Goal: Task Accomplishment & Management: Complete application form

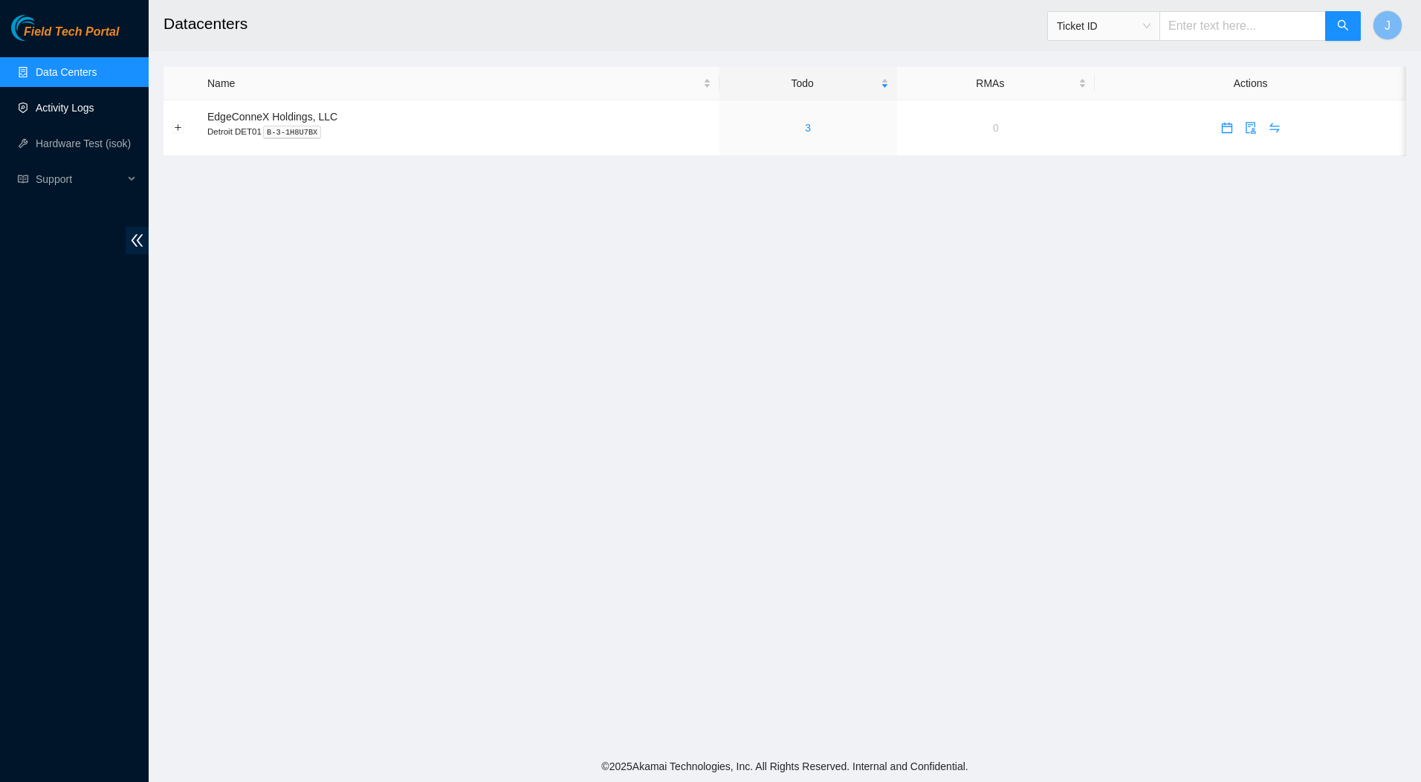
click at [47, 105] on link "Activity Logs" at bounding box center [65, 108] width 59 height 12
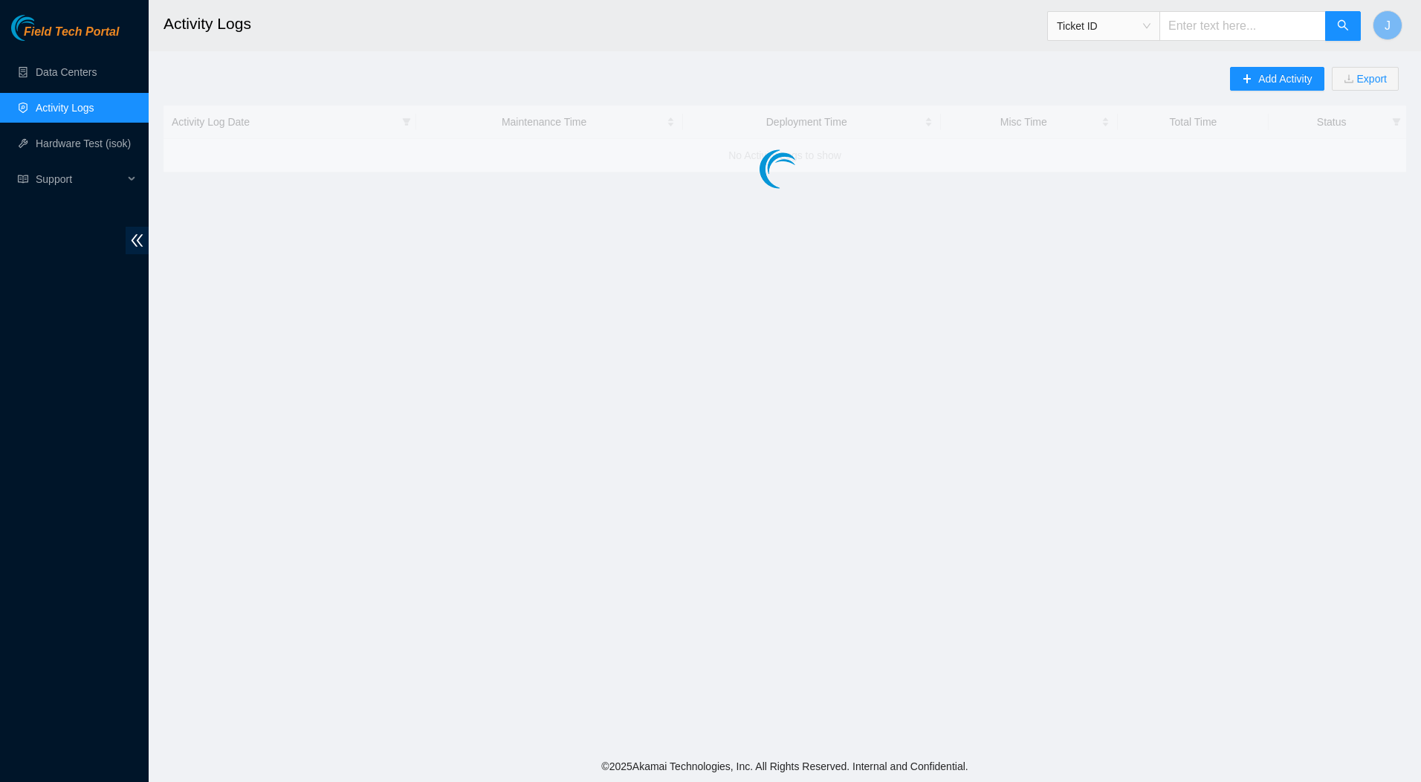
click at [47, 105] on link "Activity Logs" at bounding box center [65, 108] width 59 height 12
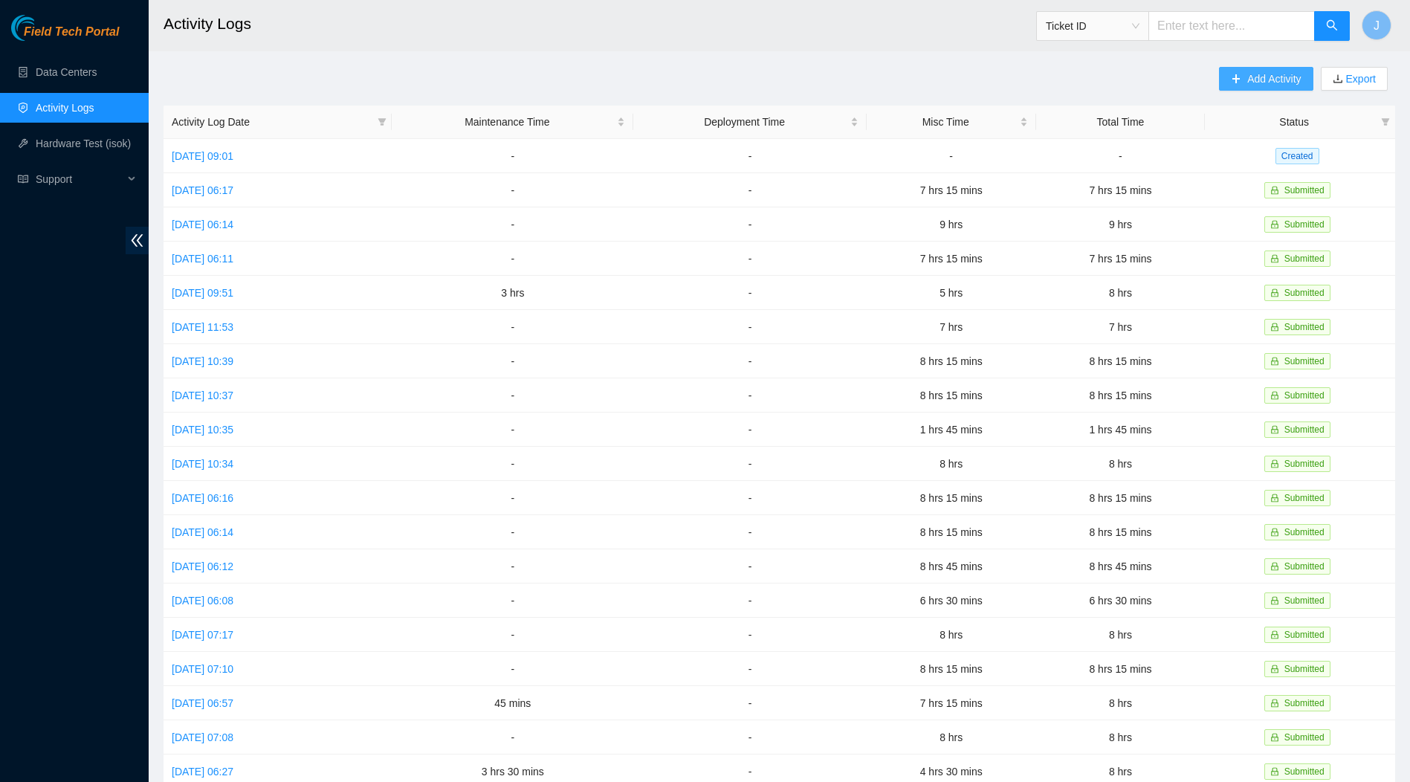
click at [1238, 77] on icon "plus" at bounding box center [1236, 79] width 10 height 10
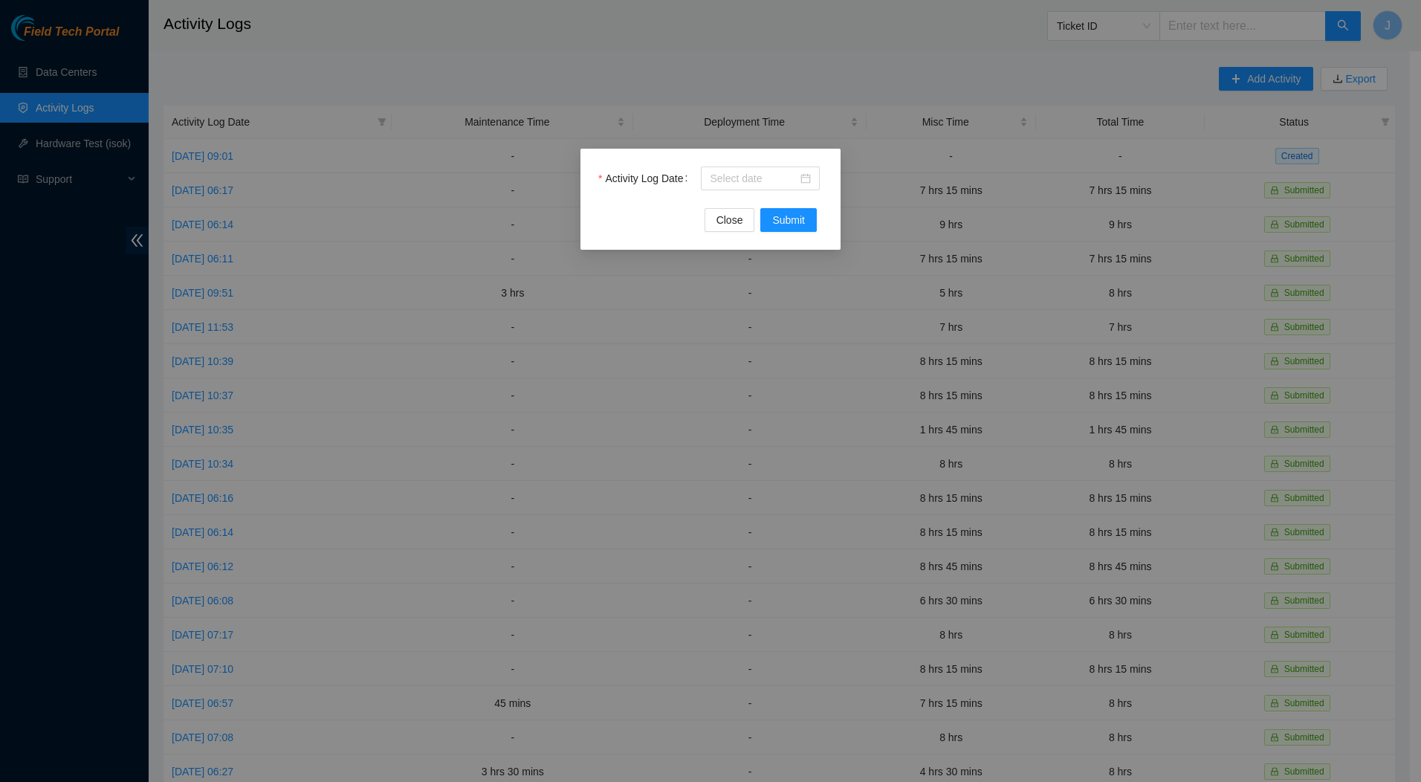
click at [806, 180] on div at bounding box center [760, 178] width 101 height 16
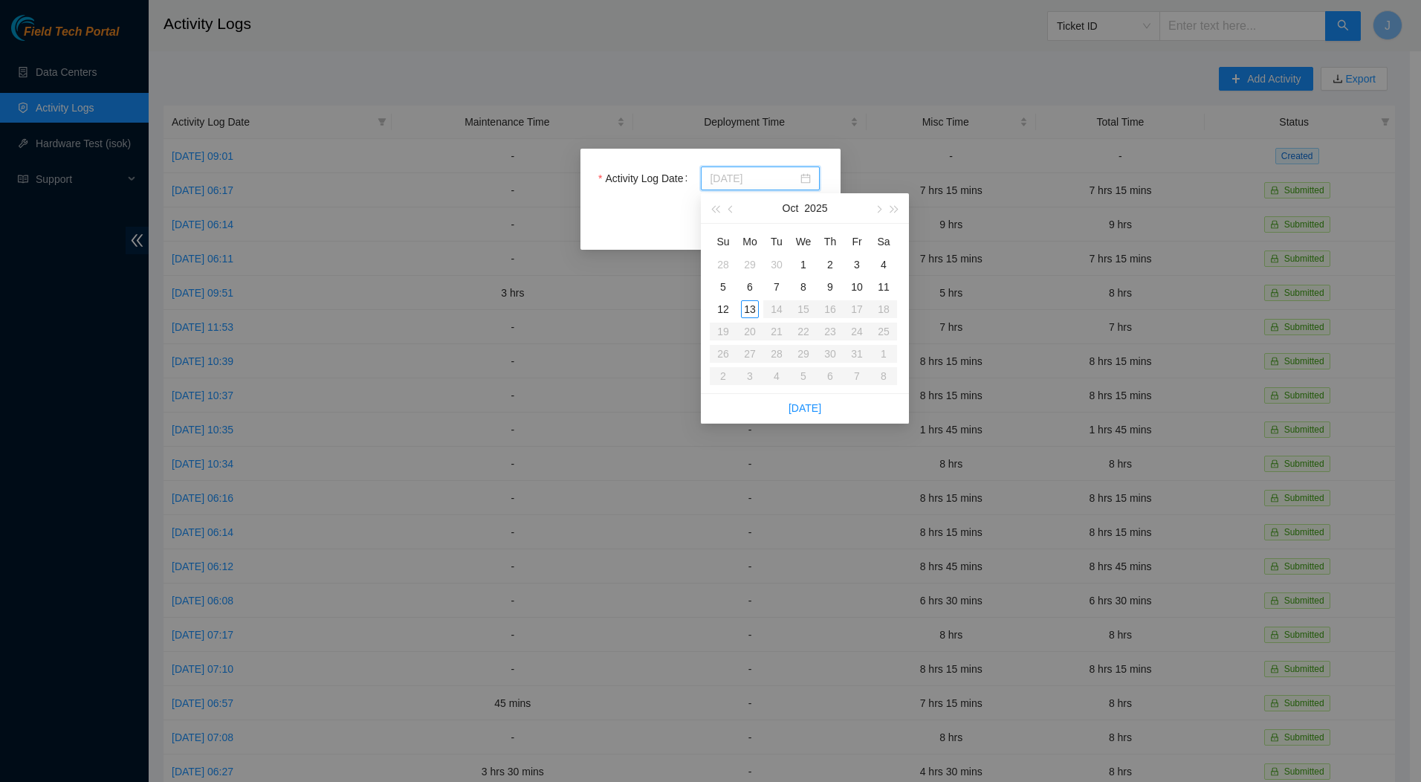
type input "2025-10-06"
click at [749, 289] on div "6" at bounding box center [750, 287] width 18 height 18
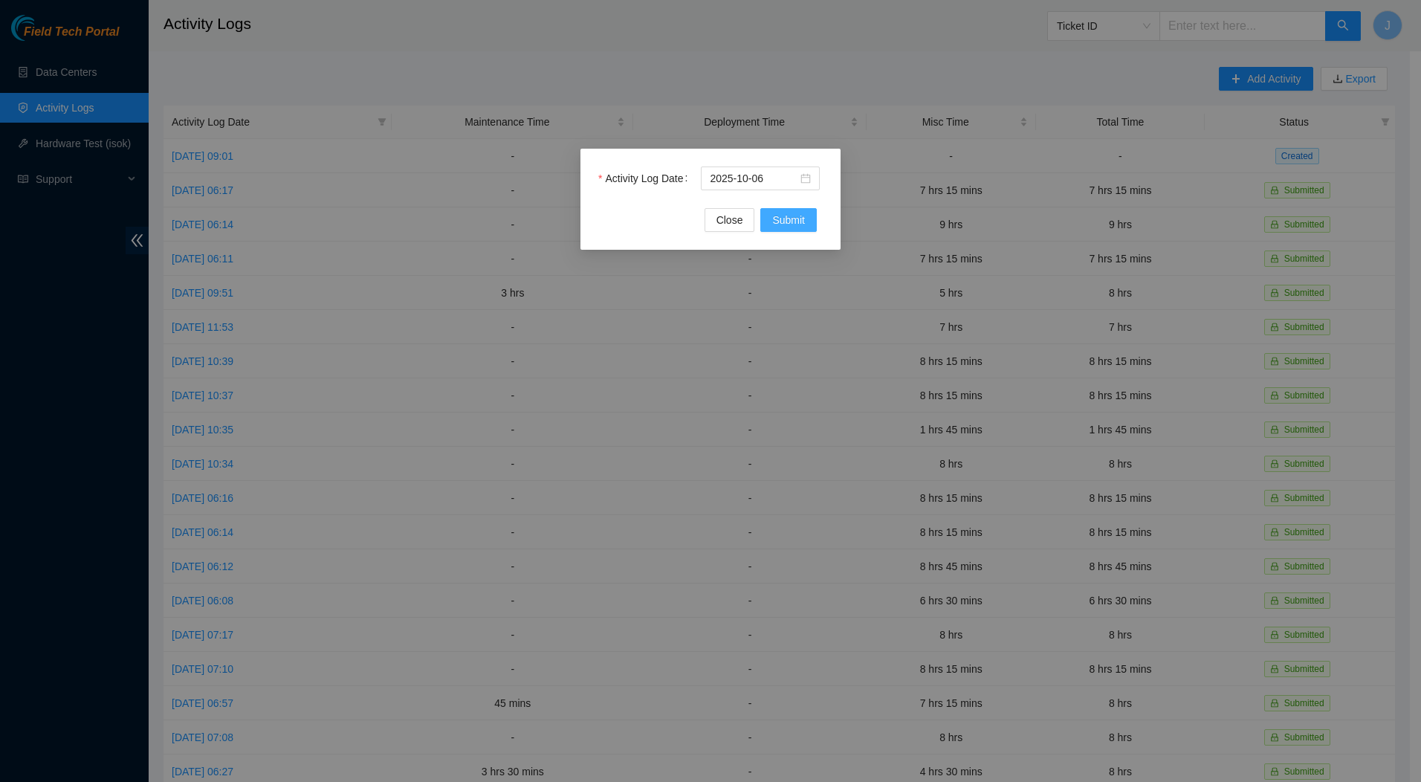
click at [792, 215] on span "Submit" at bounding box center [788, 220] width 33 height 16
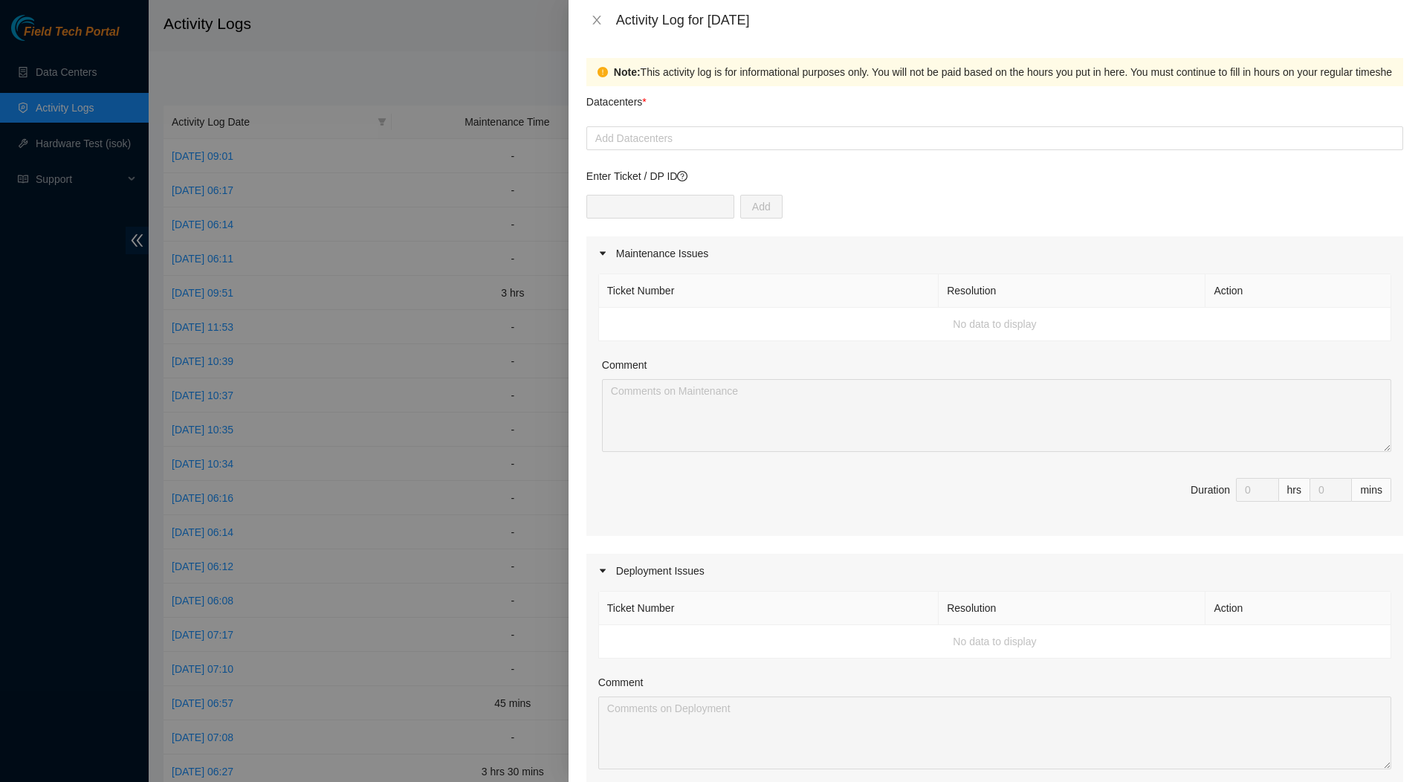
click at [834, 137] on div at bounding box center [994, 138] width 809 height 18
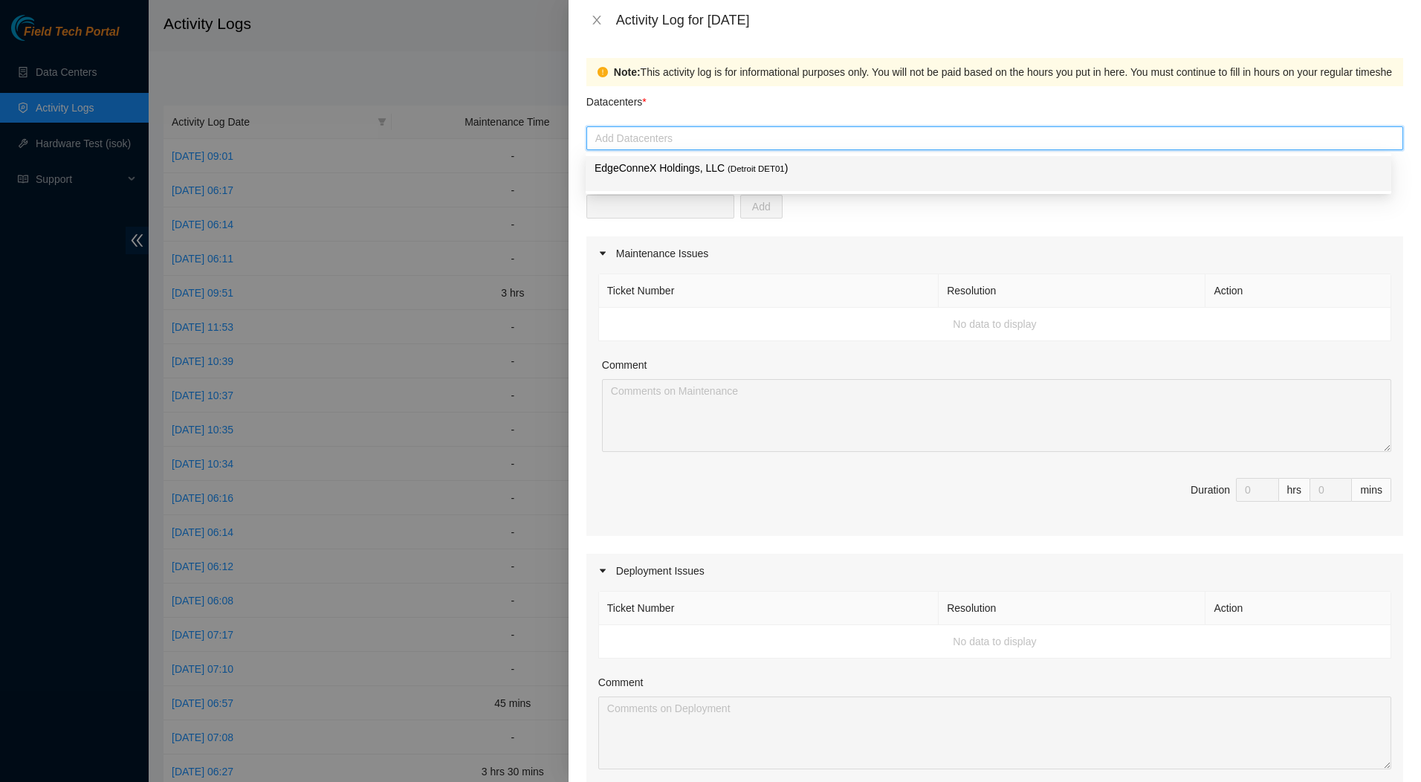
click at [774, 169] on span "( Detroit DET01" at bounding box center [756, 168] width 57 height 9
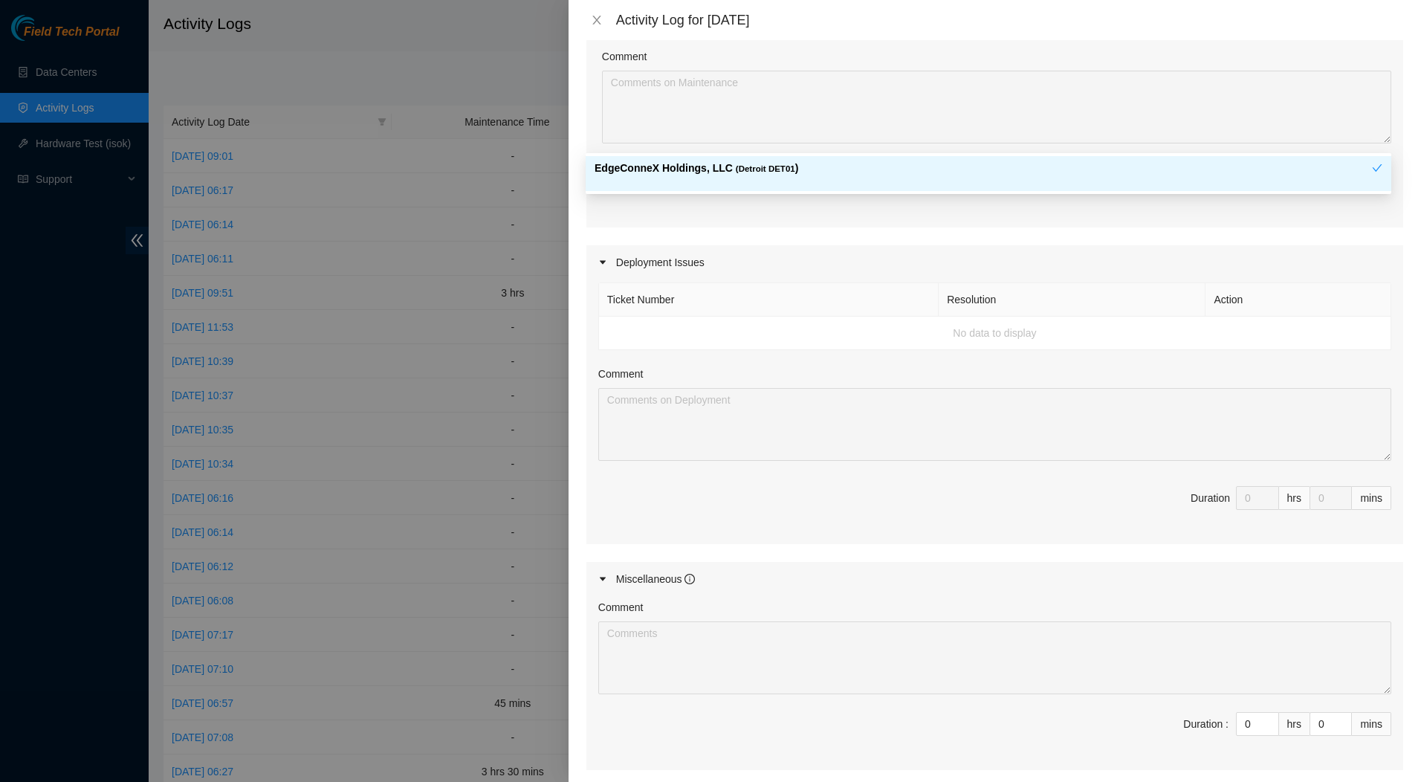
scroll to position [459, 0]
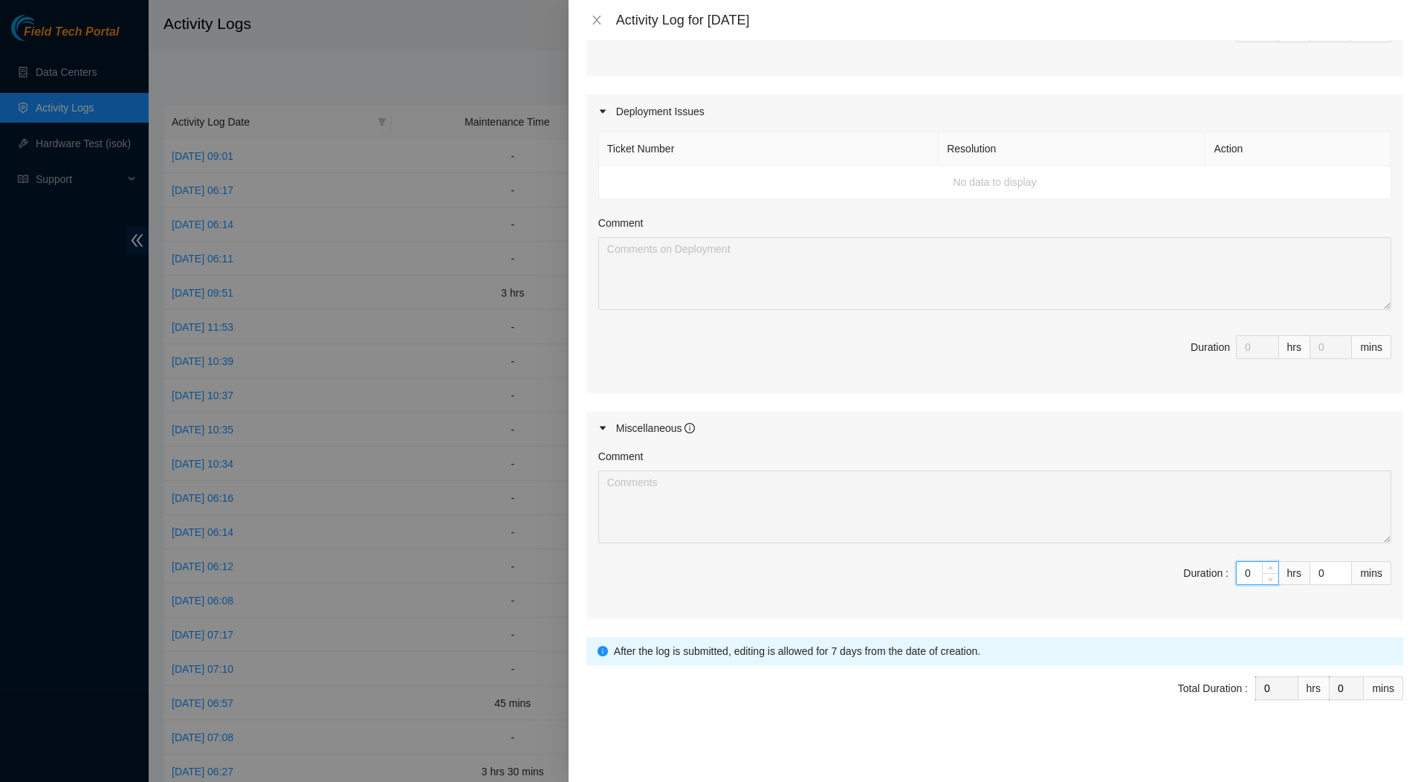
drag, startPoint x: 1242, startPoint y: 571, endPoint x: 1213, endPoint y: 573, distance: 29.1
click at [1213, 573] on span "Duration : 0 hrs 0 mins" at bounding box center [994, 582] width 793 height 42
type input "8"
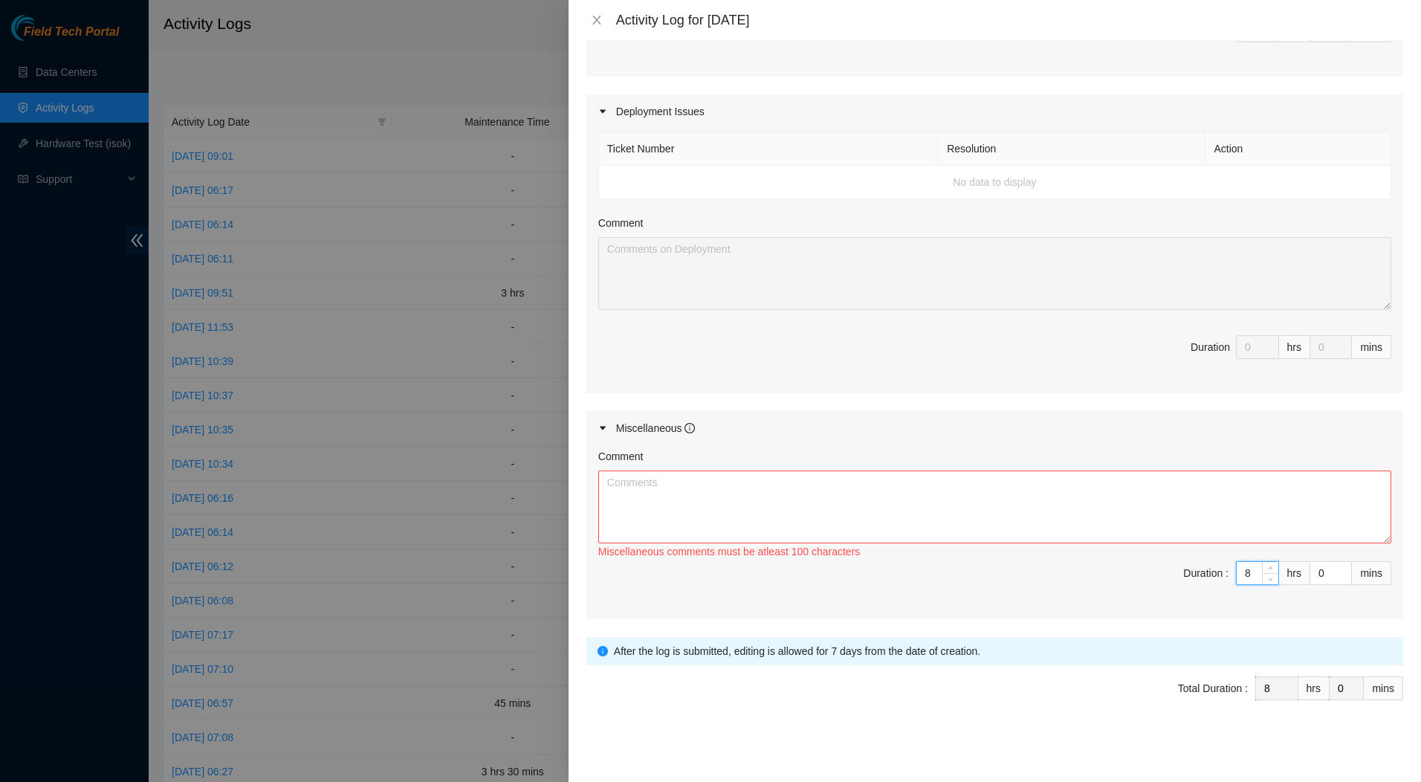
type input "8"
drag, startPoint x: 1317, startPoint y: 574, endPoint x: 1300, endPoint y: 574, distance: 17.1
click at [1310, 574] on input "0" at bounding box center [1330, 573] width 41 height 22
type input "1"
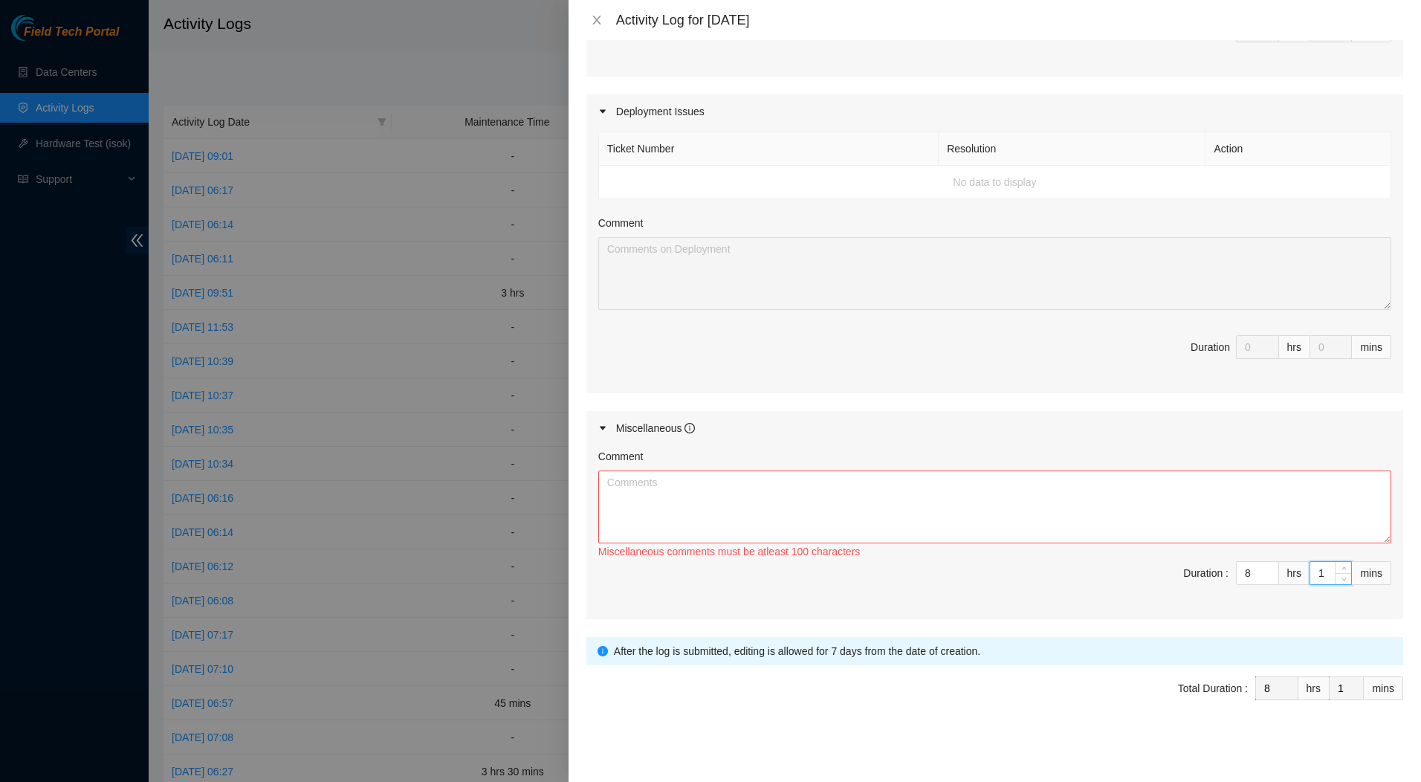
type input "15"
click at [1033, 482] on textarea "Comment" at bounding box center [994, 506] width 793 height 73
paste textarea "Fix Labeling Cable management (remove old cable and dress out new cabling) 5:35…"
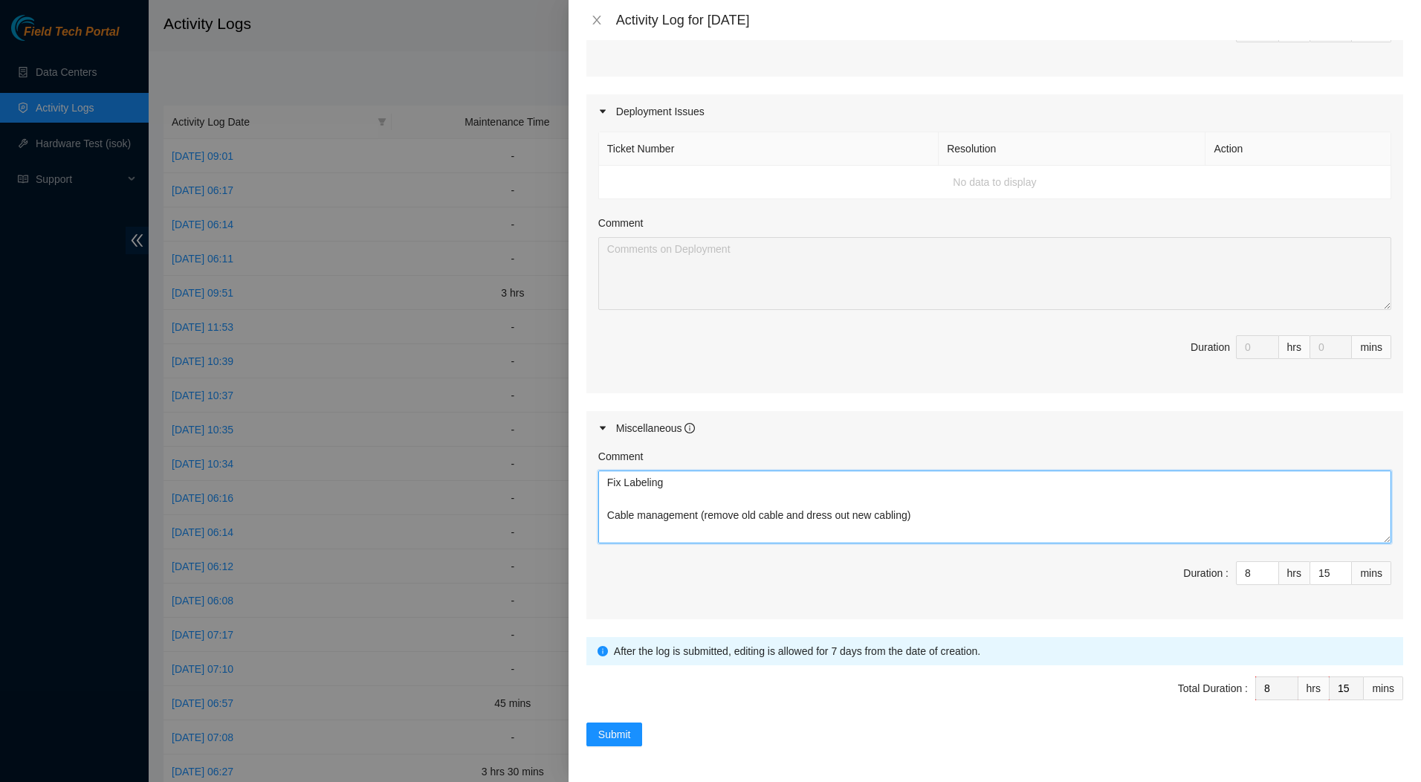
type textarea "Fix Labeling Cable management (remove old cable and dress out new cabling) 5:35…"
click at [617, 734] on span "Submit" at bounding box center [614, 734] width 33 height 16
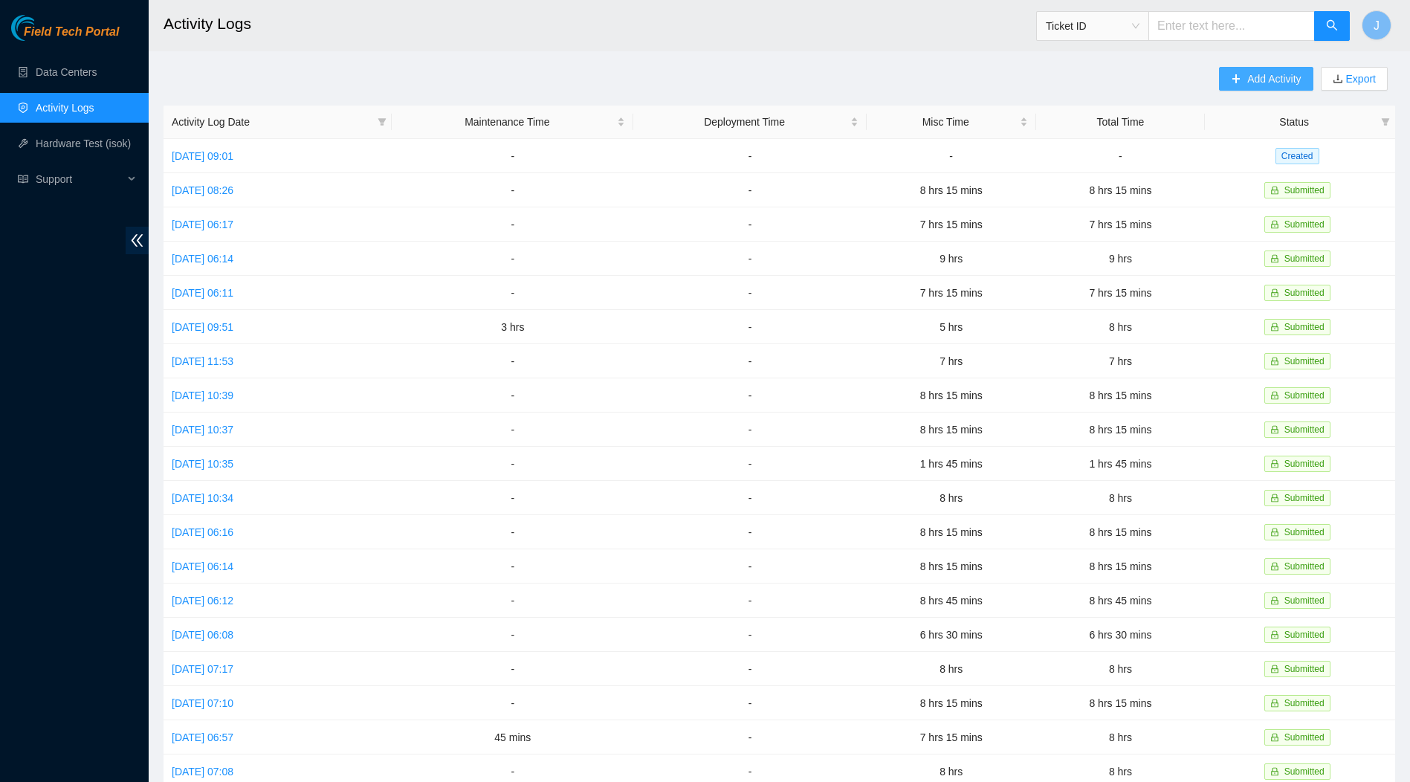
click at [1269, 77] on span "Add Activity" at bounding box center [1274, 79] width 54 height 16
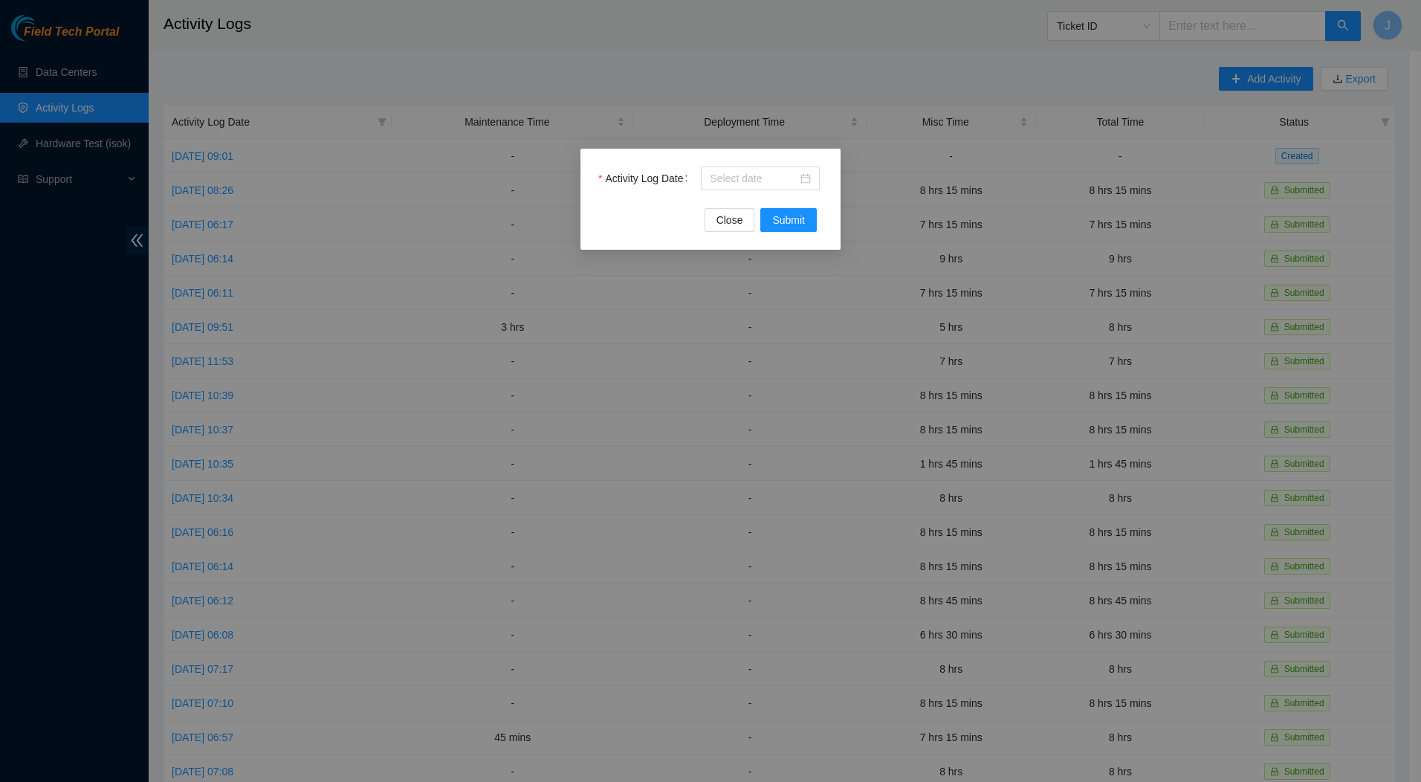
click at [803, 175] on div at bounding box center [760, 178] width 101 height 16
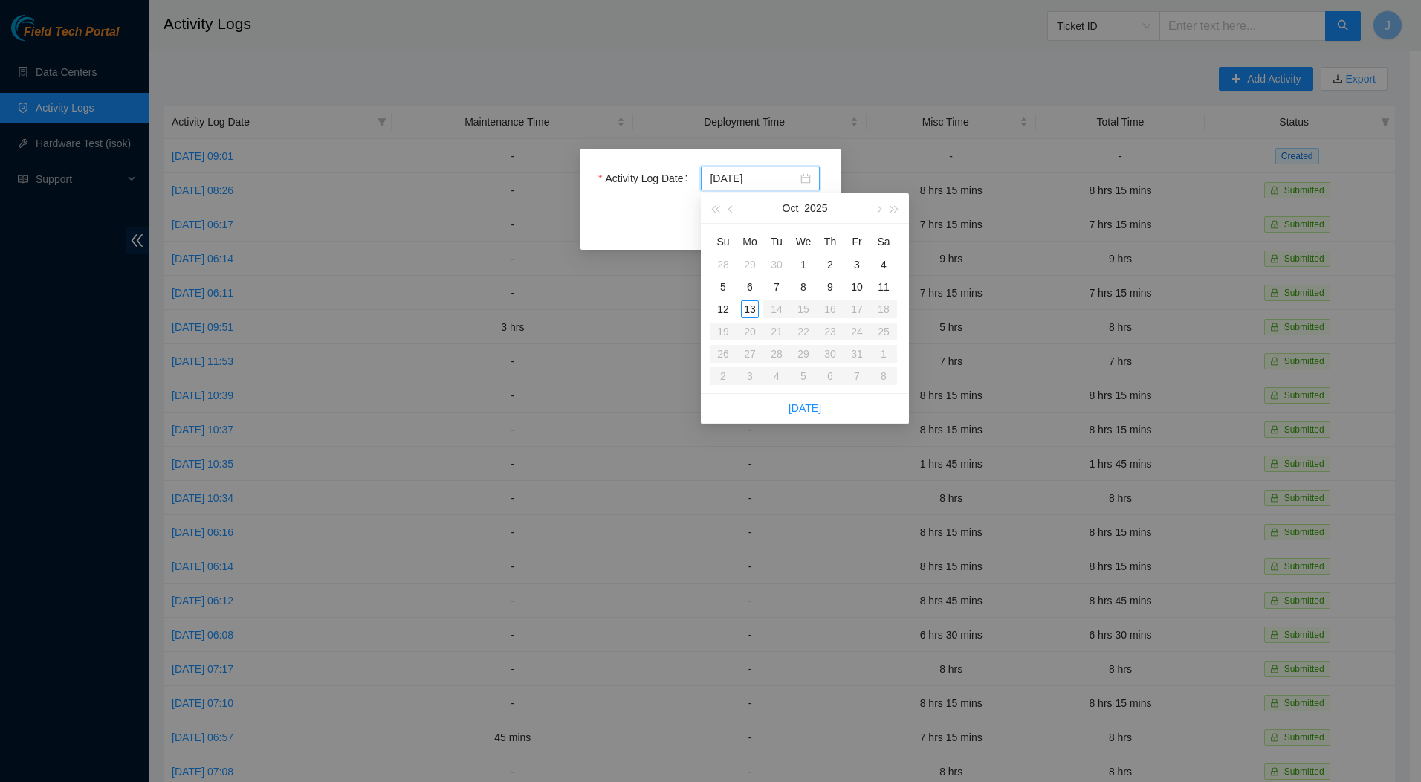
type input "[DATE]"
click at [774, 286] on div "7" at bounding box center [777, 287] width 18 height 18
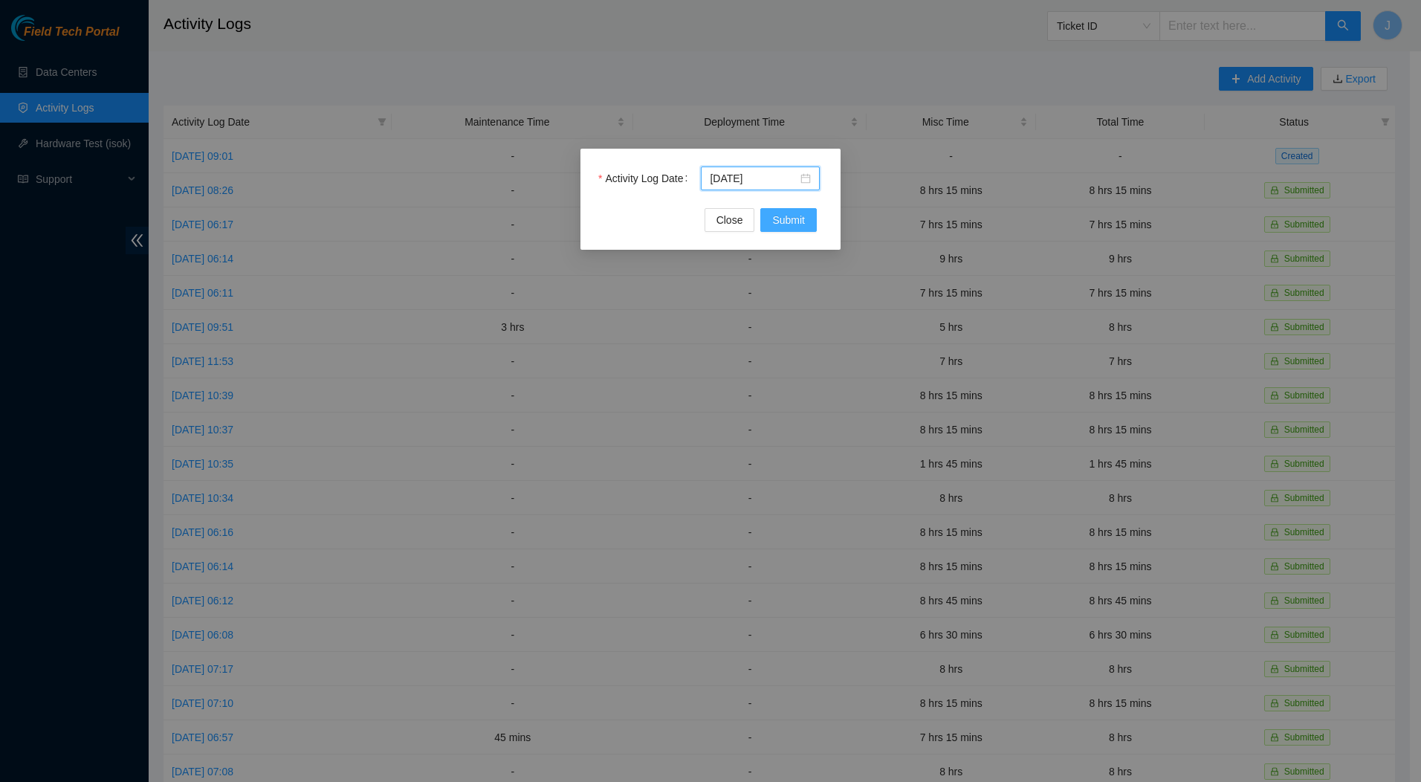
click at [786, 219] on span "Submit" at bounding box center [788, 220] width 33 height 16
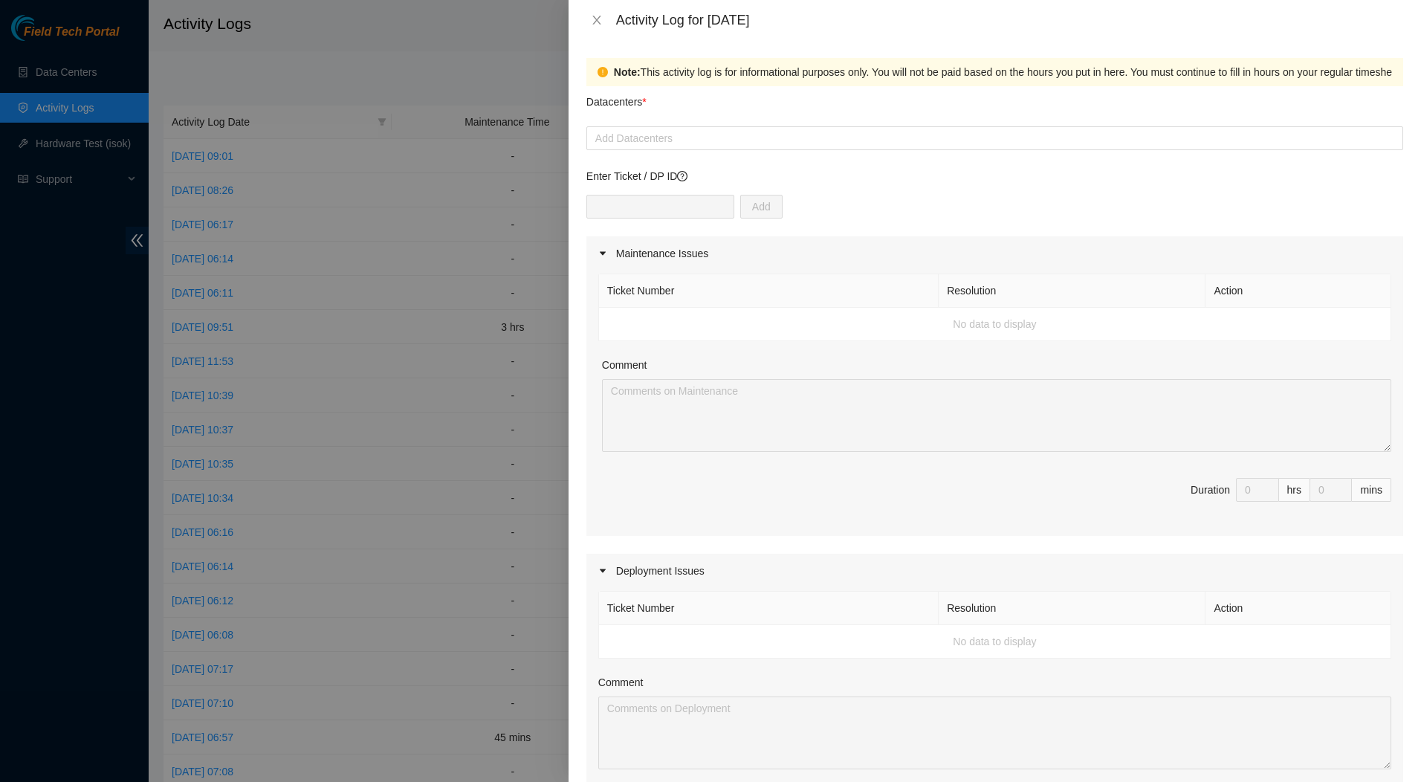
click at [857, 137] on div at bounding box center [994, 138] width 809 height 18
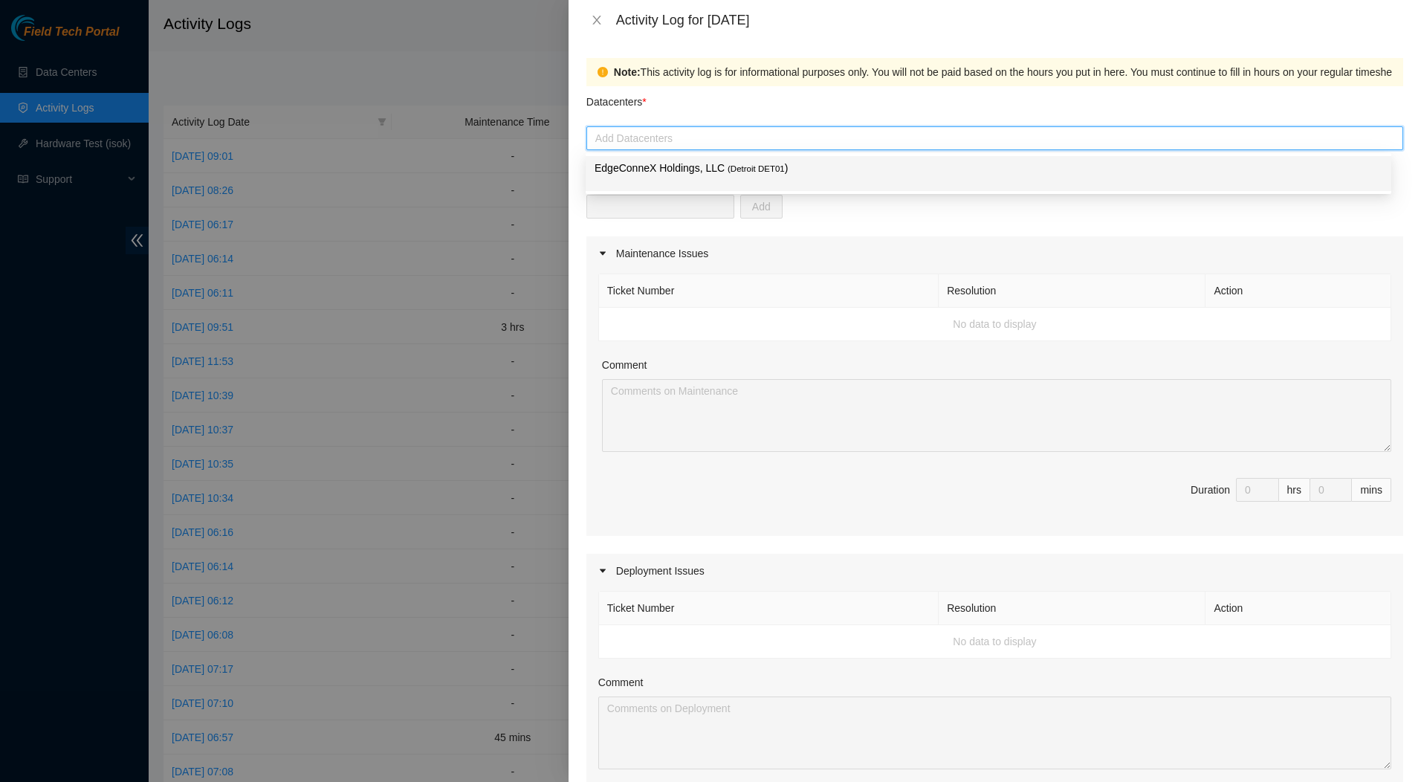
click at [753, 164] on span "( Detroit DET01" at bounding box center [756, 168] width 57 height 9
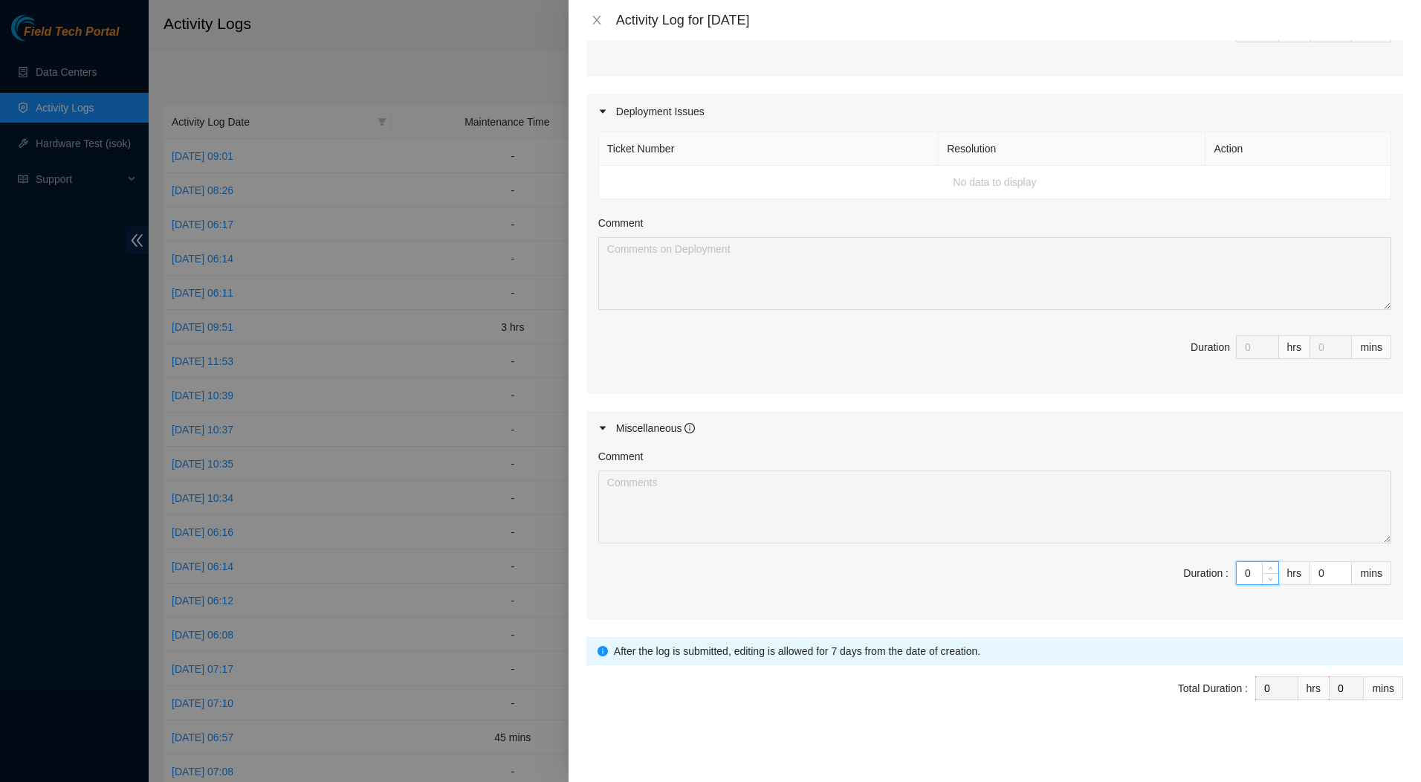
drag, startPoint x: 1243, startPoint y: 574, endPoint x: 1221, endPoint y: 574, distance: 22.3
click at [1221, 574] on span "Duration : 0 hrs 0 mins" at bounding box center [994, 582] width 793 height 42
type input "6"
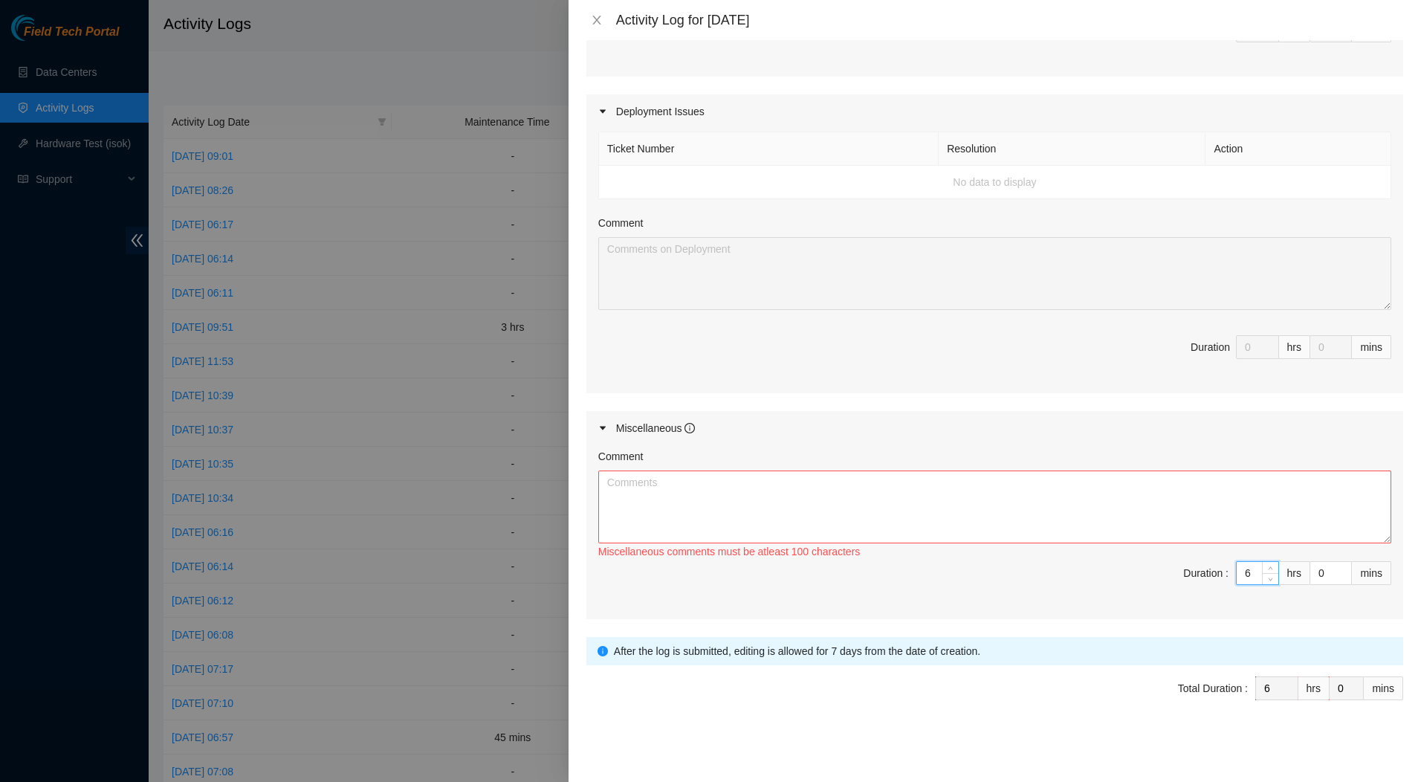
type input "6"
drag, startPoint x: 1305, startPoint y: 574, endPoint x: 1318, endPoint y: 572, distance: 12.8
click at [1318, 572] on input "0" at bounding box center [1330, 573] width 41 height 22
type input "1"
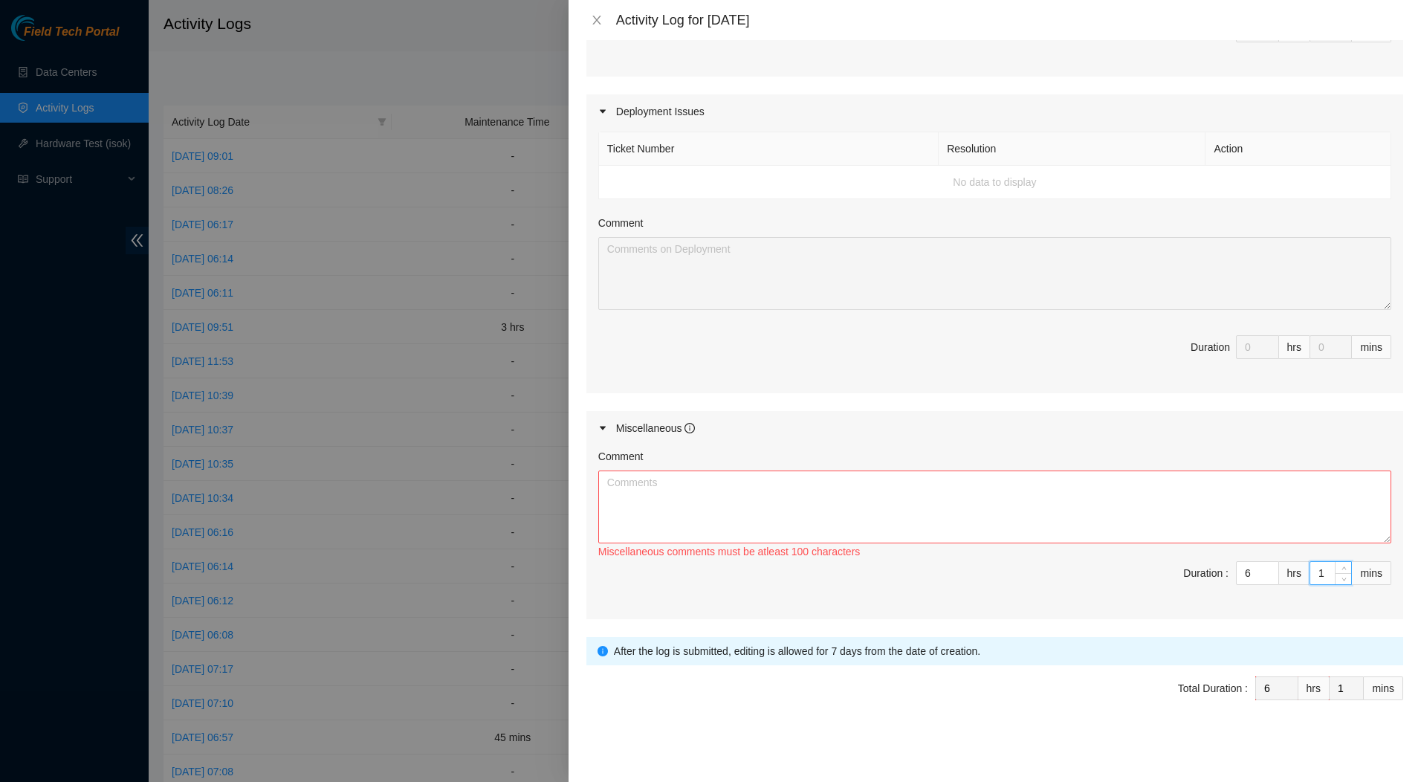
type input "15"
click at [1014, 488] on textarea "Comment" at bounding box center [994, 506] width 793 height 73
paste textarea "Fix Labeling Cable management (remove old cable and dress out new cabling) 5:15…"
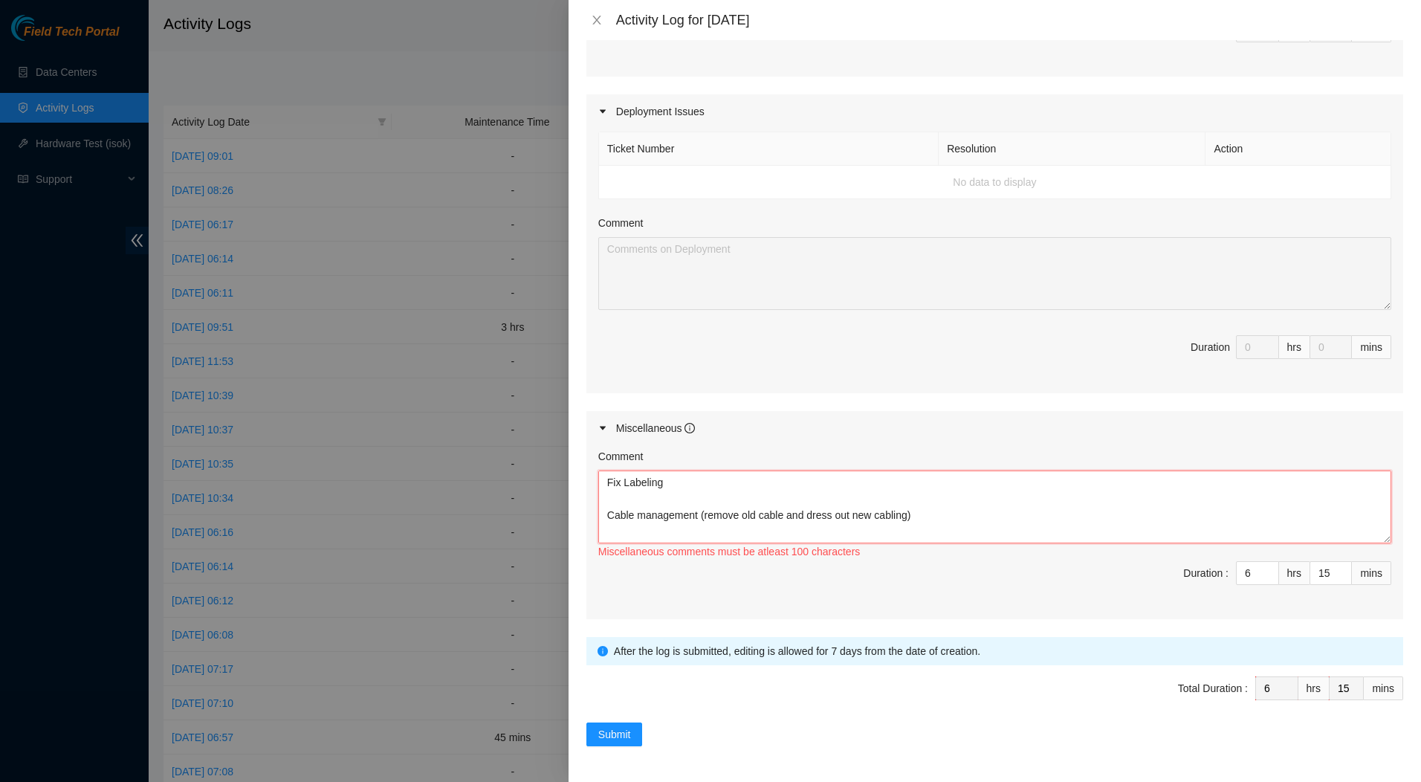
scroll to position [111, 0]
type textarea "Fix Labeling Cable management (remove old cable and dress out new cabling) 5:15…"
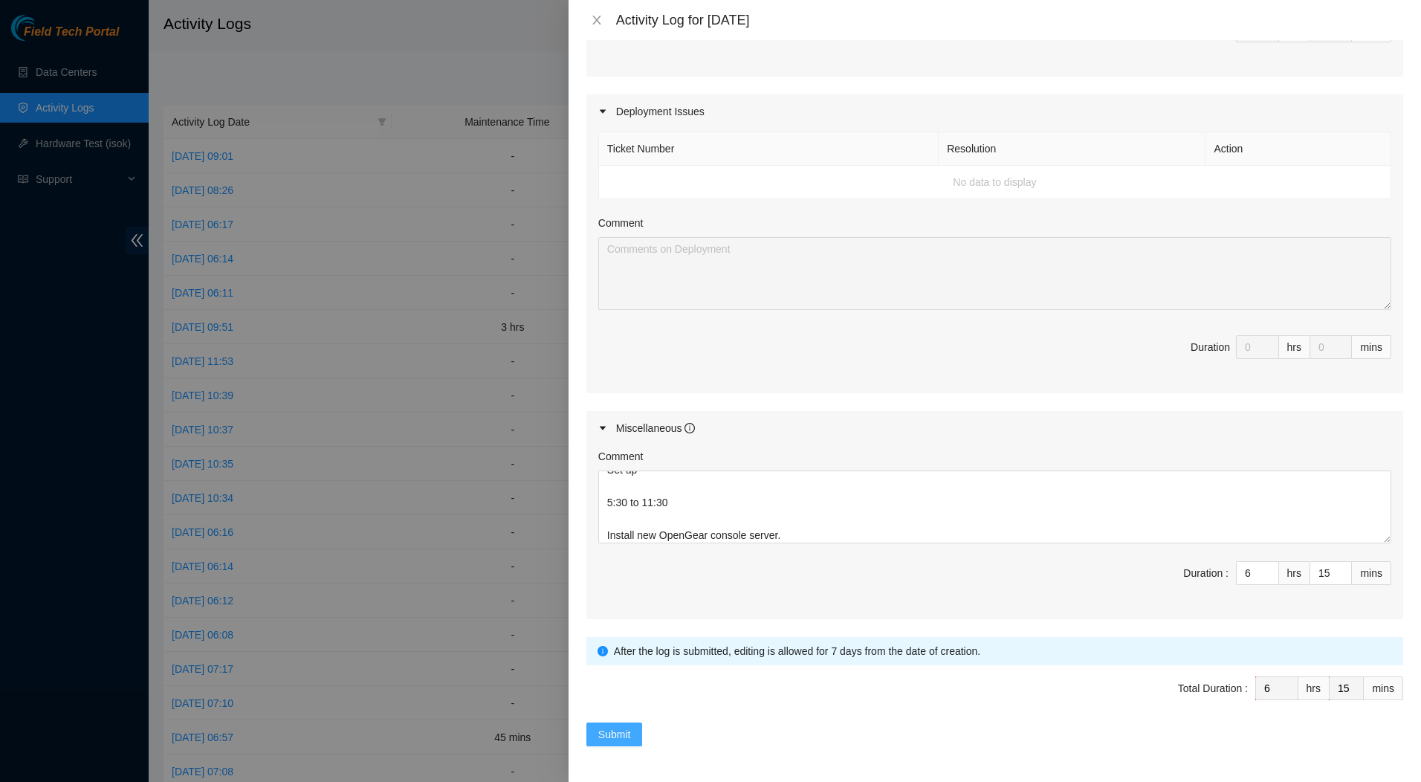
click at [603, 734] on span "Submit" at bounding box center [614, 734] width 33 height 16
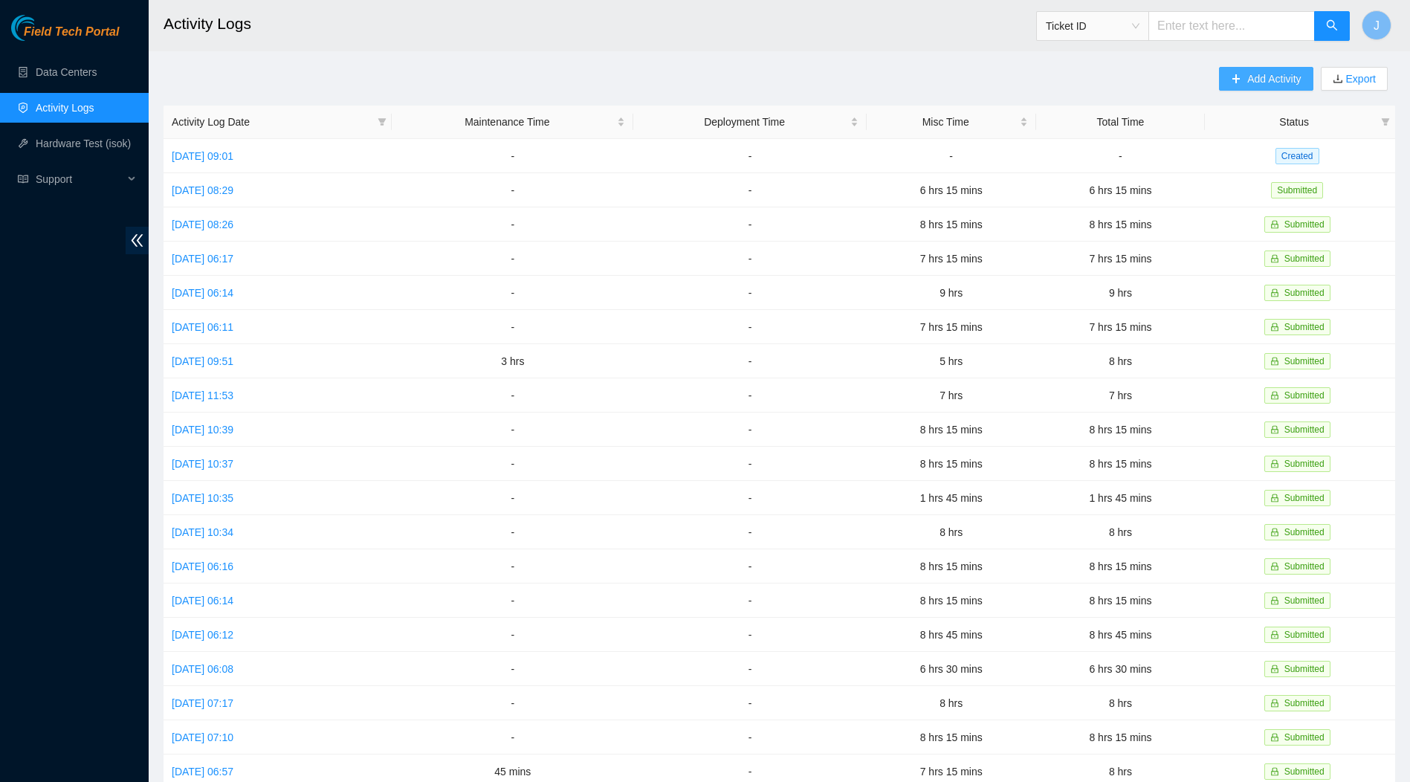
click at [1268, 77] on span "Add Activity" at bounding box center [1274, 79] width 54 height 16
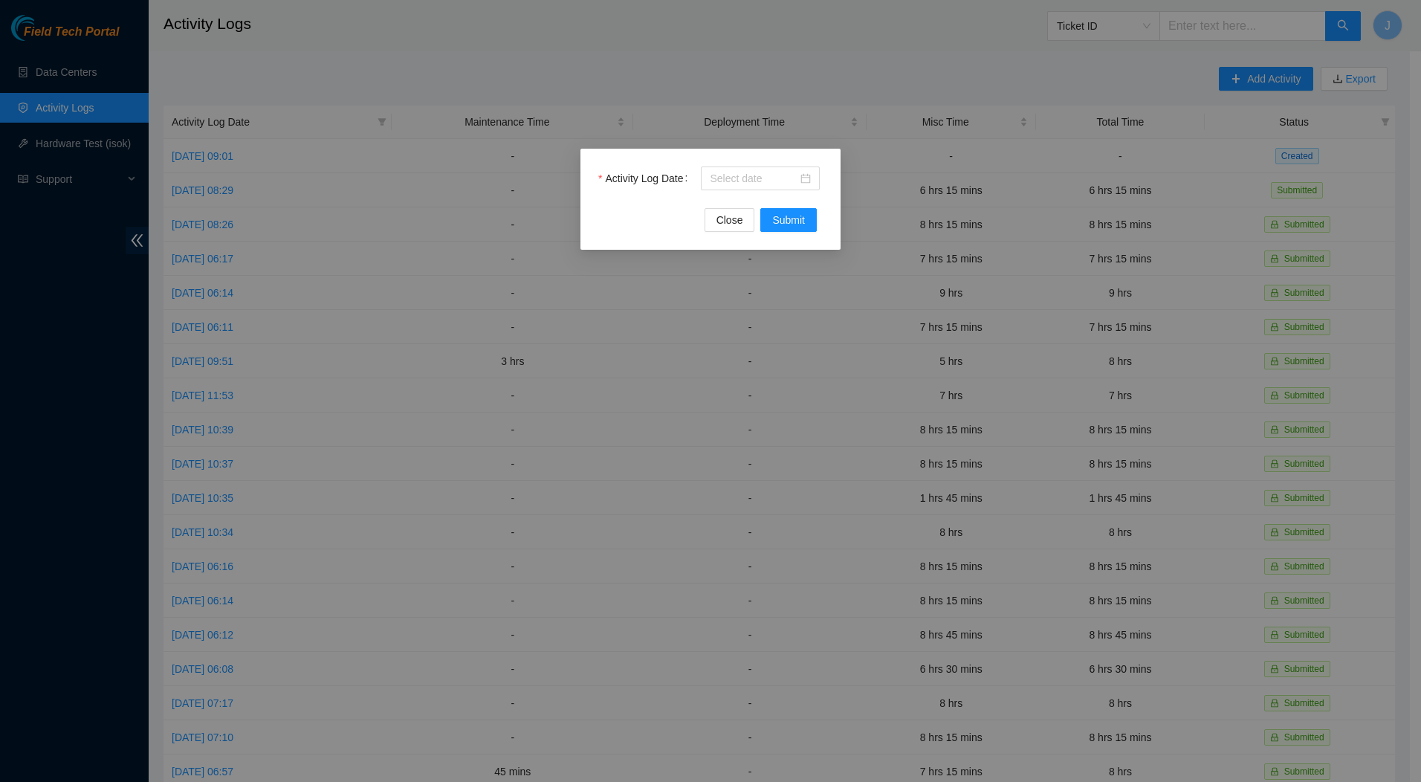
click at [807, 175] on div at bounding box center [760, 178] width 101 height 16
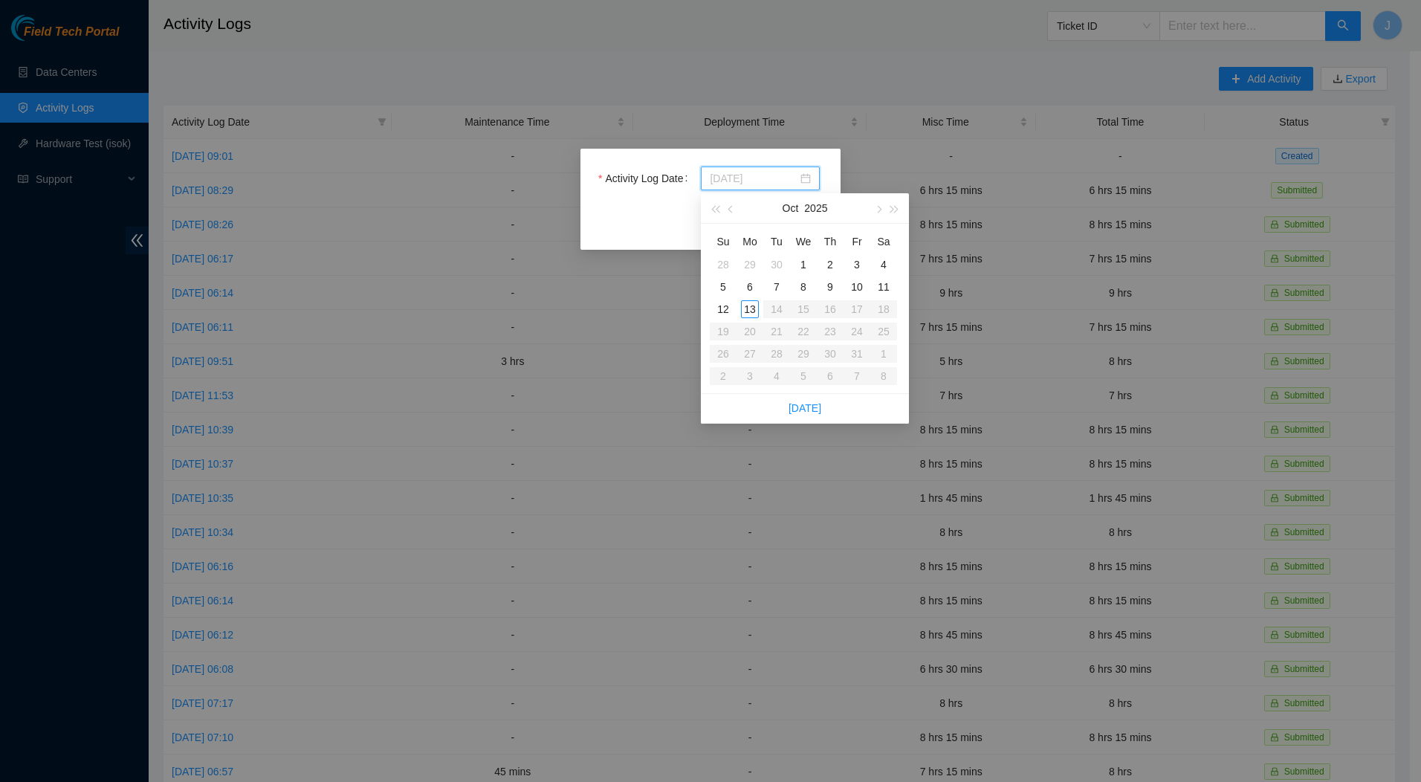
type input "[DATE]"
click at [803, 285] on div "8" at bounding box center [803, 287] width 18 height 18
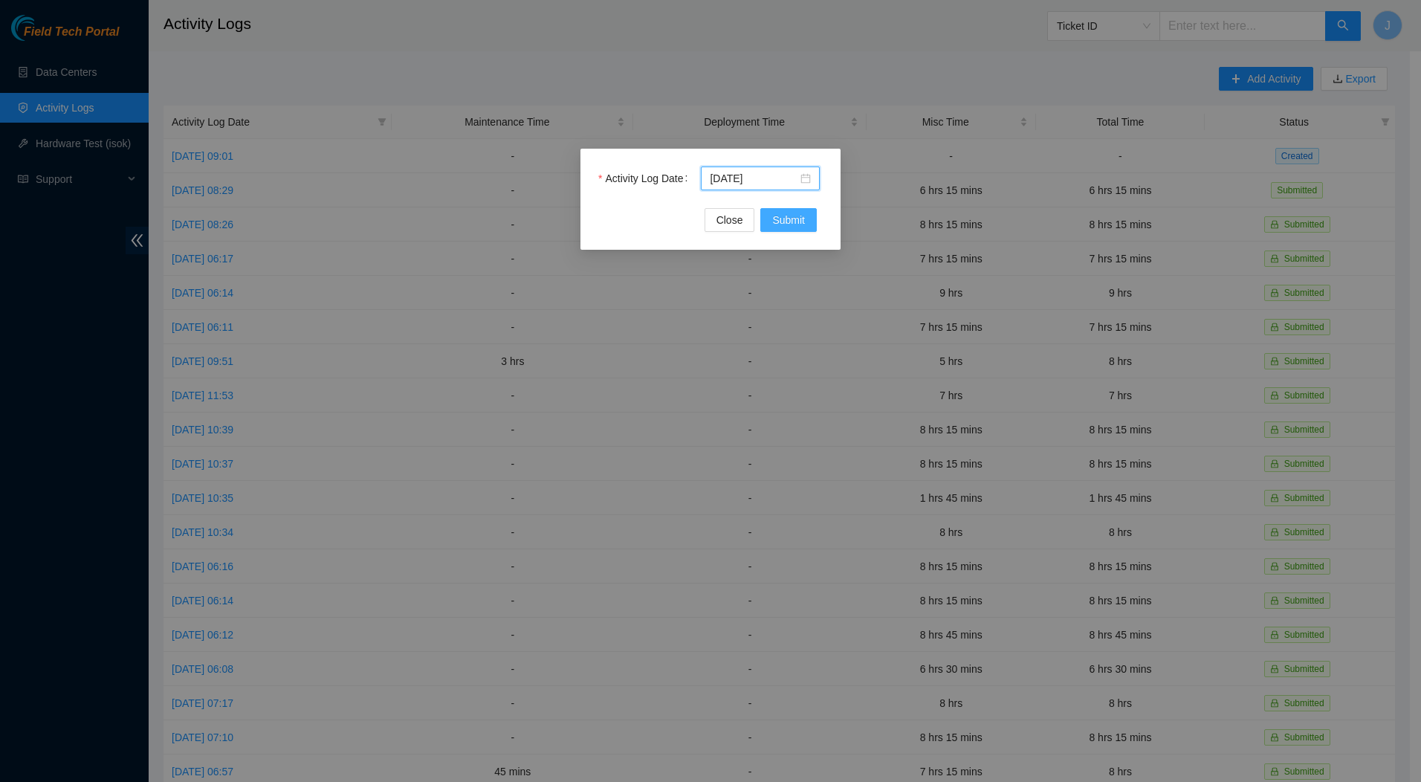
click at [781, 216] on span "Submit" at bounding box center [788, 220] width 33 height 16
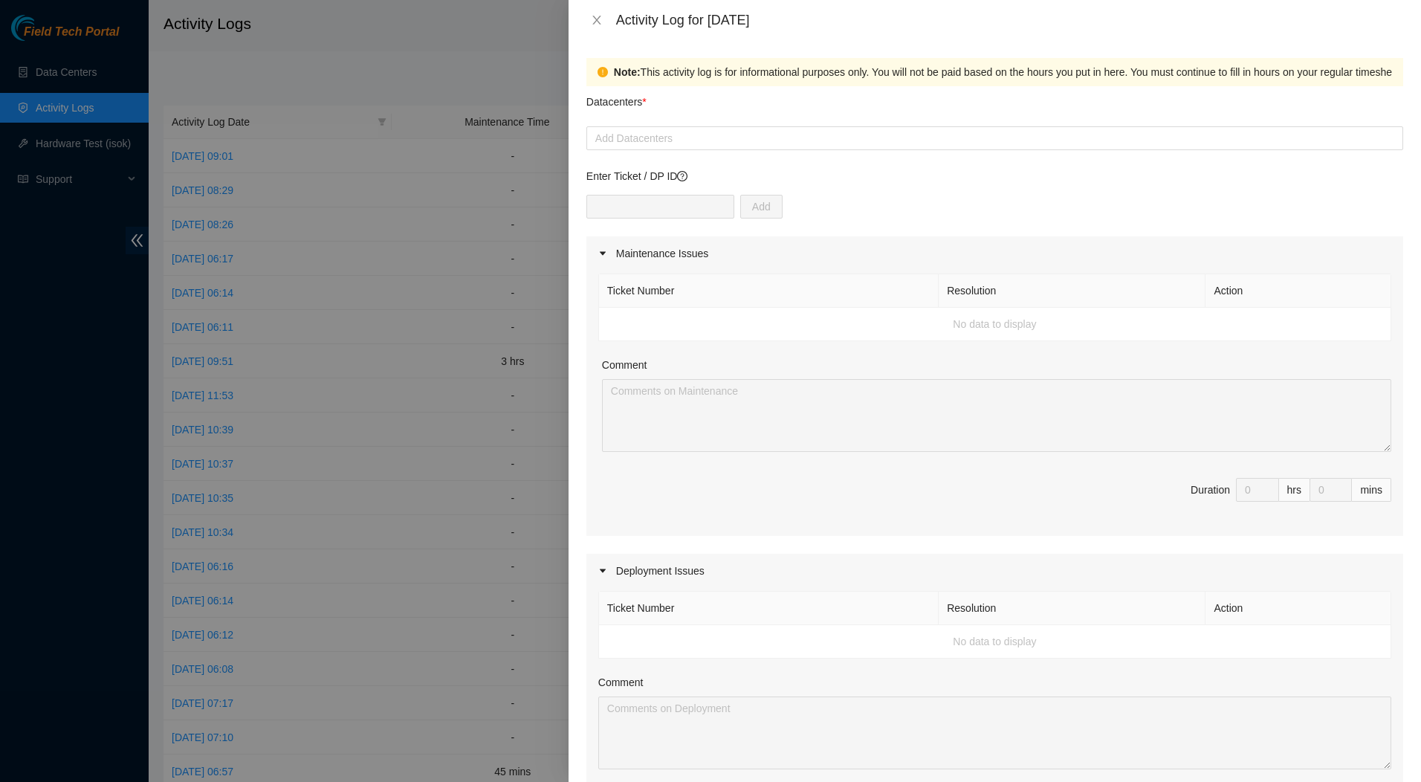
click at [755, 134] on div at bounding box center [994, 138] width 809 height 18
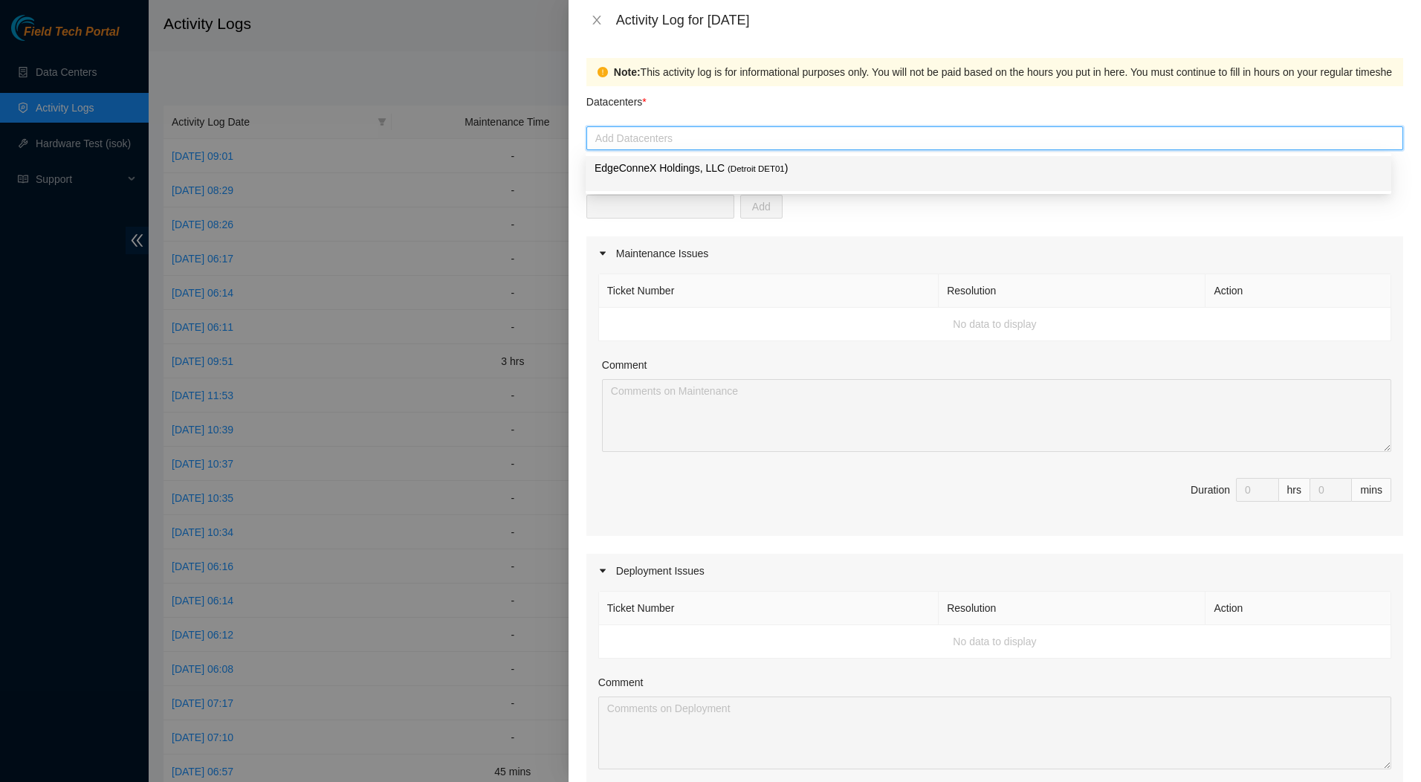
click at [738, 169] on span "( Detroit DET01" at bounding box center [756, 168] width 57 height 9
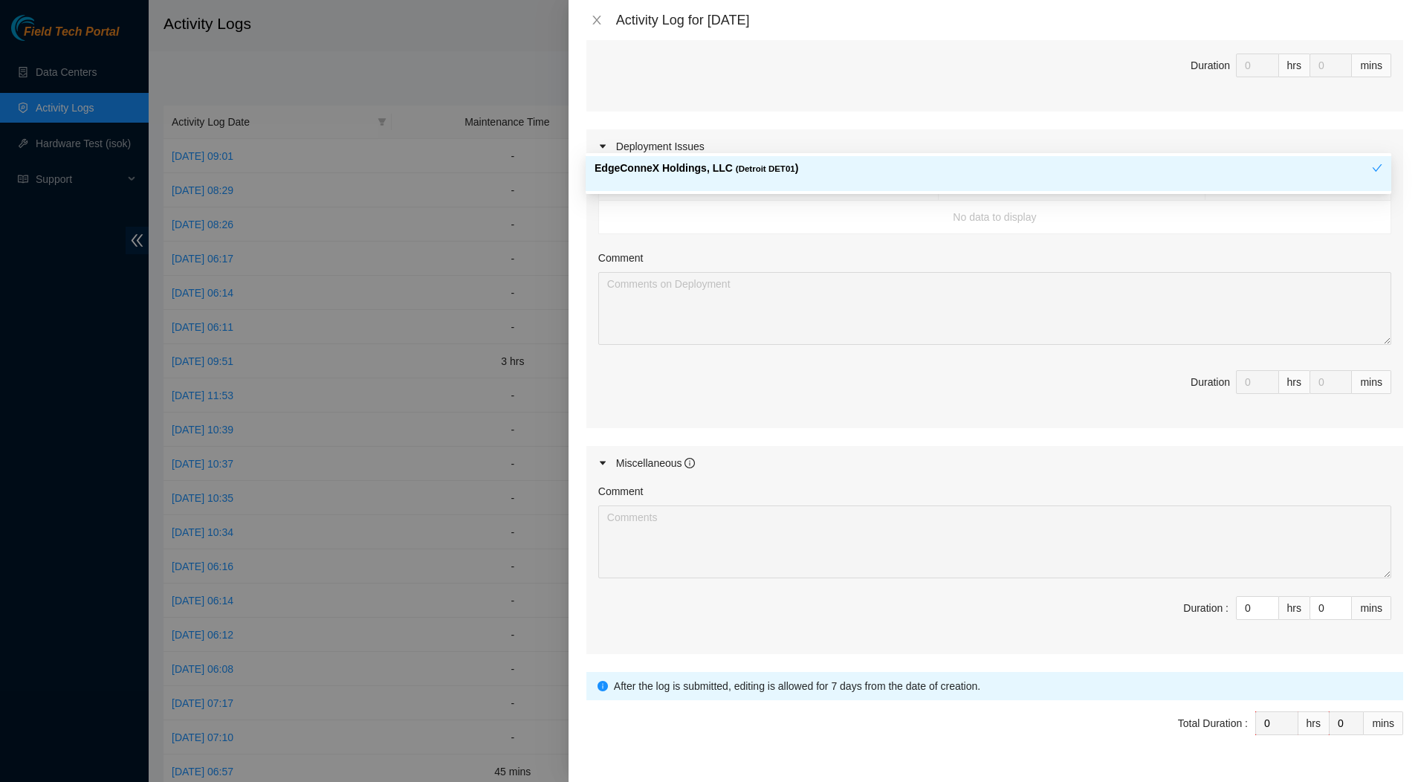
scroll to position [459, 0]
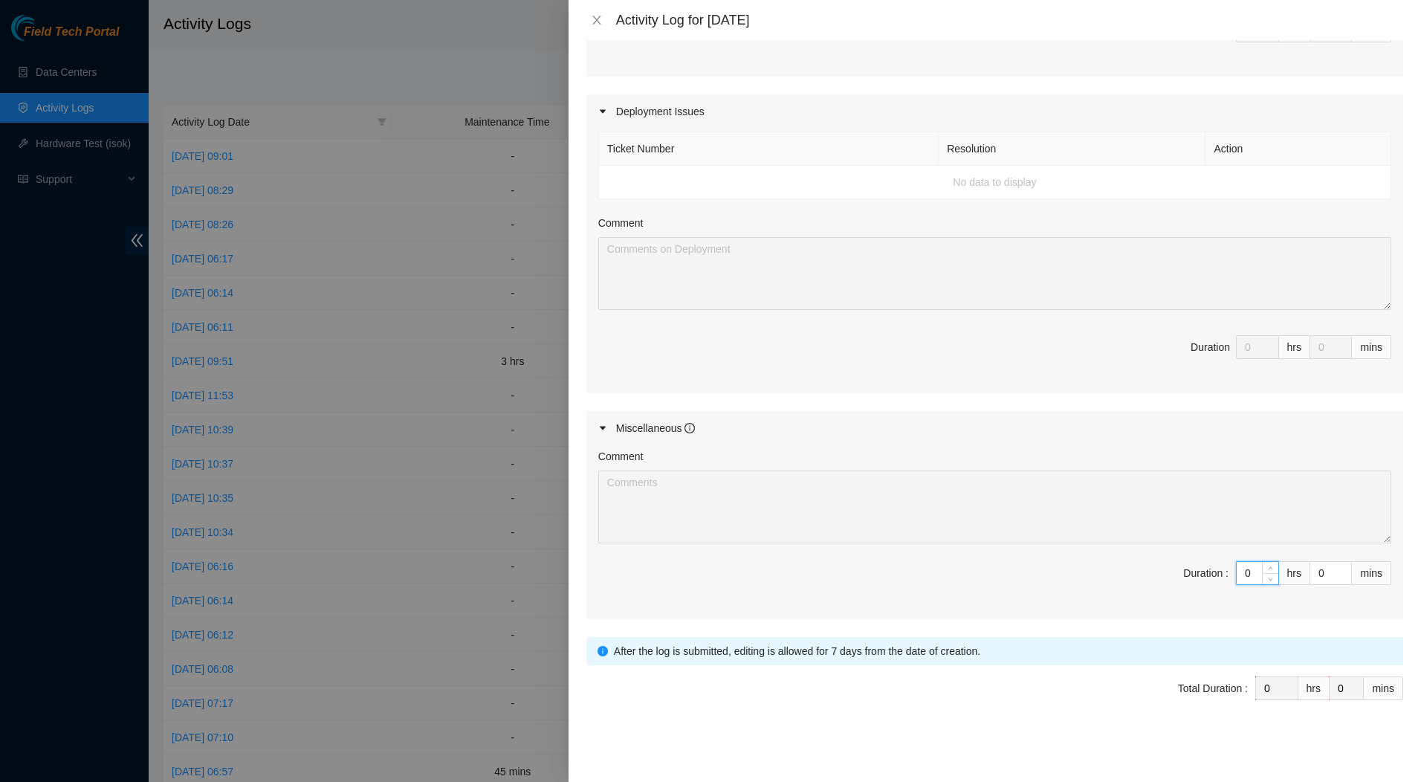
drag, startPoint x: 1250, startPoint y: 572, endPoint x: 1218, endPoint y: 574, distance: 32.0
click at [1218, 574] on span "Duration : 0 hrs 0 mins" at bounding box center [994, 582] width 793 height 42
type input "6"
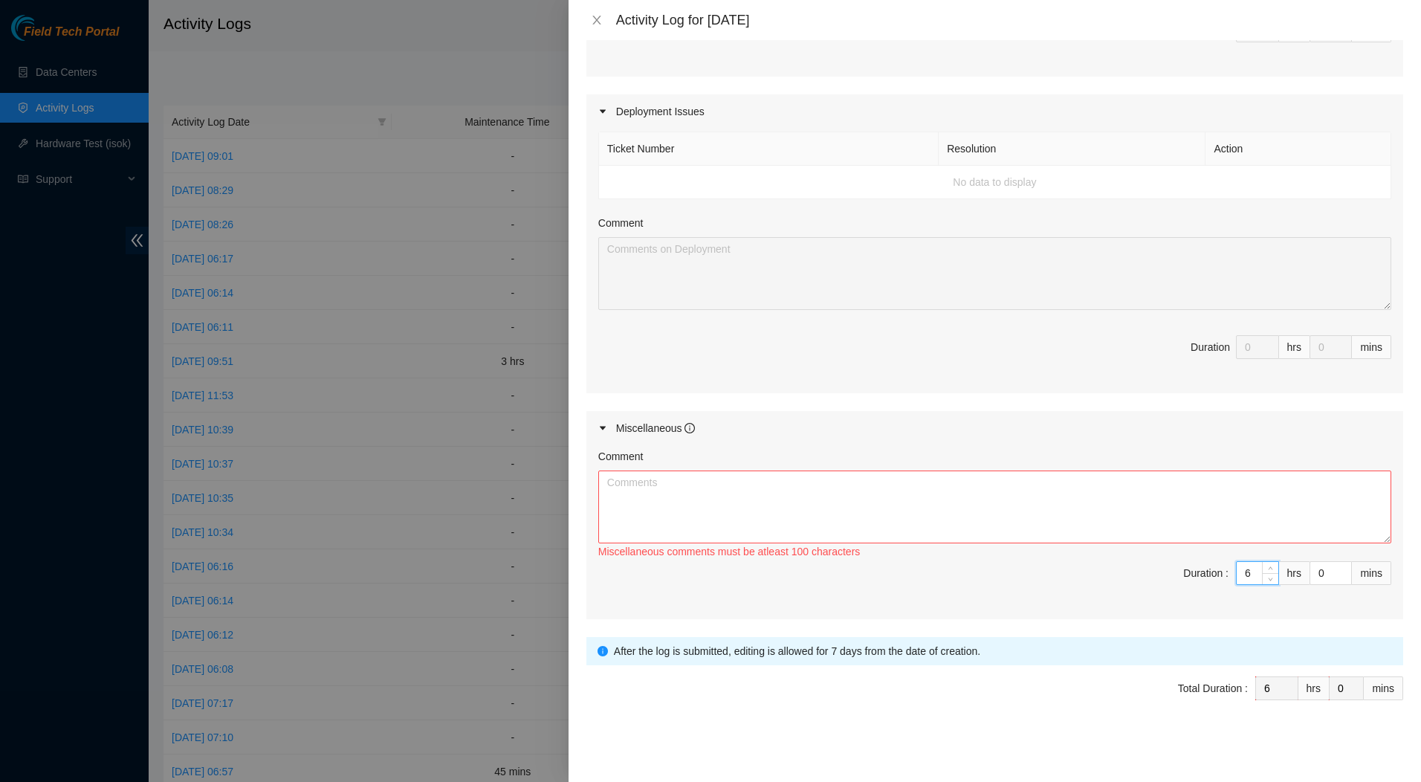
drag, startPoint x: 1243, startPoint y: 572, endPoint x: 1213, endPoint y: 572, distance: 29.7
click at [1213, 572] on span "Duration : 6 hrs 0 mins" at bounding box center [994, 582] width 793 height 42
type input "7"
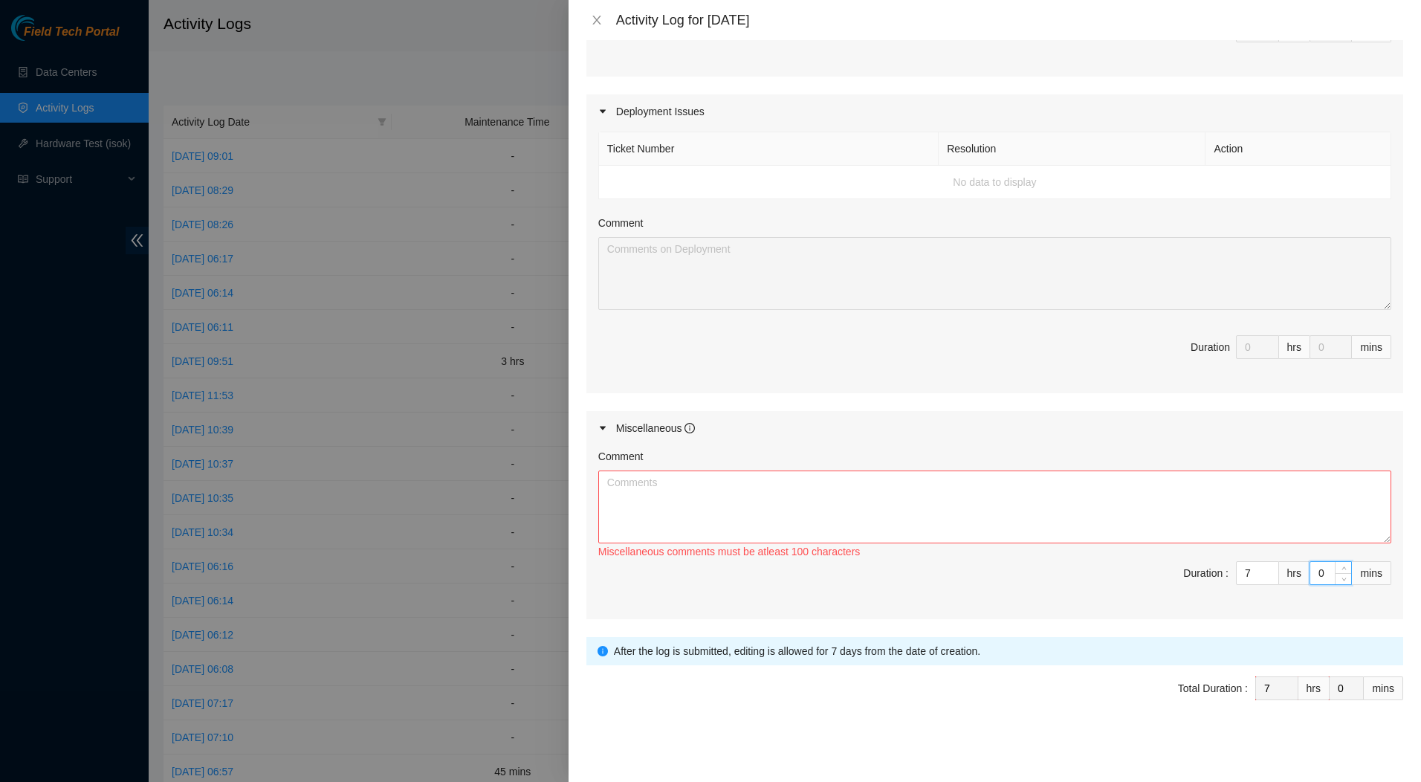
drag, startPoint x: 1314, startPoint y: 572, endPoint x: 1306, endPoint y: 574, distance: 8.5
click at [1310, 574] on input "0" at bounding box center [1330, 573] width 41 height 22
type input "1"
type input "15"
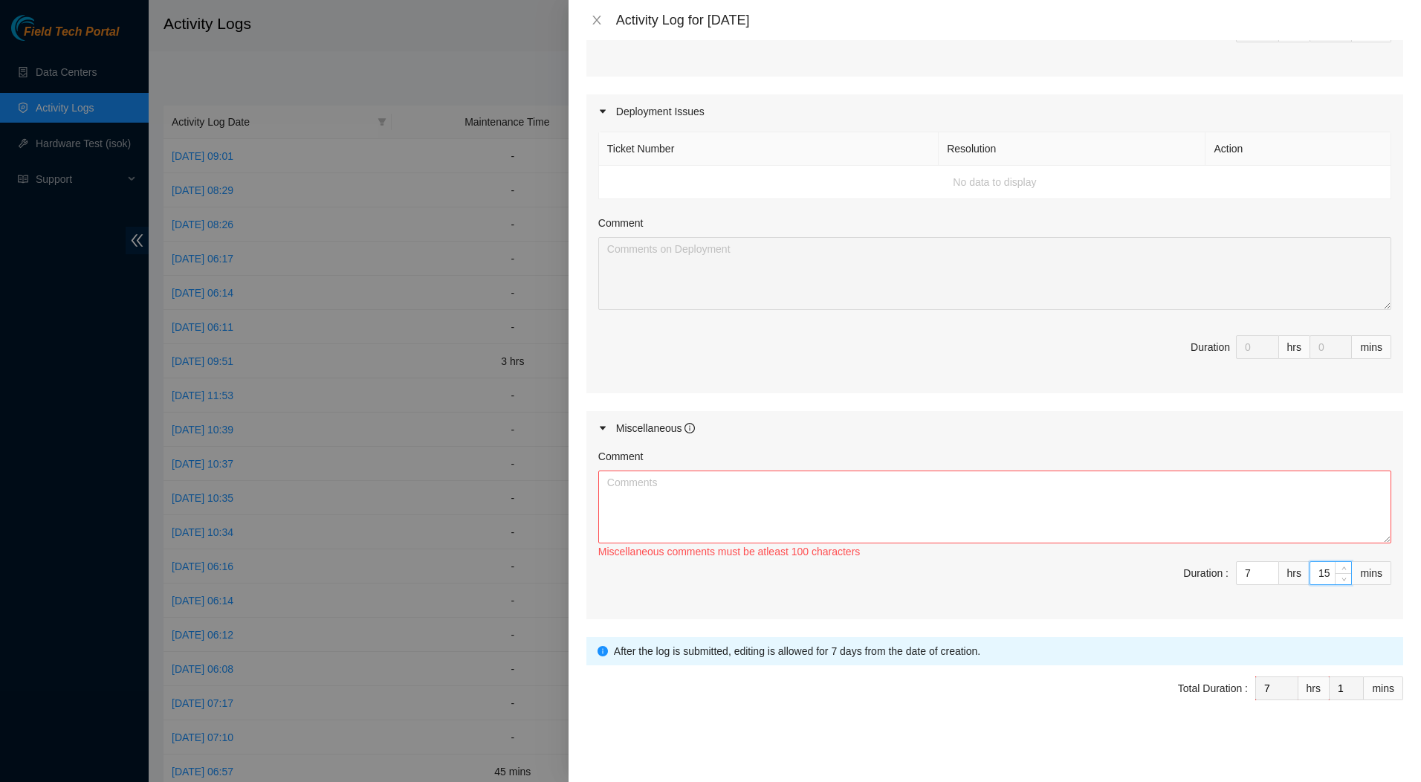
type input "15"
click at [1023, 488] on textarea "Comment" at bounding box center [994, 506] width 793 height 73
paste textarea "Fix Labeling Cable management (remove old cable and dress out new cabling) 6:15…"
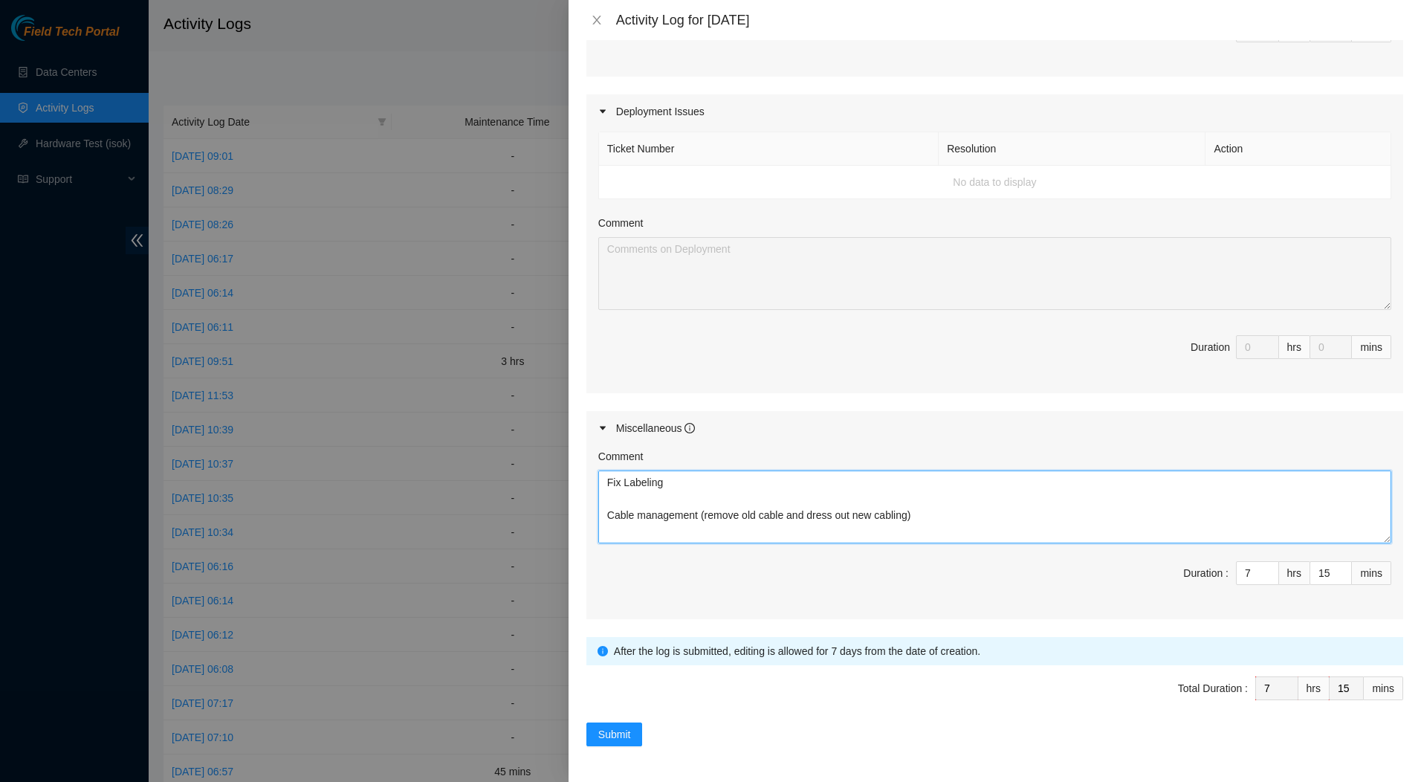
type textarea "Fix Labeling Cable management (remove old cable and dress out new cabling) 6:15…"
click at [615, 733] on span "Submit" at bounding box center [614, 734] width 33 height 16
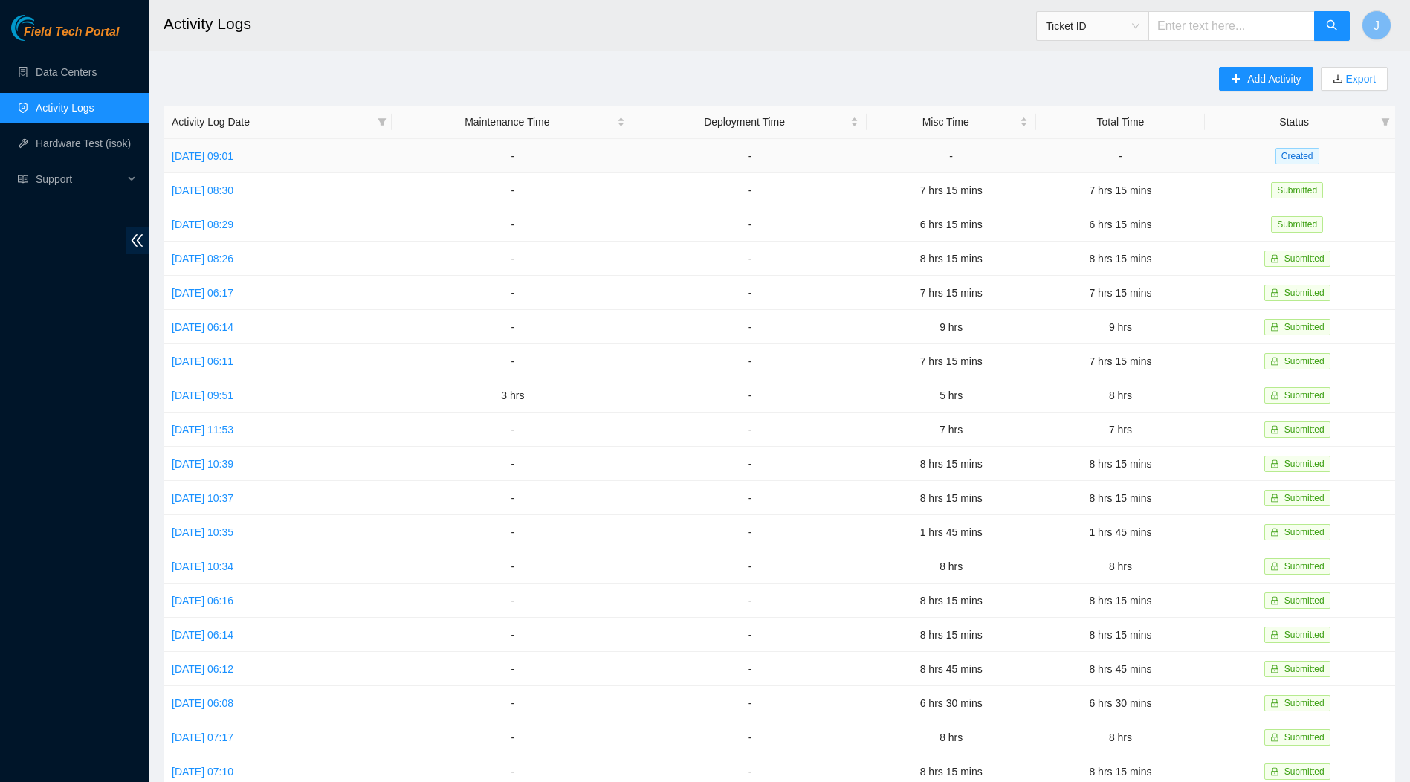
click at [219, 155] on link "[DATE] 09:01" at bounding box center [203, 156] width 62 height 12
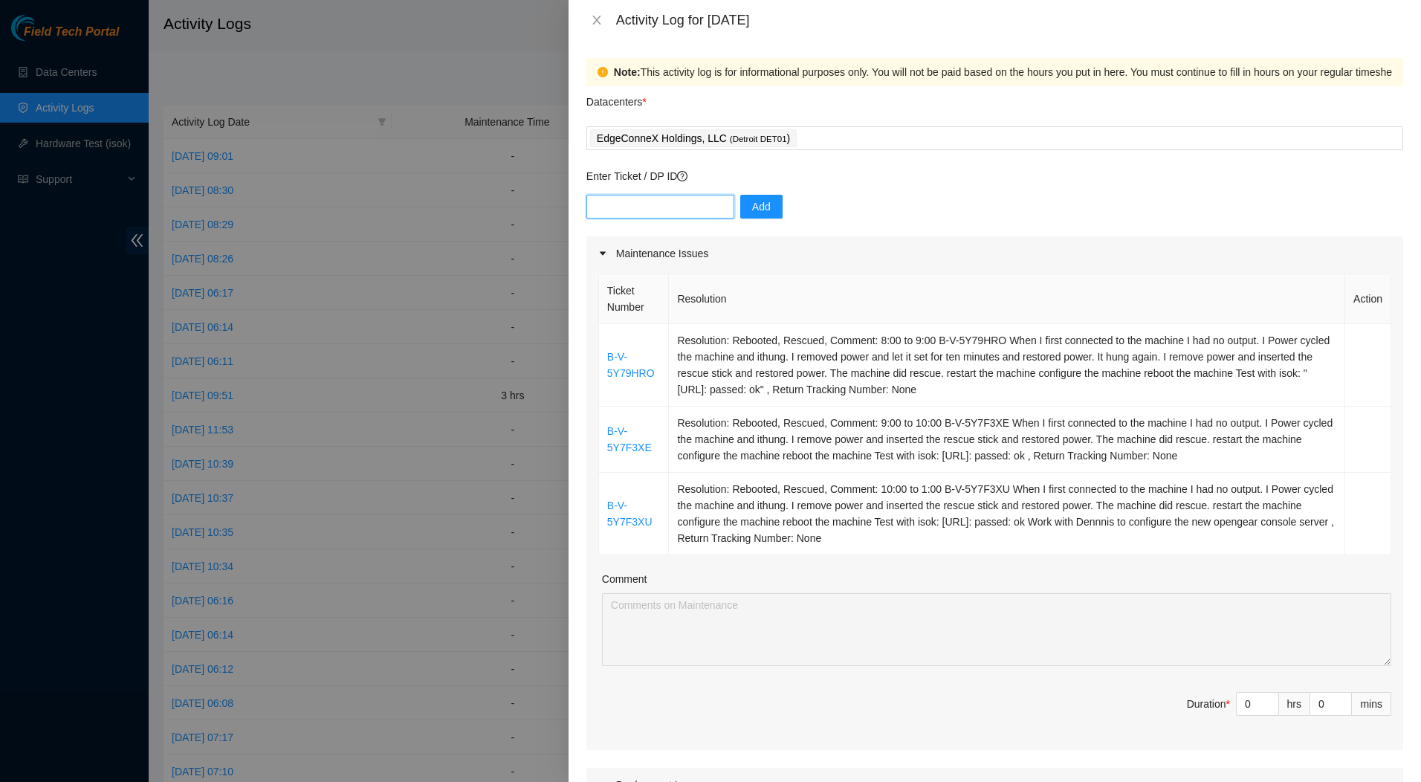
click at [680, 205] on input "text" at bounding box center [660, 207] width 148 height 24
drag, startPoint x: 1246, startPoint y: 701, endPoint x: 1231, endPoint y: 702, distance: 14.2
click at [1237, 702] on input "0" at bounding box center [1258, 704] width 42 height 22
type input "3"
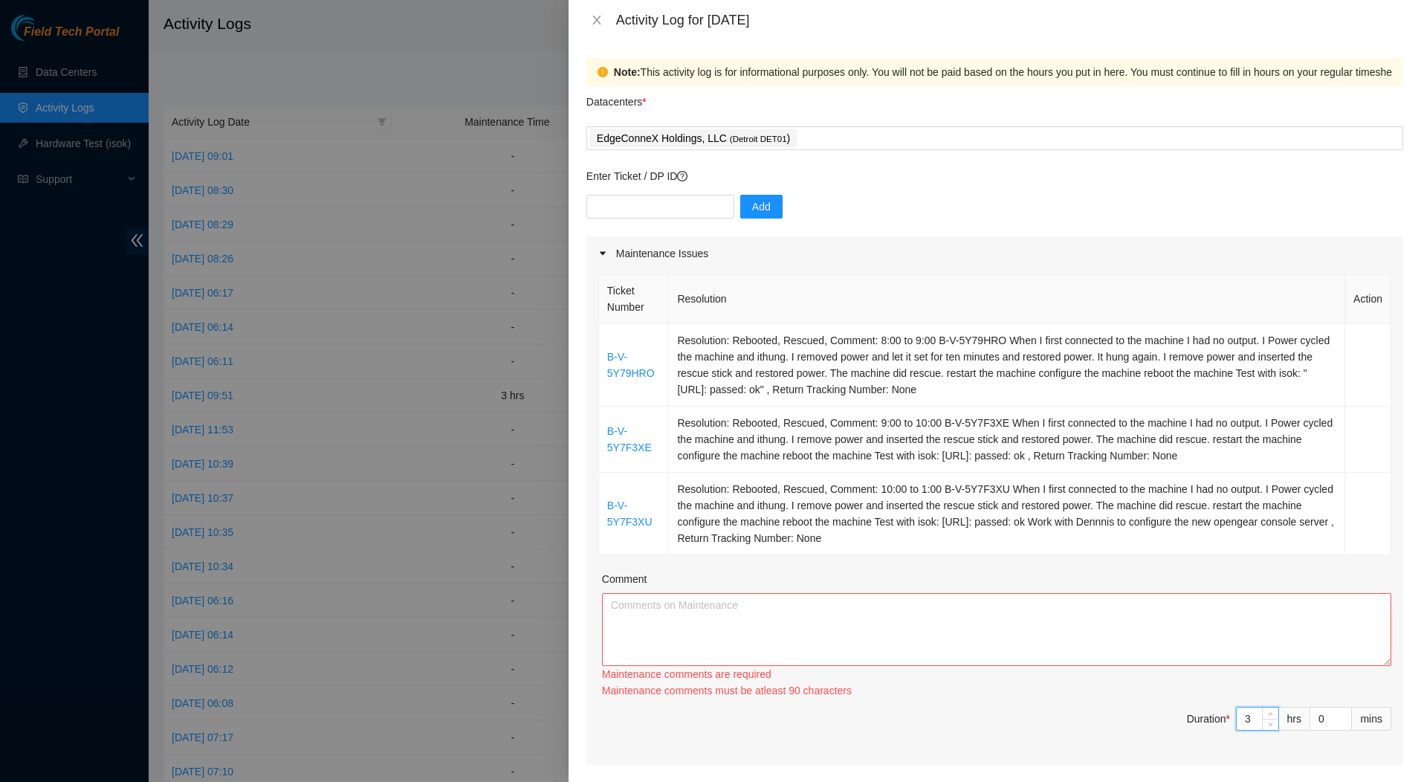
type input "3"
click at [959, 617] on textarea "Comment" at bounding box center [996, 629] width 789 height 73
paste textarea "Fix Labeling Cable management (remove old cable and dress out new cabling) 6:15…"
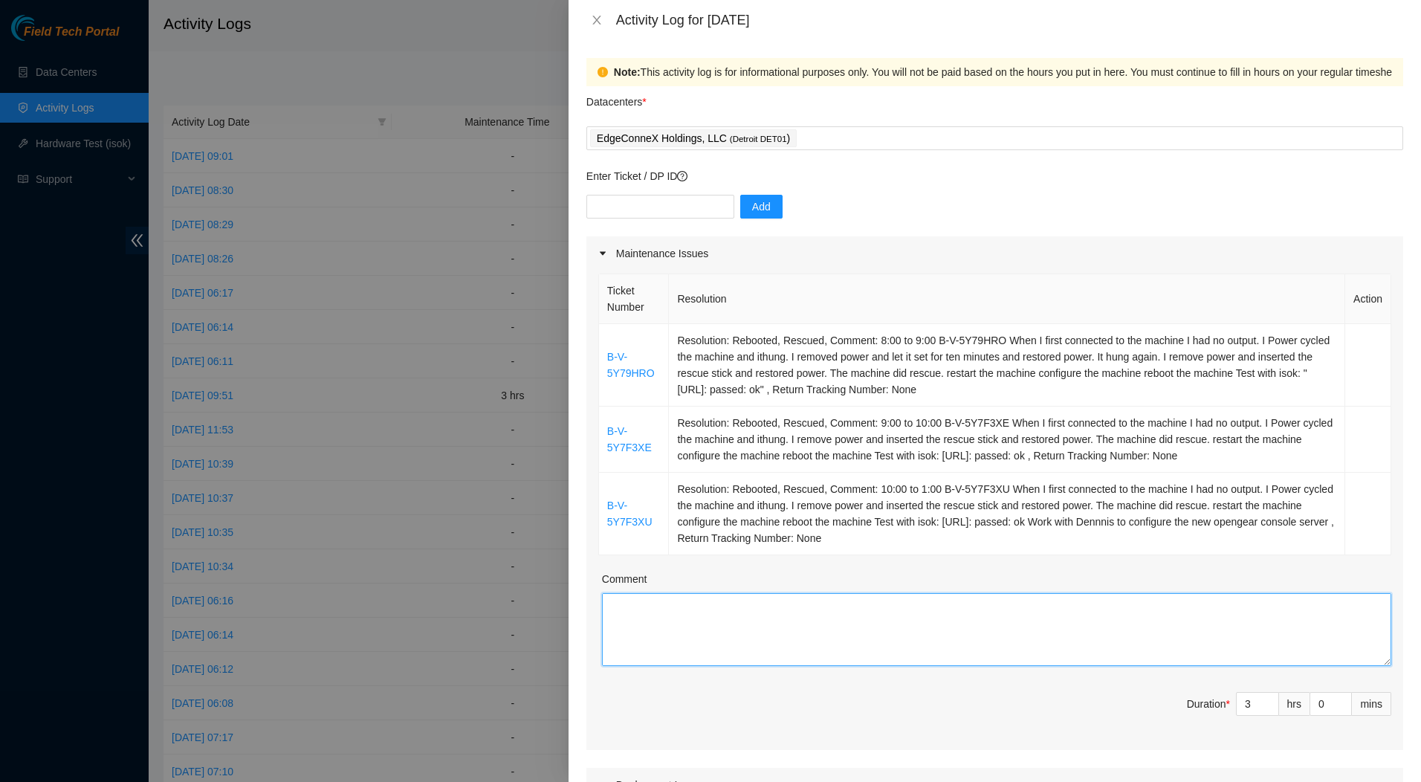
scroll to position [739, 0]
type textarea "8:00 to 9:00 B-V-5Y79HRO When I first connected to the machine I had no output.…"
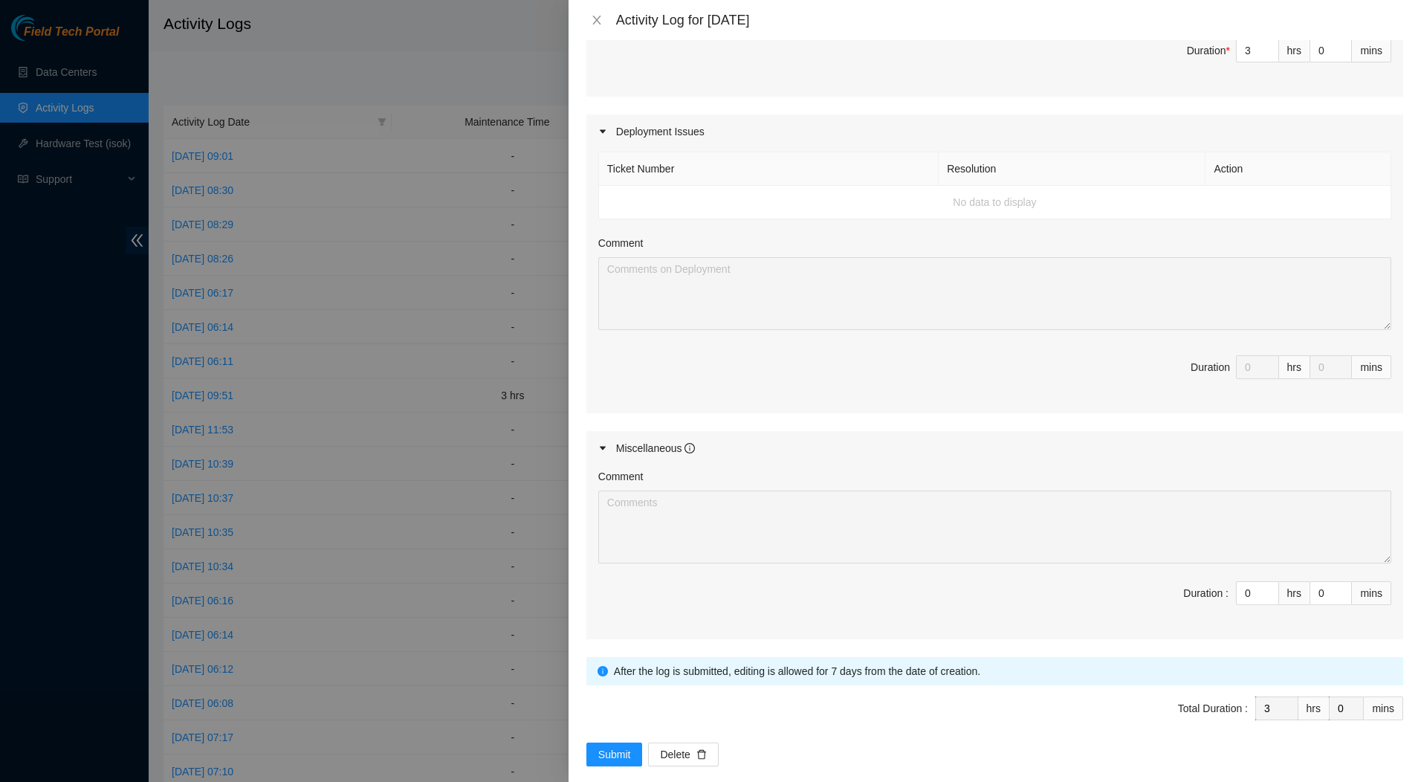
scroll to position [673, 0]
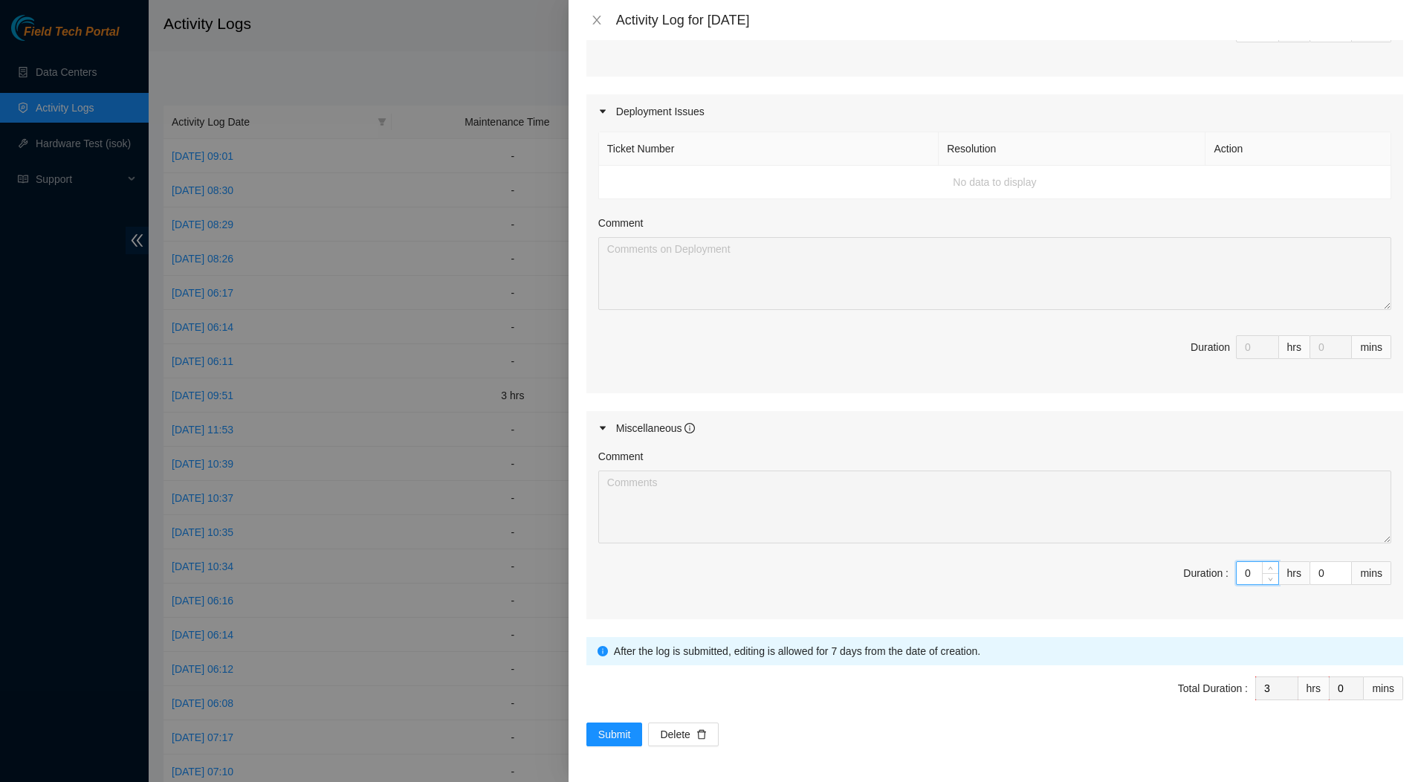
drag, startPoint x: 1240, startPoint y: 572, endPoint x: 1225, endPoint y: 575, distance: 15.9
click at [1236, 575] on div "0" at bounding box center [1257, 573] width 43 height 24
type input "4"
type input "7"
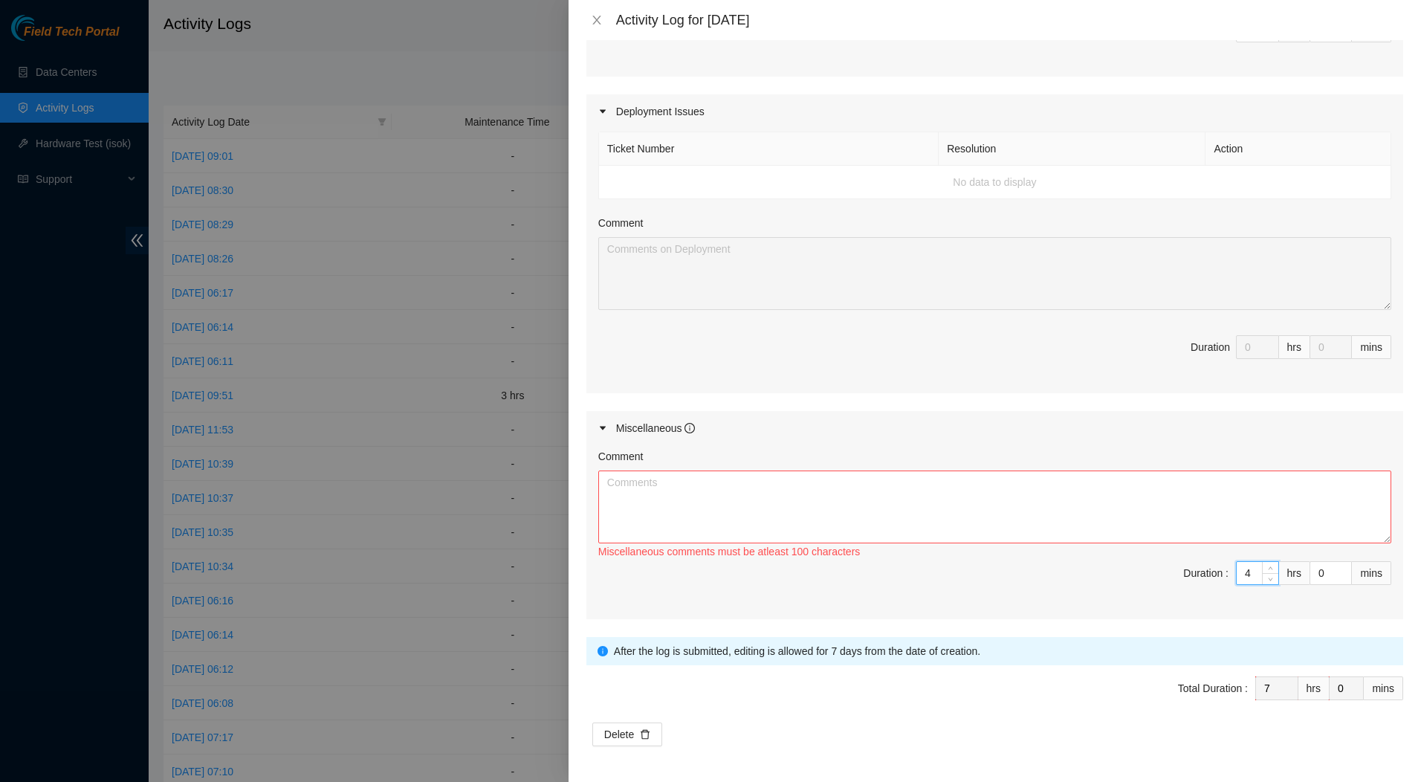
type input "4"
drag, startPoint x: 1319, startPoint y: 574, endPoint x: 1284, endPoint y: 573, distance: 34.9
click at [1284, 573] on span "Duration : 4 hrs 0 mins" at bounding box center [994, 582] width 793 height 42
type input "4"
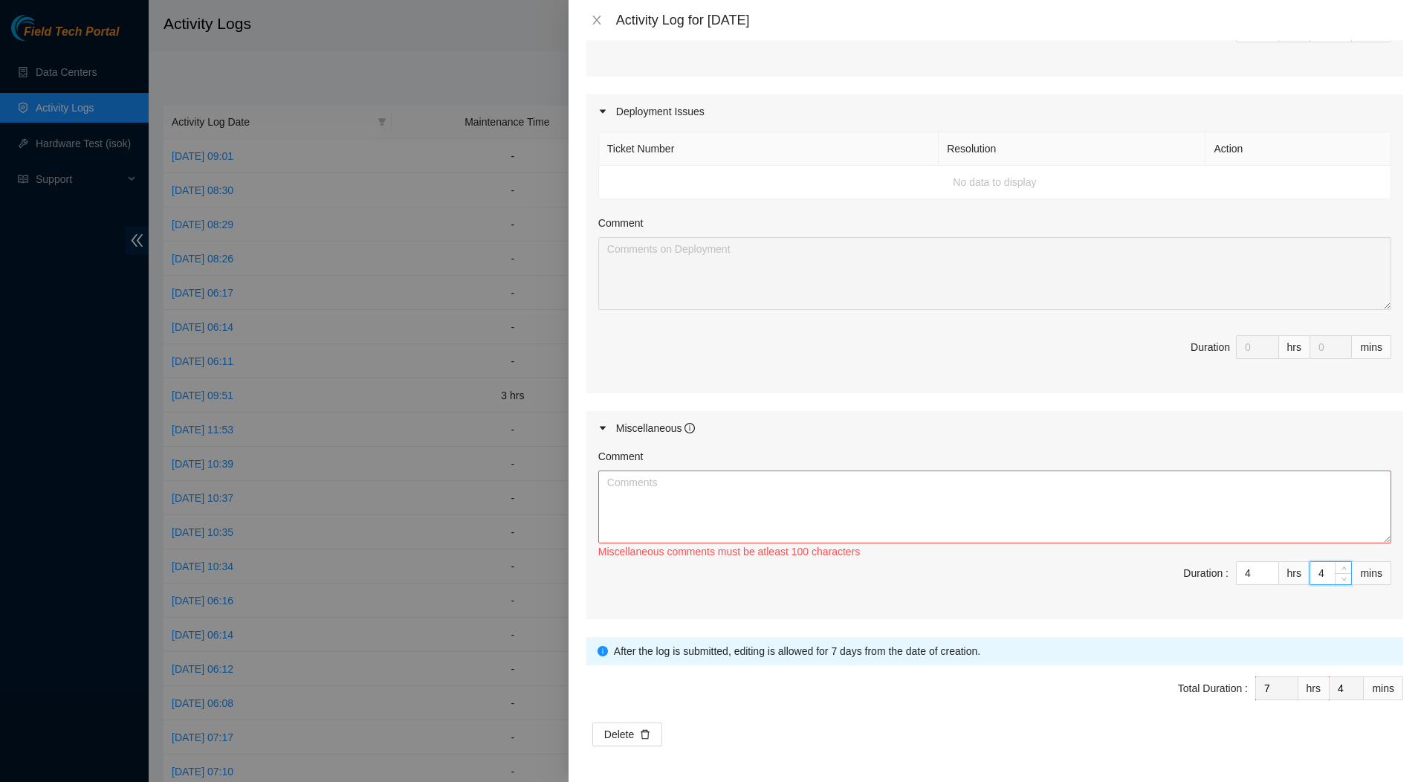
type input "45"
click at [932, 486] on textarea "Comment" at bounding box center [994, 506] width 793 height 73
paste textarea "Fix Labeling Cable management (remove old cable and dress out new cabling) 6:15…"
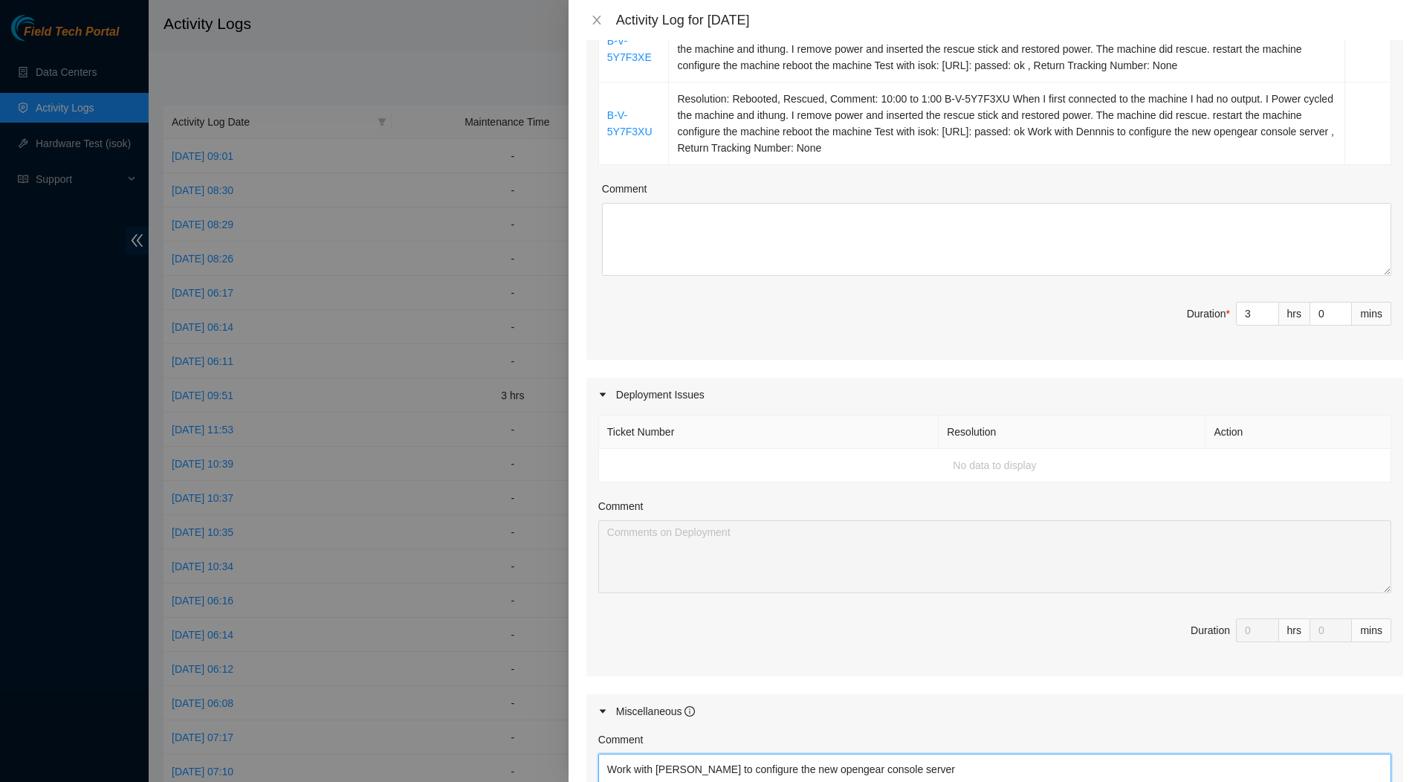
scroll to position [376, 0]
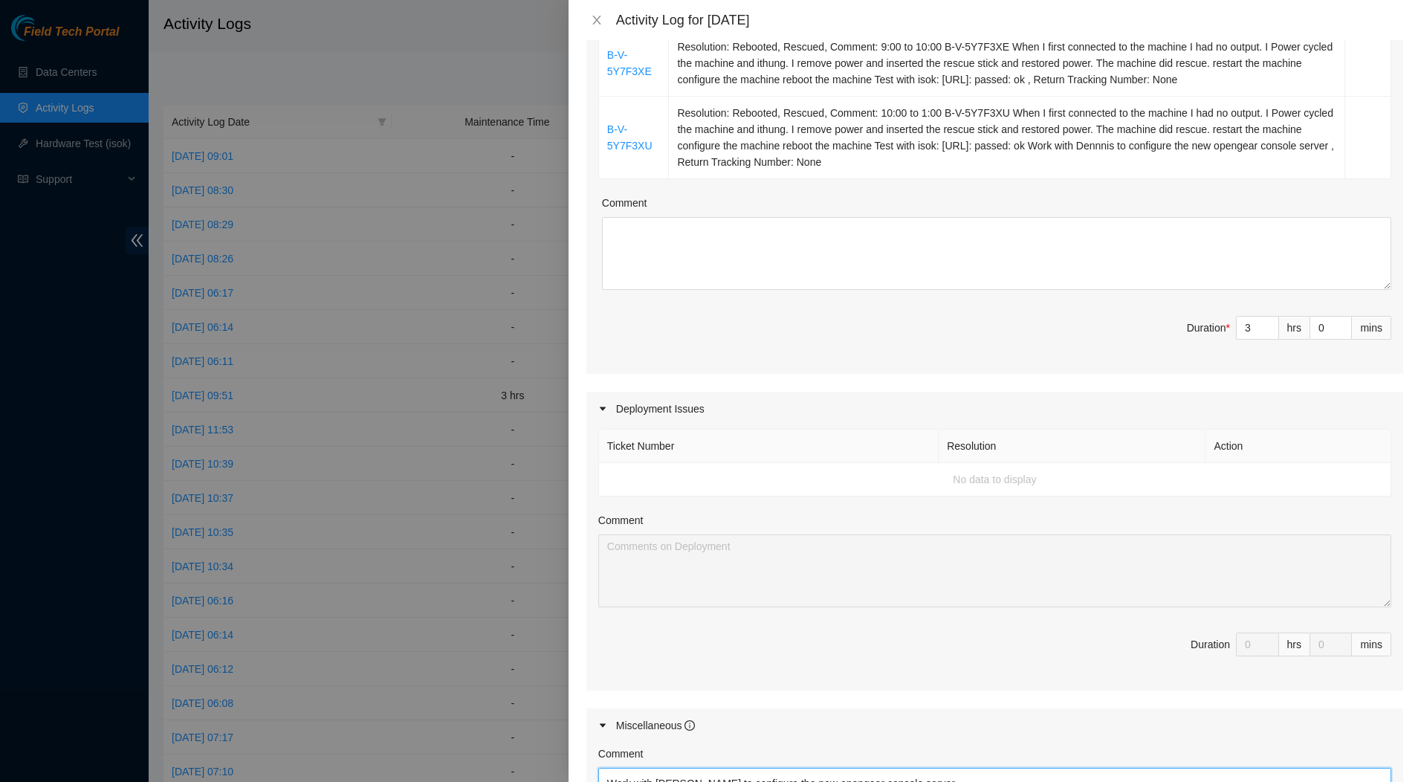
type textarea "Fix Labeling Cable management (remove old cable and dress out new cabling) 6:15…"
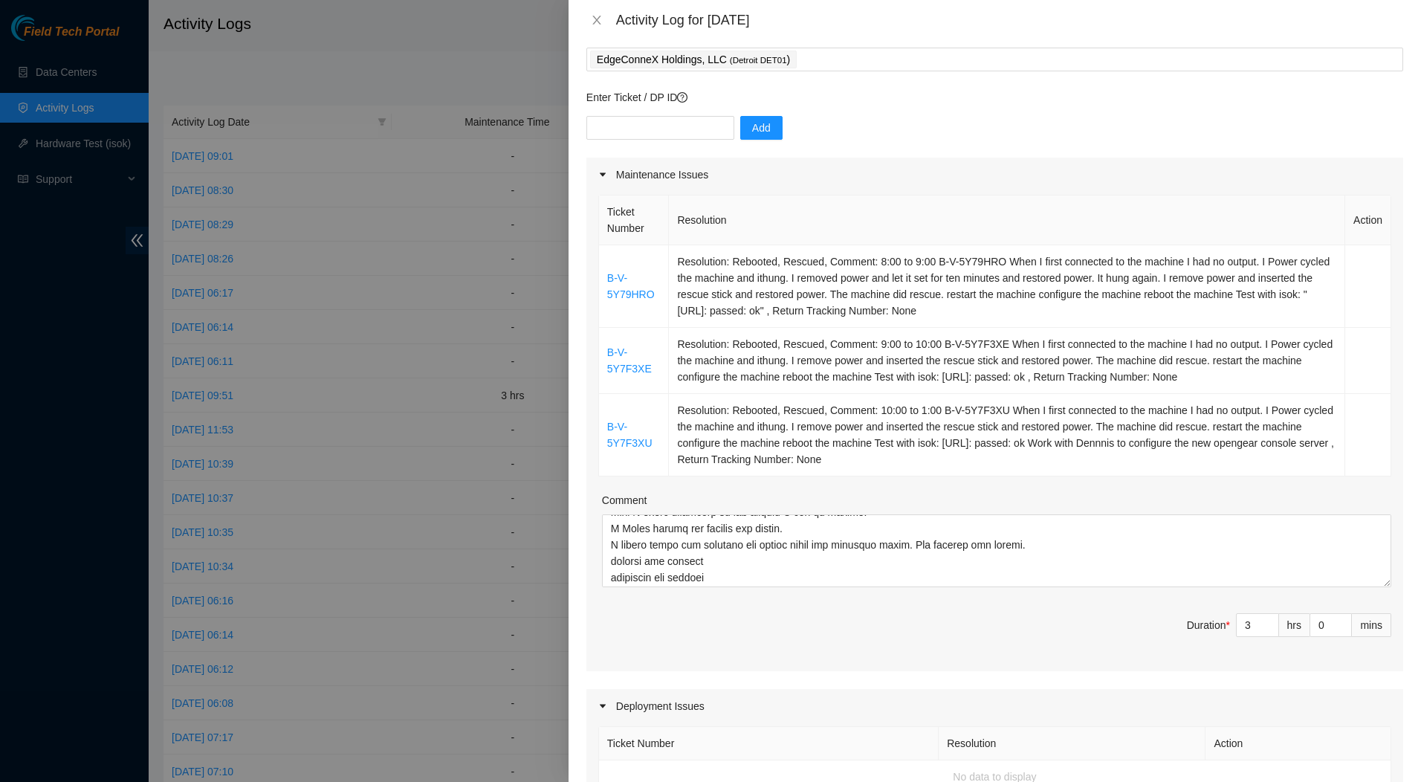
scroll to position [522, 0]
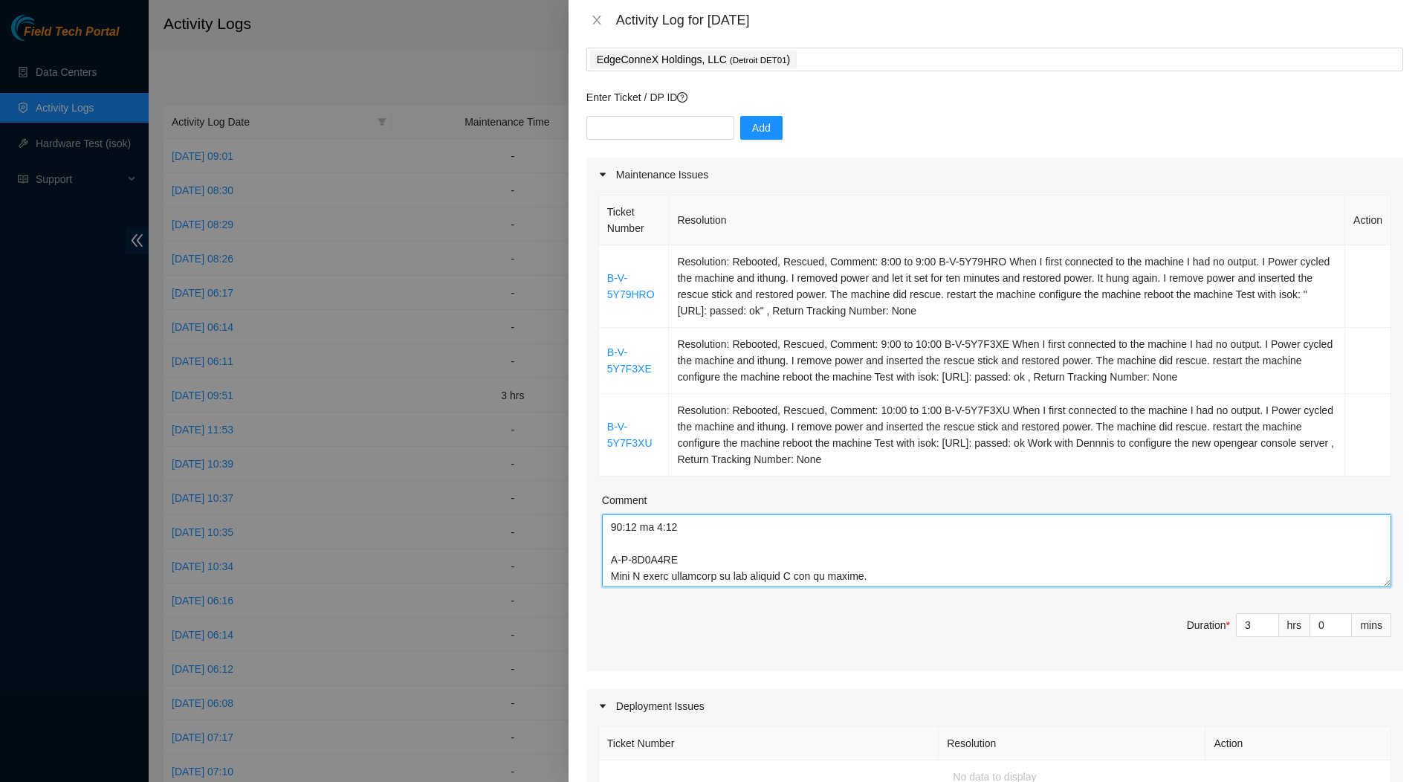
click at [649, 525] on textarea "Comment" at bounding box center [996, 550] width 789 height 73
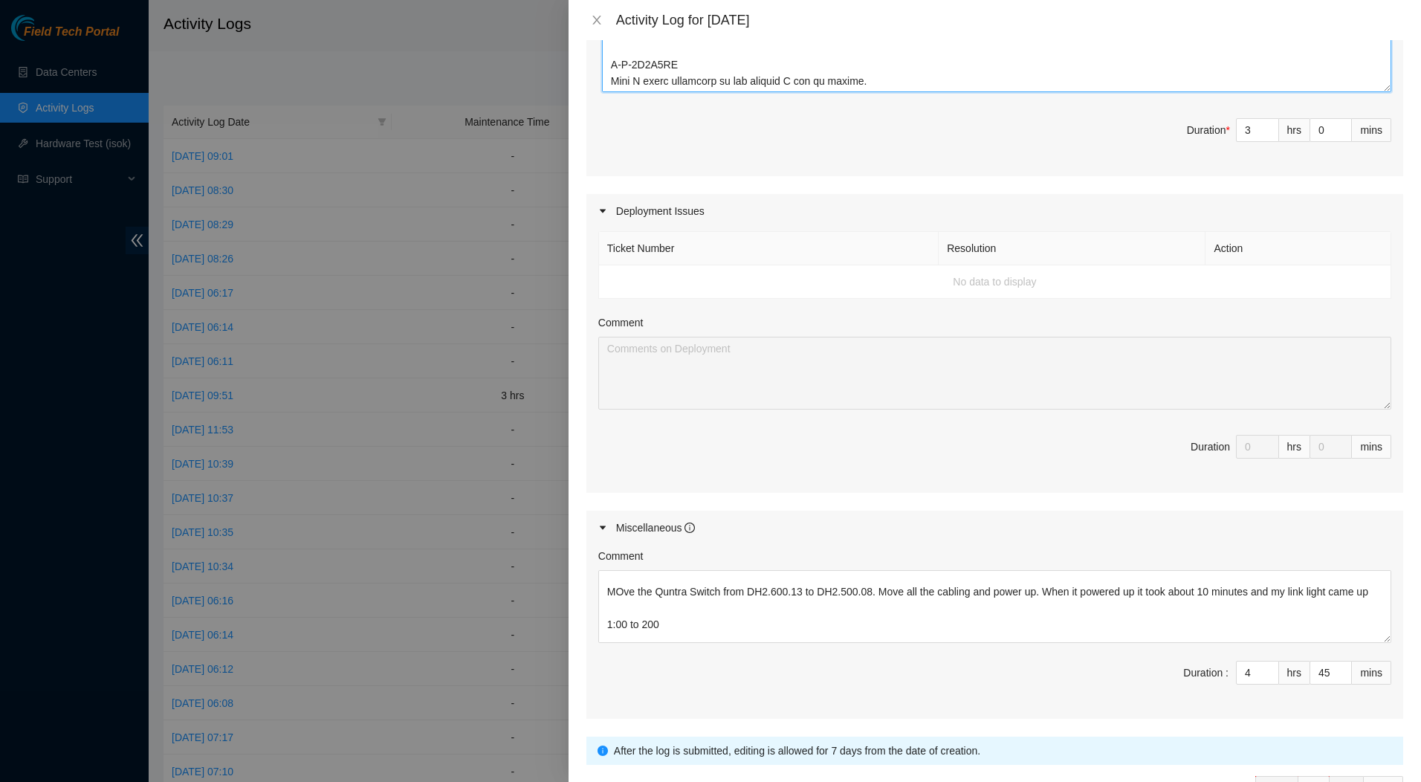
scroll to position [673, 0]
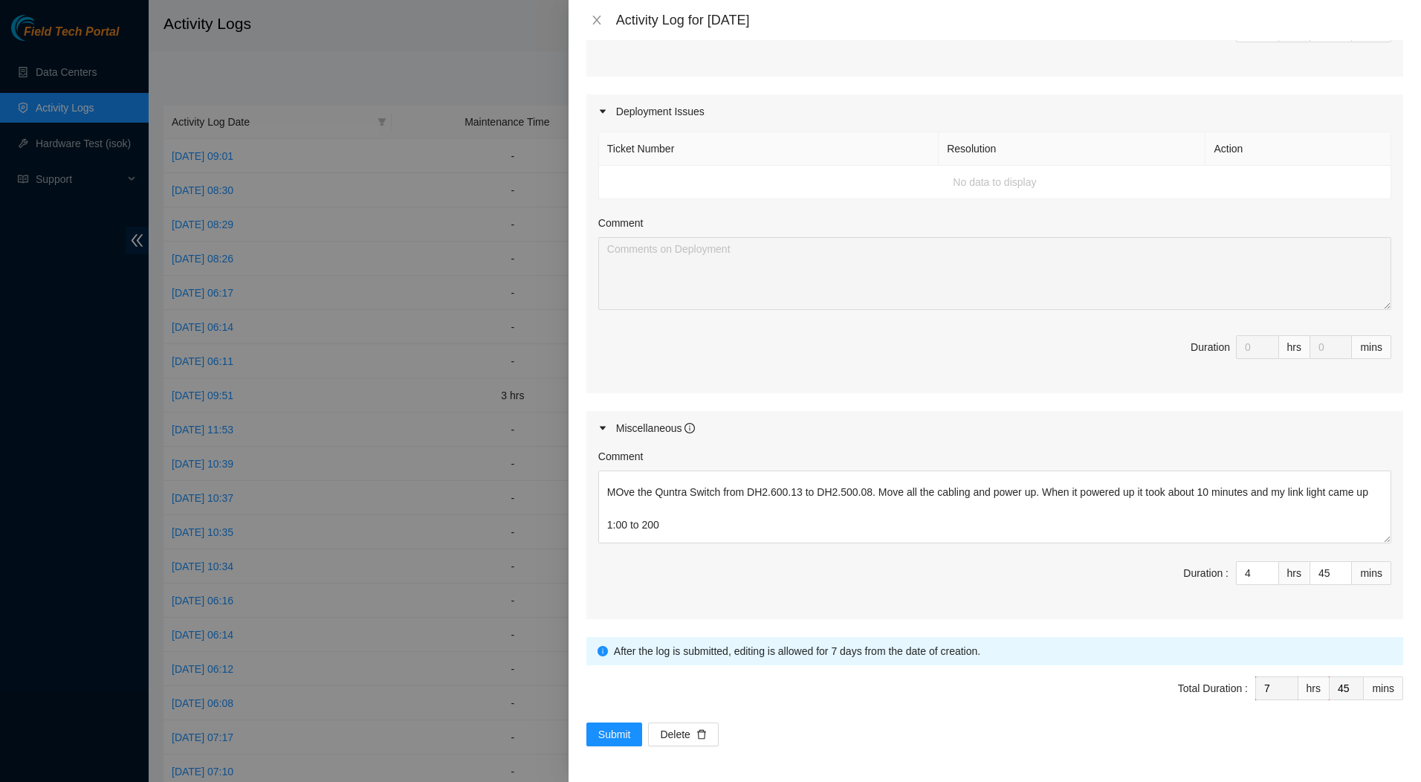
type textarea "8:00 to 9:00 B-V-5Y79HRO When I first connected to the machine I had no output.…"
click at [744, 518] on textarea "Fix Labeling Cable management (remove old cable and dress out new cabling) 6:15…" at bounding box center [994, 506] width 793 height 73
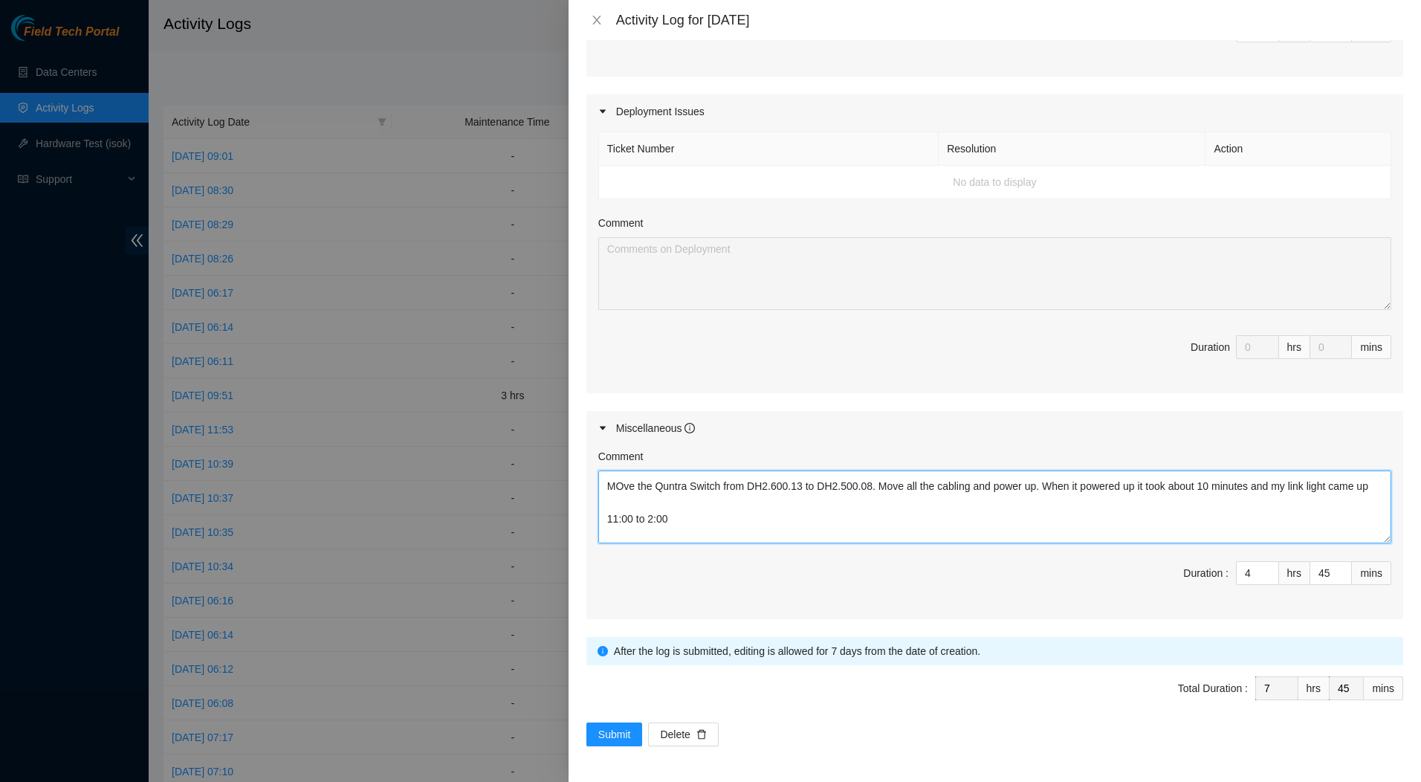
type textarea "Fix Labeling Cable management (remove old cable and dress out new cabling) 6:15…"
click at [615, 734] on span "Submit" at bounding box center [614, 734] width 33 height 16
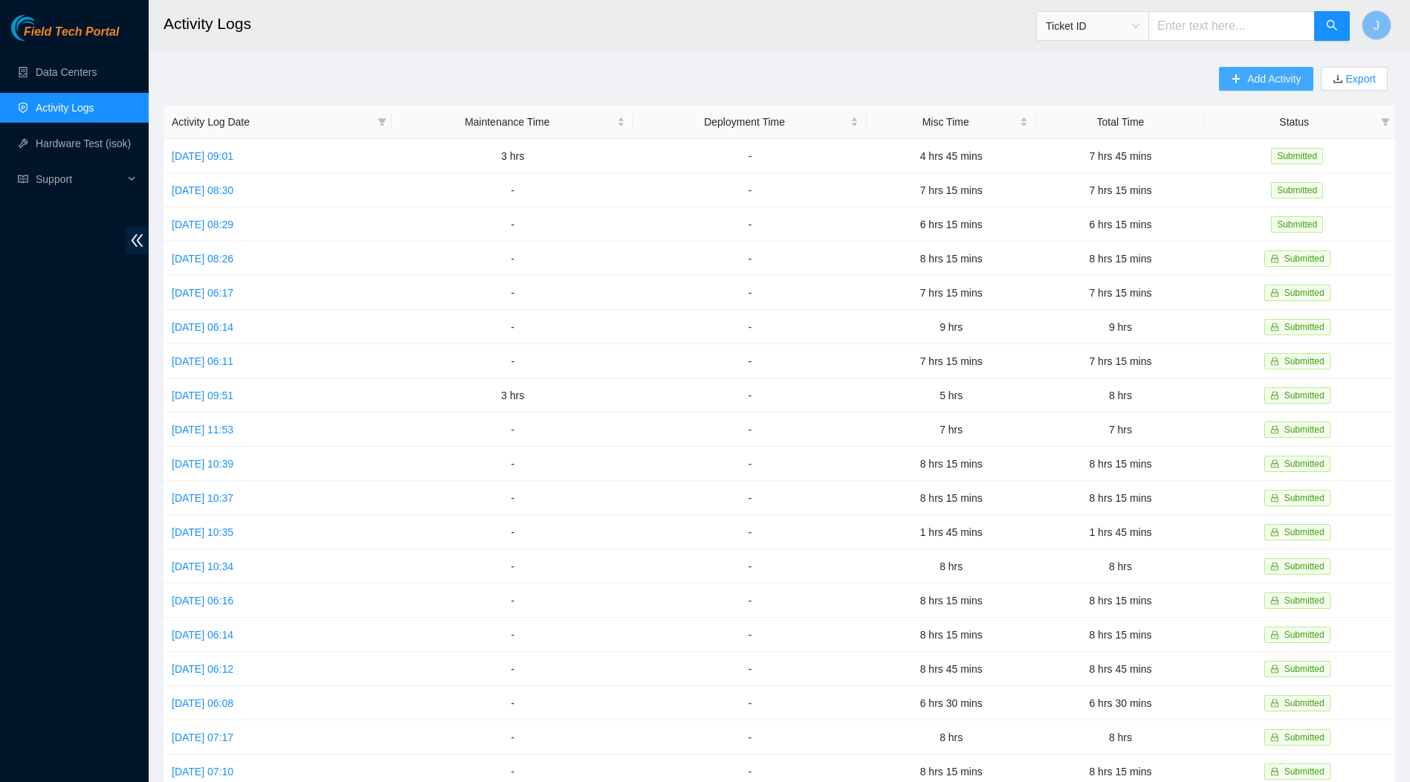
click at [1247, 71] on span "Add Activity" at bounding box center [1274, 79] width 54 height 16
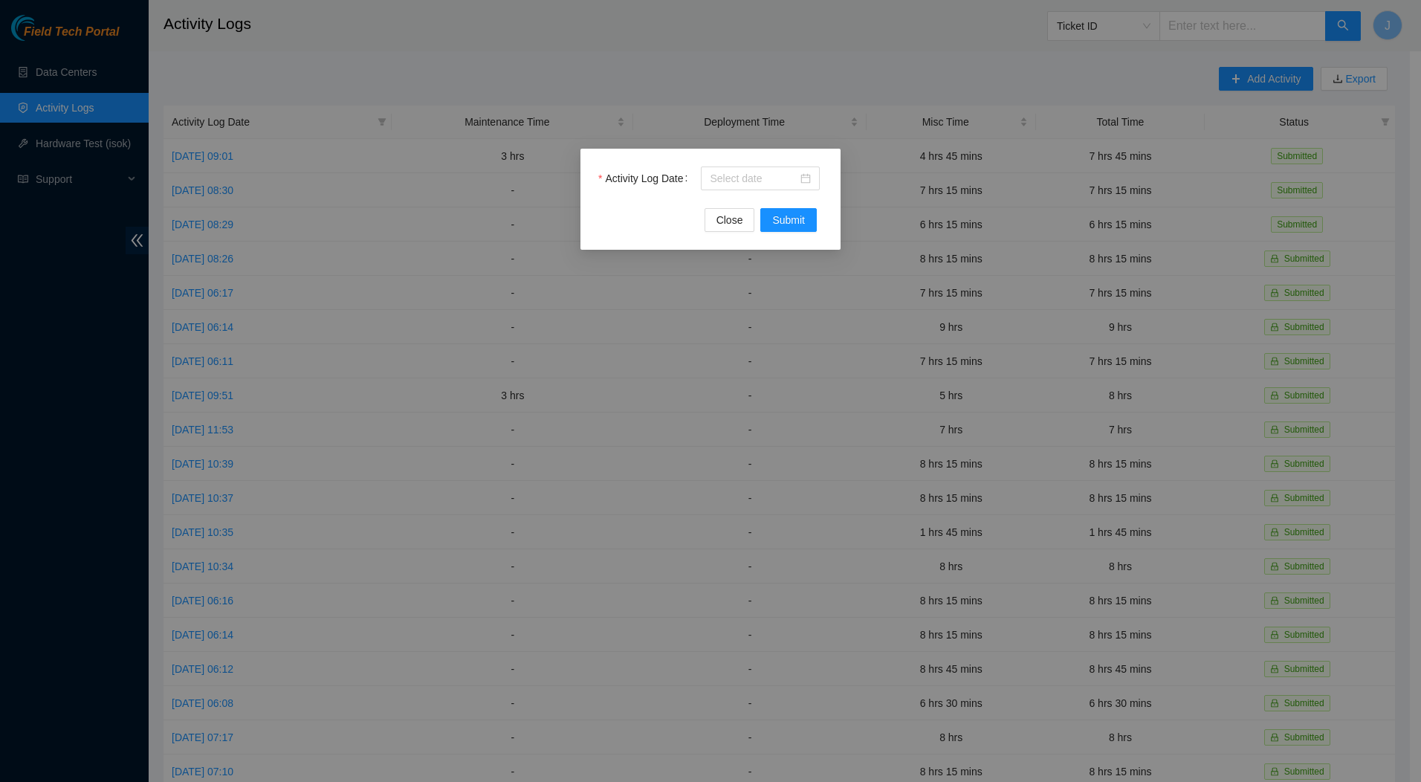
click at [806, 177] on div at bounding box center [760, 178] width 101 height 16
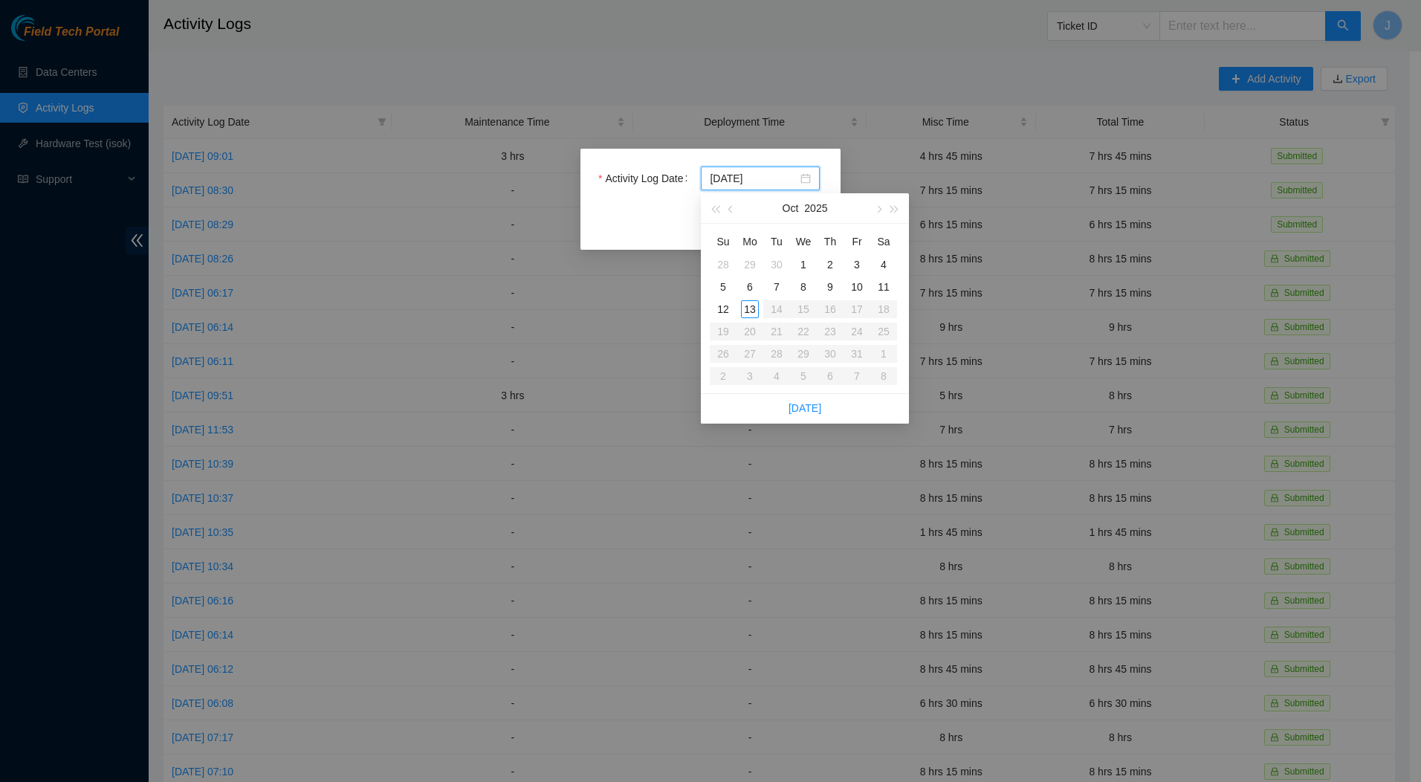
type input "[DATE]"
click at [860, 284] on div "10" at bounding box center [857, 287] width 18 height 18
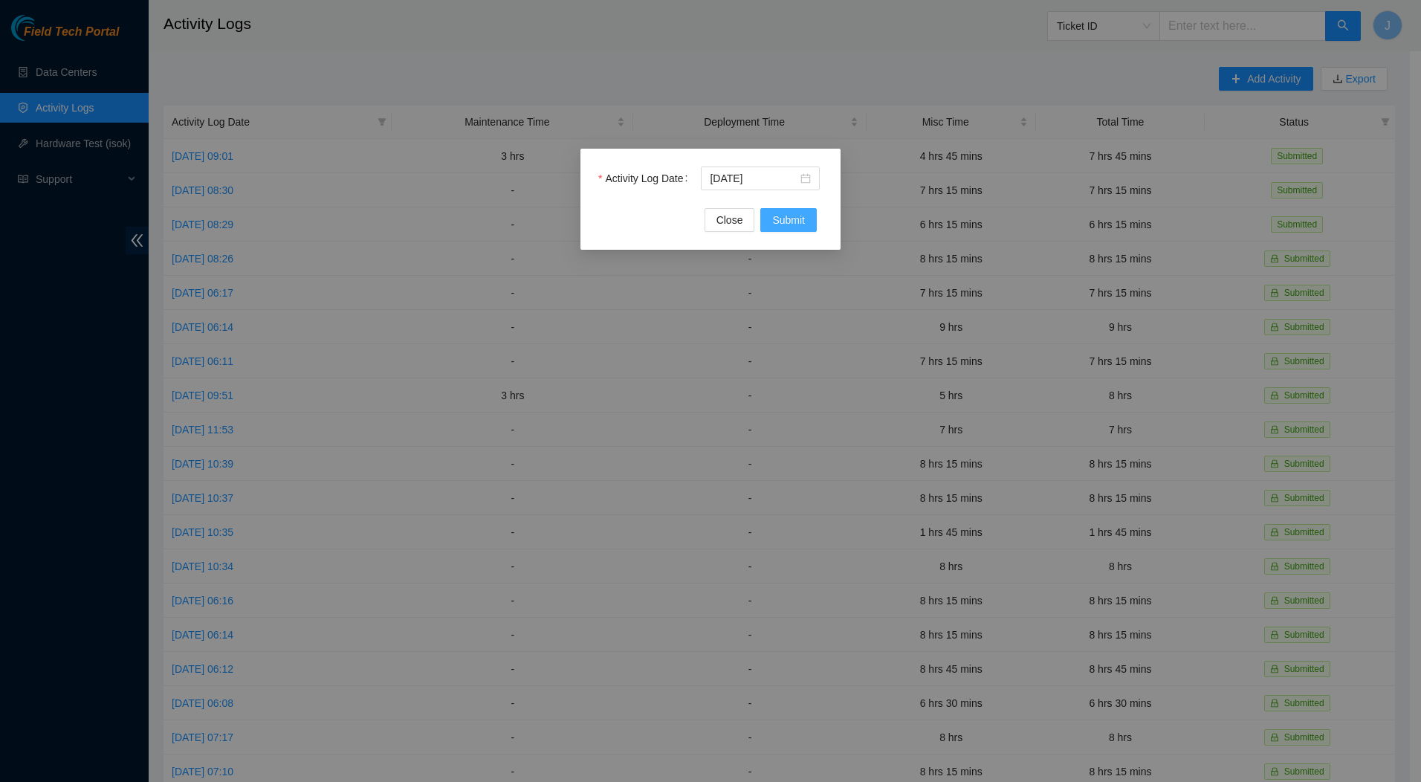
click at [786, 216] on span "Submit" at bounding box center [788, 220] width 33 height 16
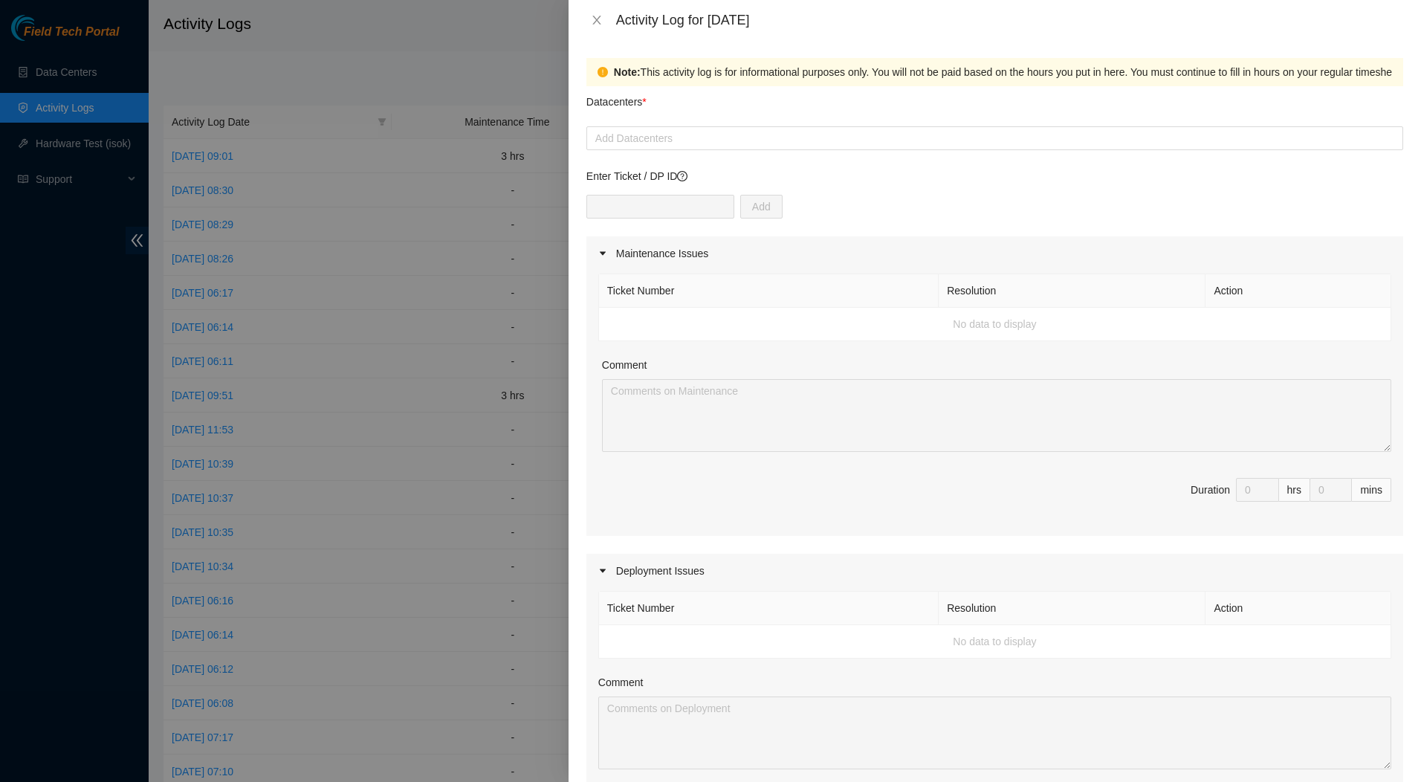
click at [760, 137] on div at bounding box center [994, 138] width 809 height 18
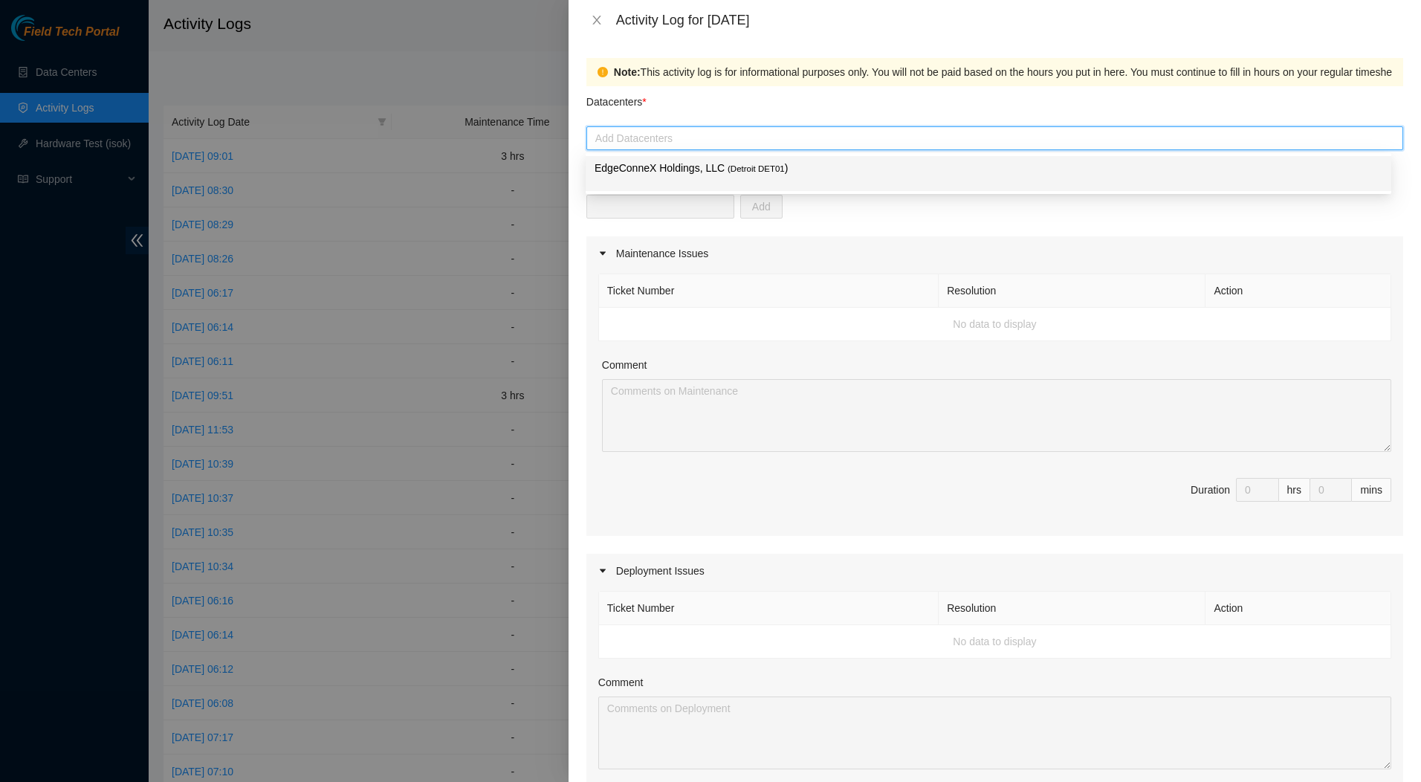
click at [747, 165] on span "( Detroit DET01" at bounding box center [756, 168] width 57 height 9
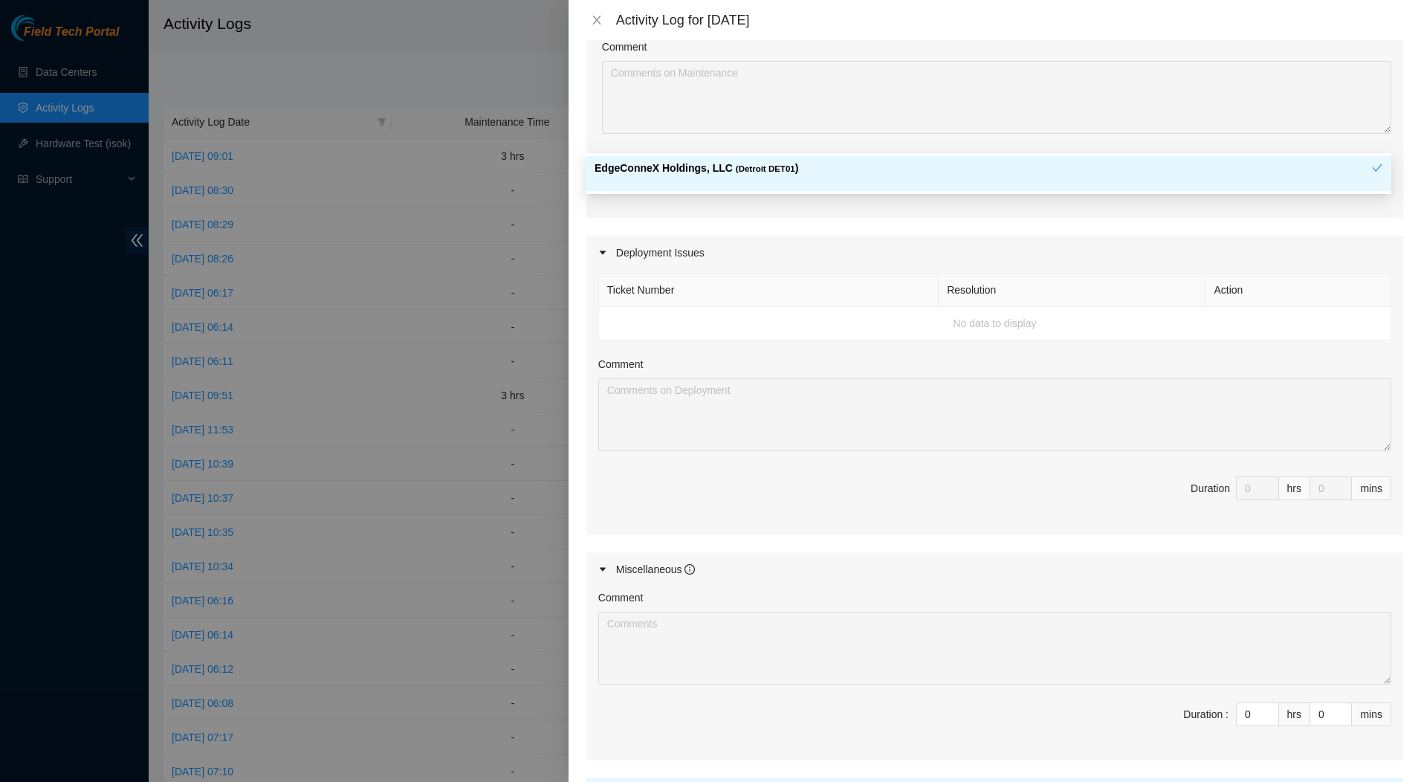
scroll to position [459, 0]
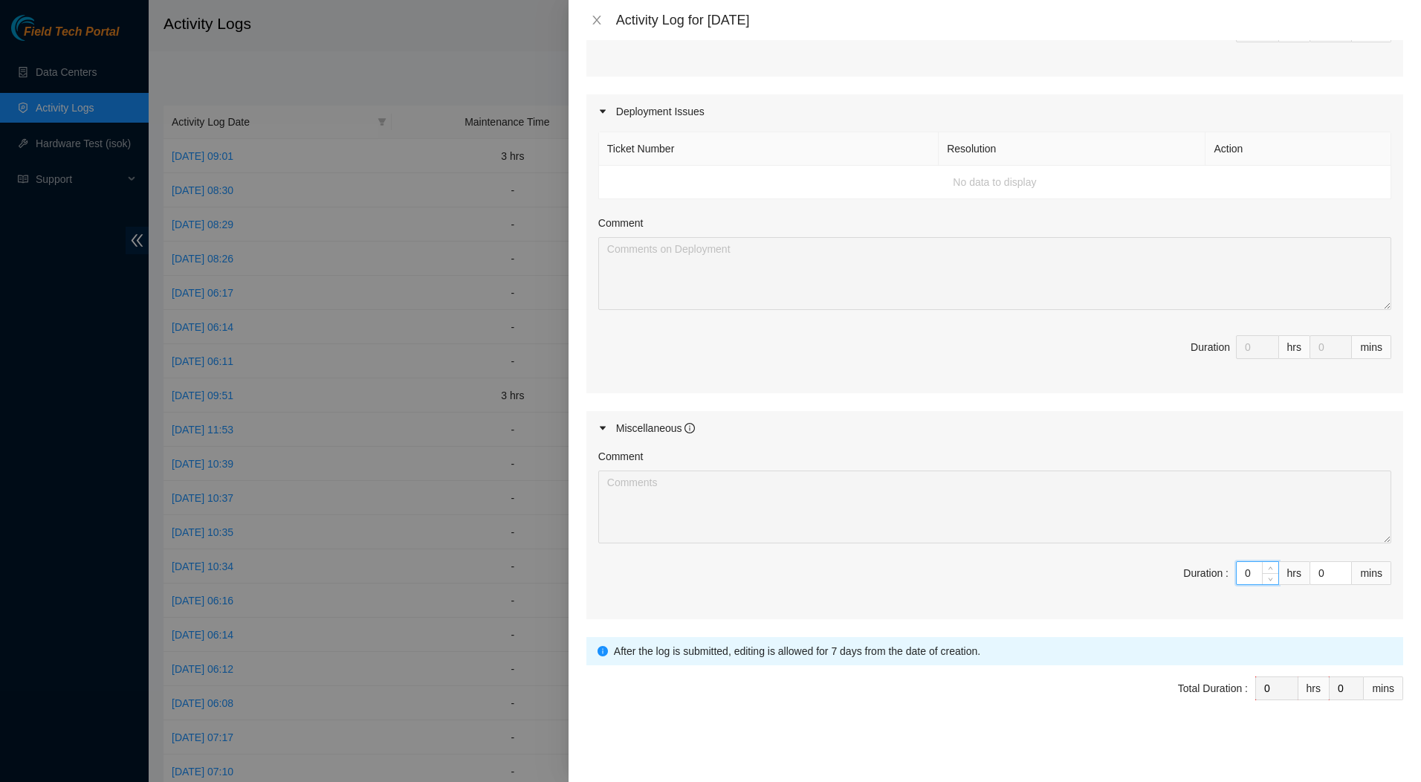
drag, startPoint x: 1244, startPoint y: 575, endPoint x: 1211, endPoint y: 571, distance: 33.7
click at [1211, 571] on span "Duration : 0 hrs 0 mins" at bounding box center [994, 582] width 793 height 42
type input "7"
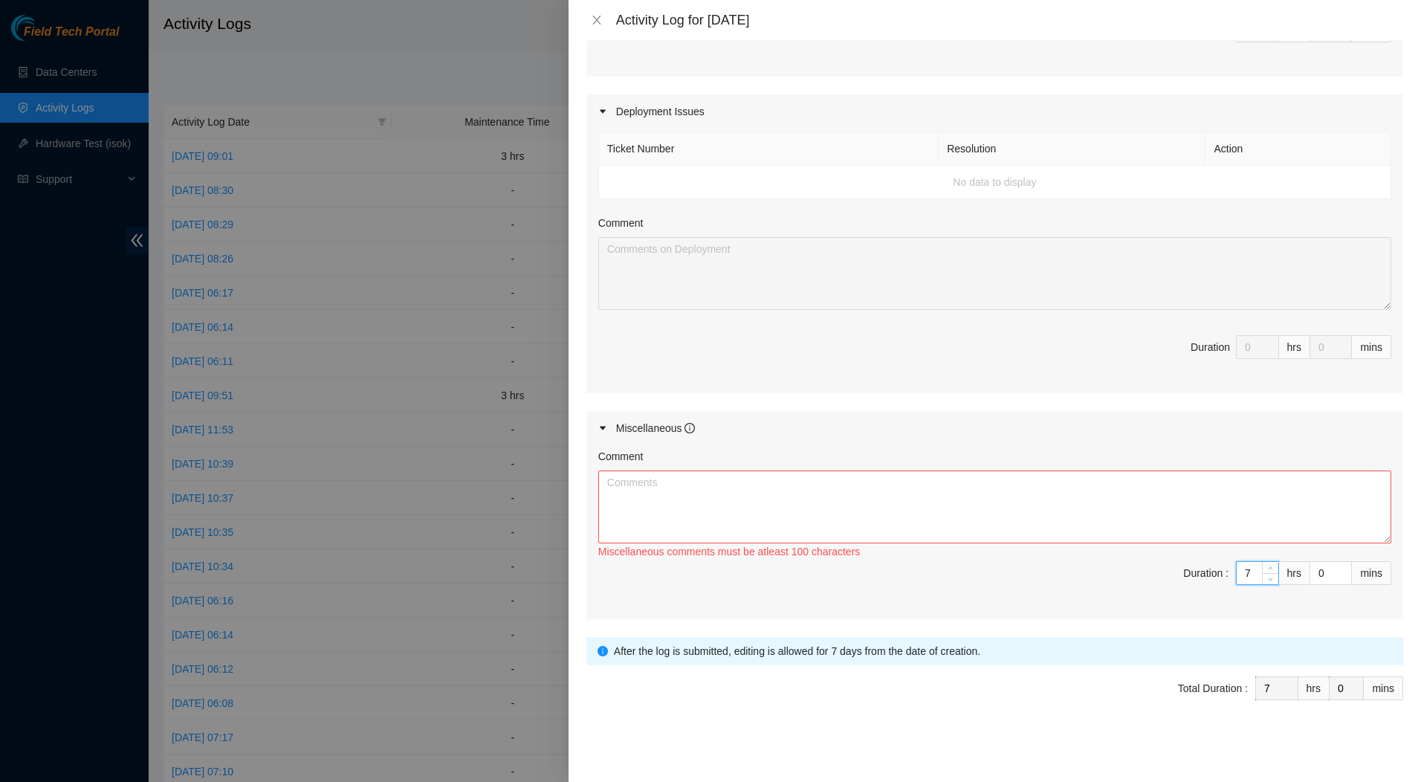
type input "7"
drag, startPoint x: 1322, startPoint y: 572, endPoint x: 1305, endPoint y: 573, distance: 17.1
click at [1310, 573] on input "0" at bounding box center [1330, 573] width 41 height 22
type input "3"
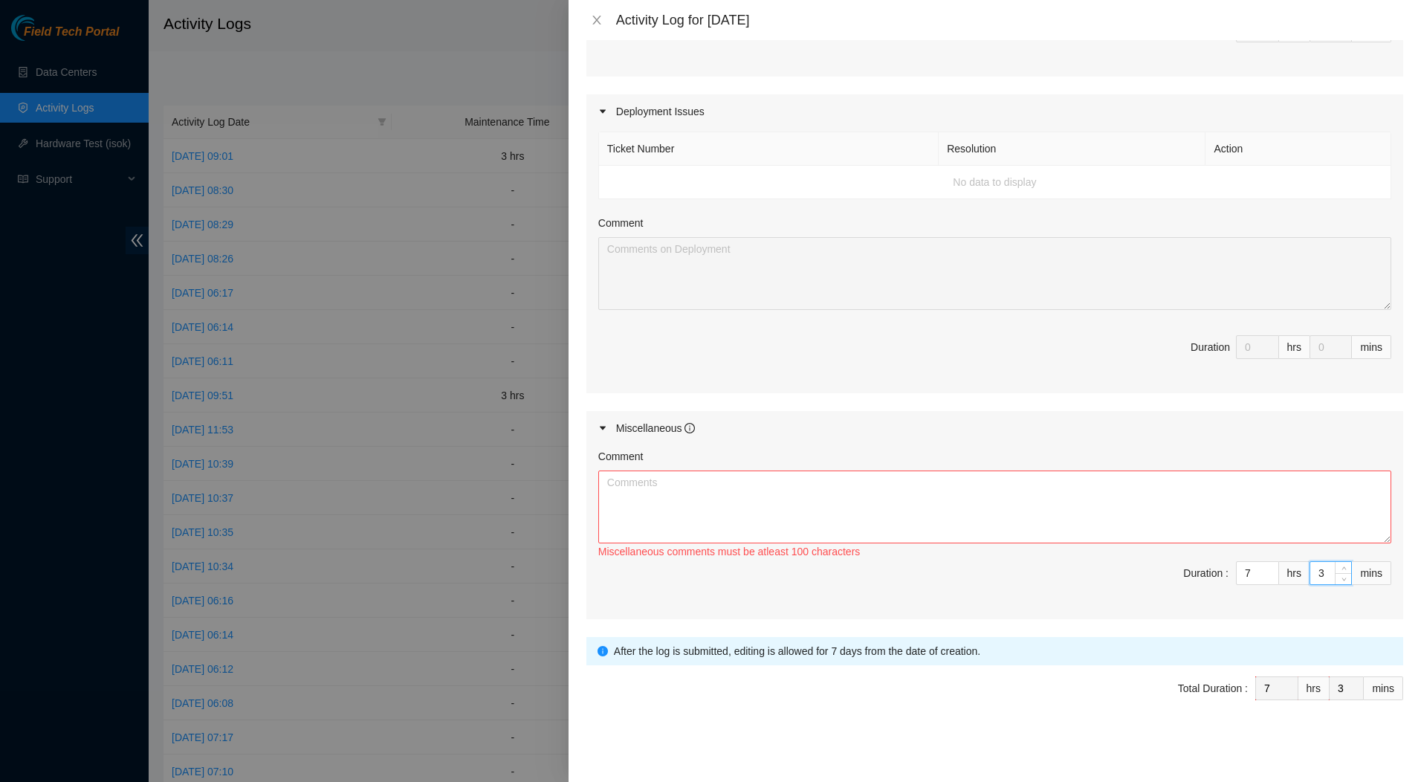
type input "30"
click at [1186, 487] on textarea "Comment" at bounding box center [994, 506] width 793 height 73
paste textarea "Fix Labeling Cable management (remove old cable and dress out new cabling) 5:30…"
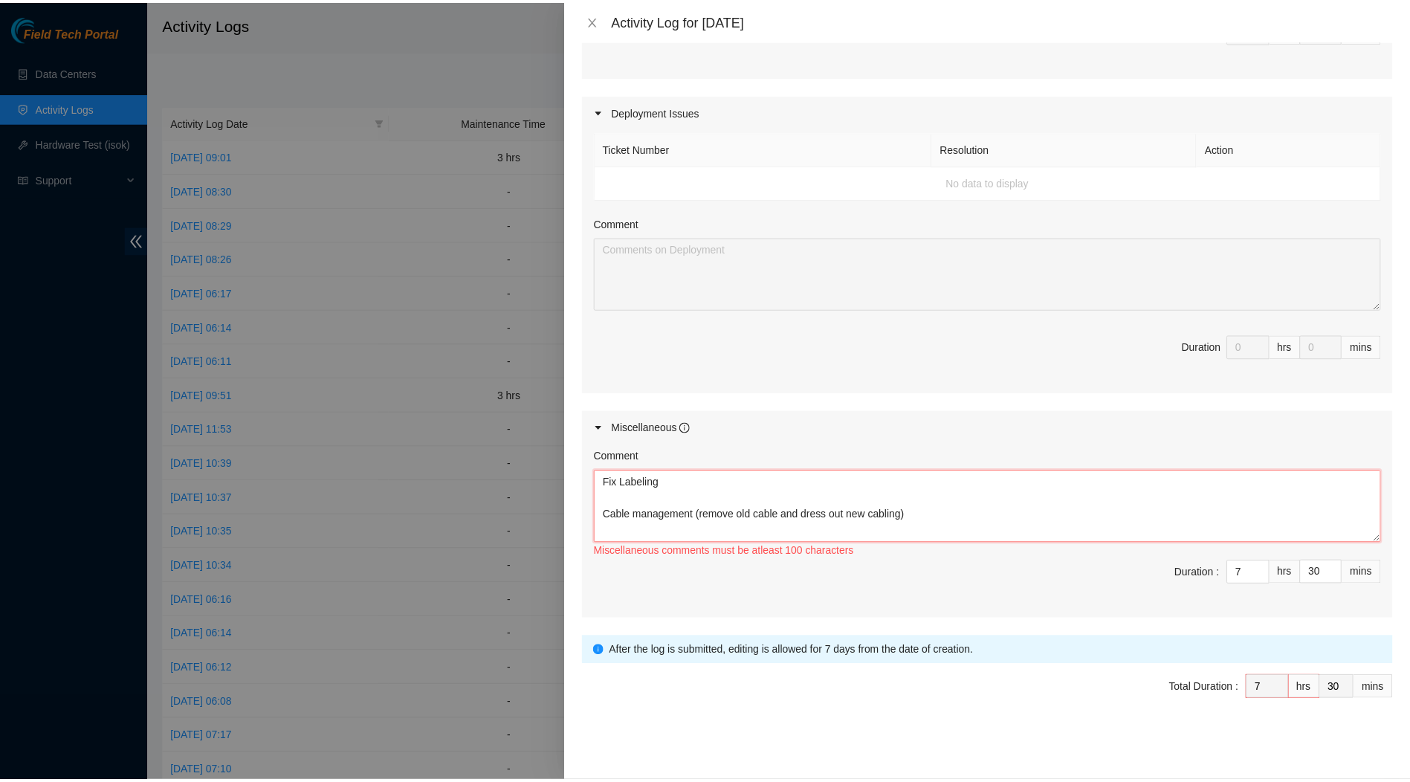
scroll to position [160, 0]
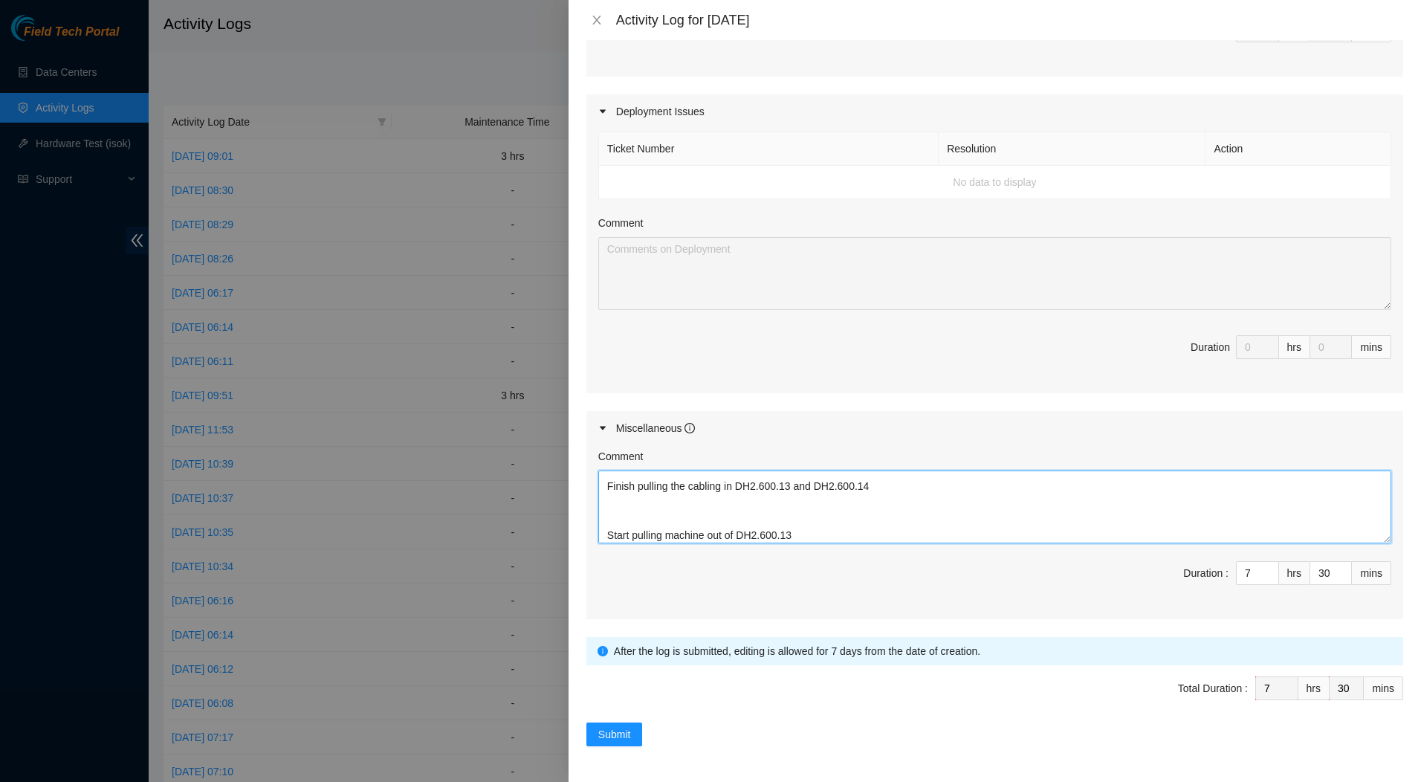
type textarea "Fix Labeling Cable management (remove old cable and dress out new cabling) 5:30…"
click at [625, 731] on span "Submit" at bounding box center [614, 734] width 33 height 16
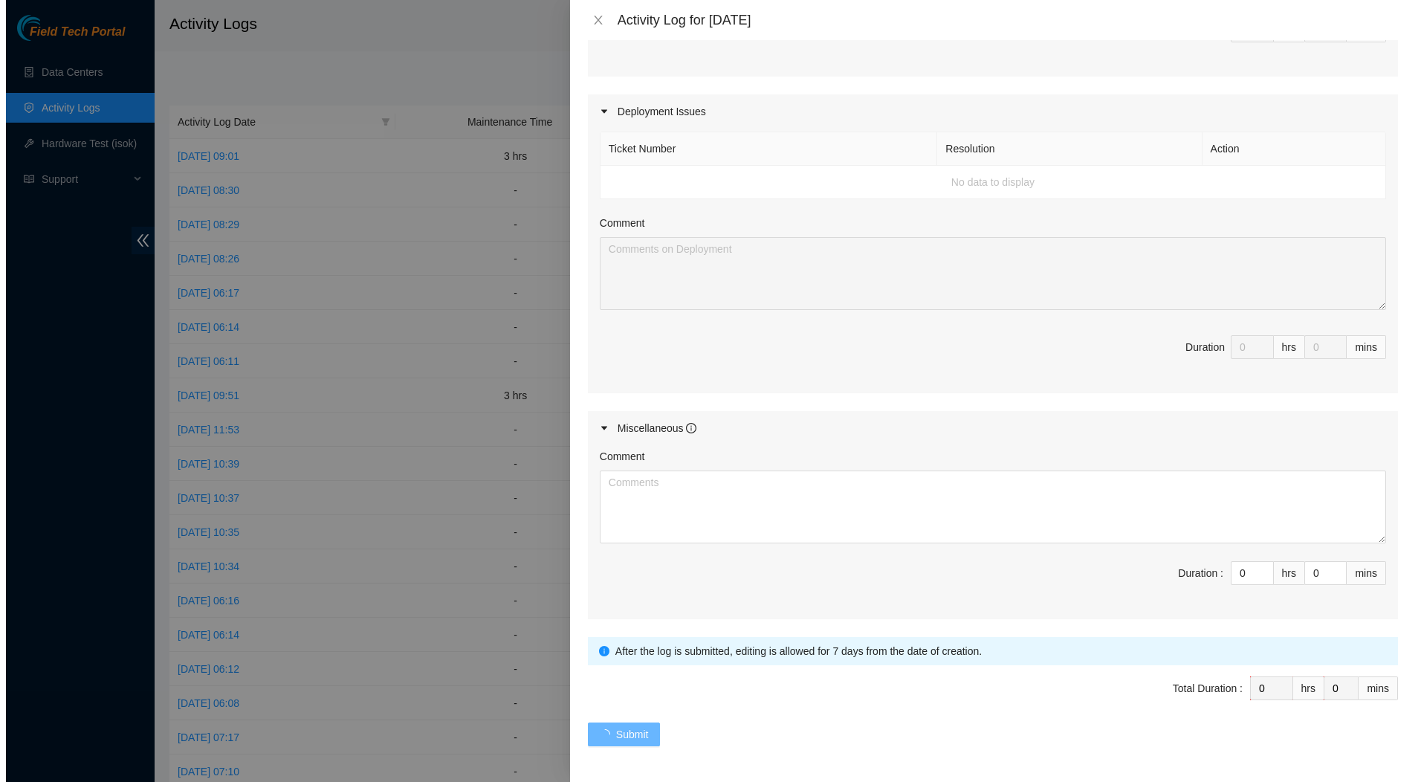
scroll to position [0, 0]
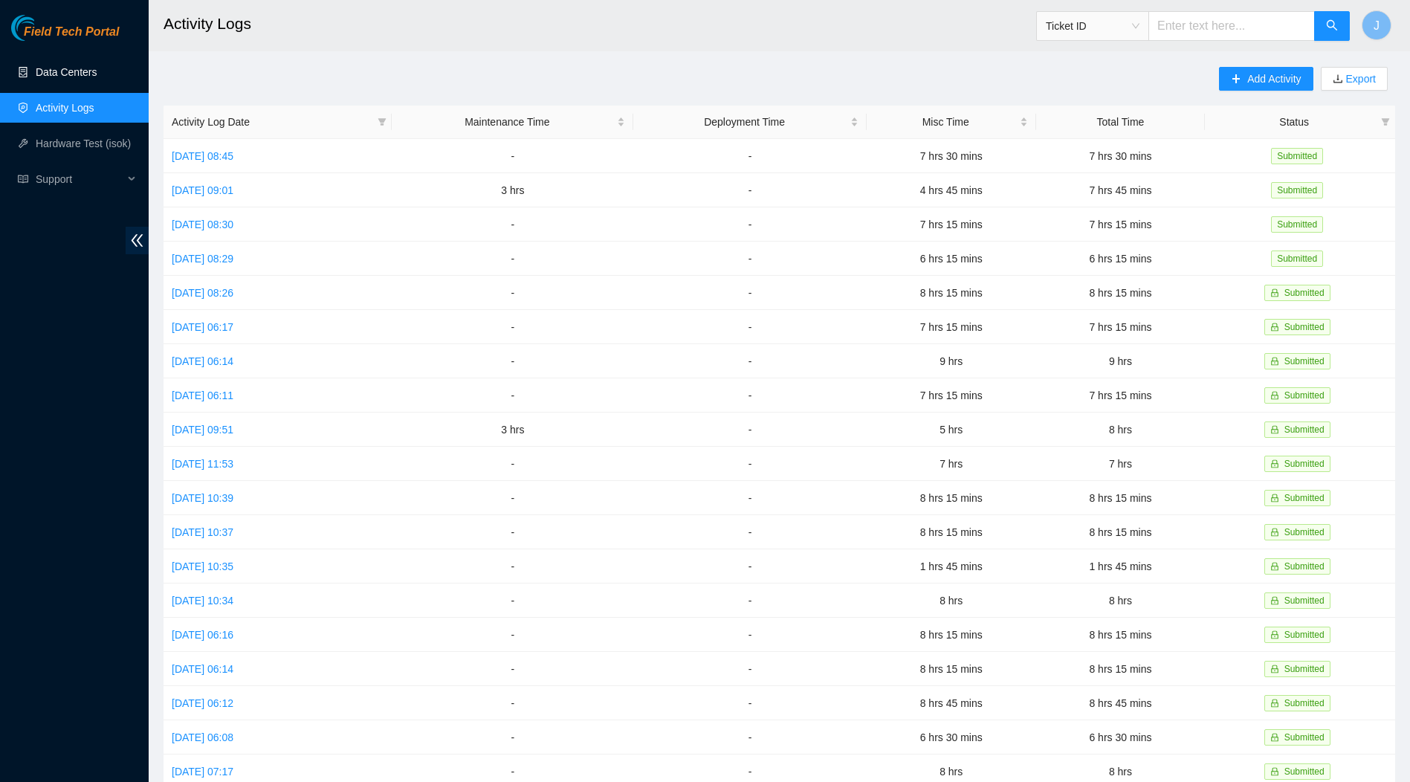
click at [59, 67] on link "Data Centers" at bounding box center [66, 72] width 61 height 12
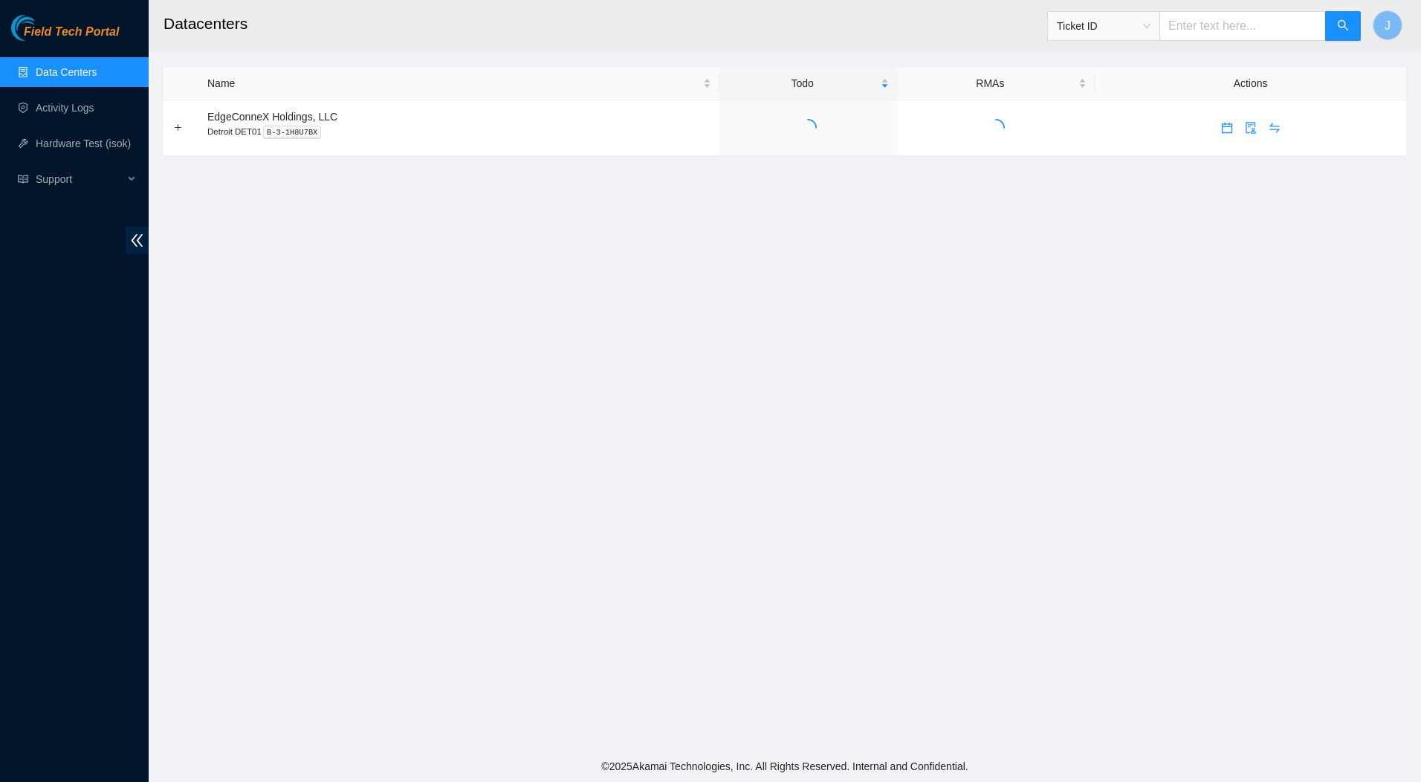
click at [59, 67] on link "Data Centers" at bounding box center [66, 72] width 61 height 12
